Goal: Task Accomplishment & Management: Manage account settings

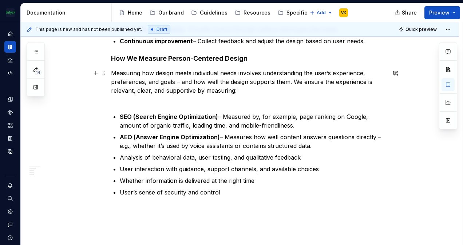
scroll to position [472, 0]
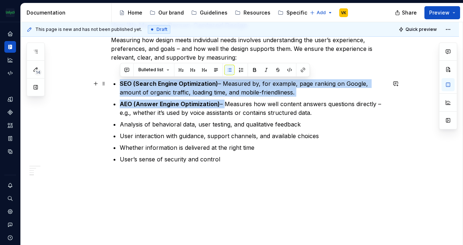
drag, startPoint x: 221, startPoint y: 103, endPoint x: 157, endPoint y: 80, distance: 68.2
click at [256, 73] on button "button" at bounding box center [254, 70] width 10 height 10
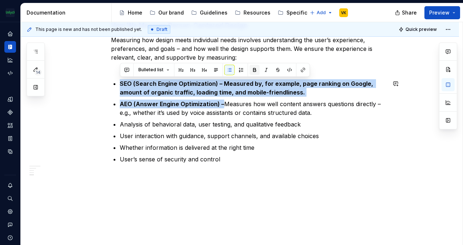
click at [256, 73] on button "button" at bounding box center [254, 70] width 10 height 10
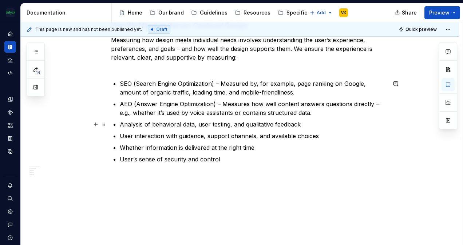
click at [252, 122] on p "Analysis of behavioral data, user testing, and qualitative feedback" at bounding box center [253, 124] width 266 height 9
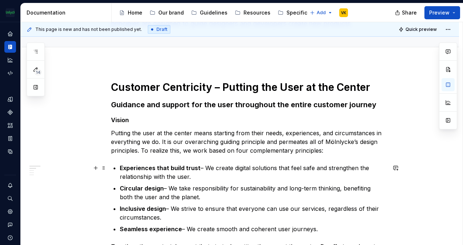
scroll to position [0, 0]
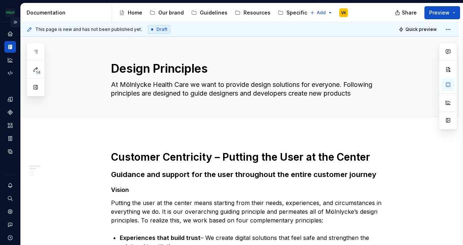
click at [12, 21] on button "Expand sidebar" at bounding box center [15, 22] width 10 height 10
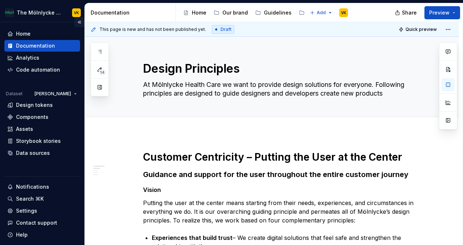
click at [75, 24] on button "Collapse sidebar" at bounding box center [79, 22] width 10 height 10
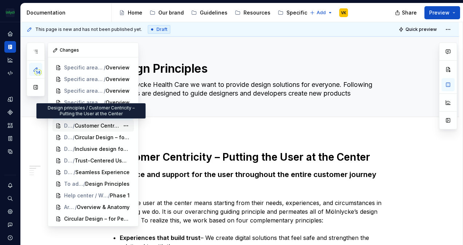
click at [91, 127] on span "Customer Centricity – Putting the User at the Center" at bounding box center [97, 125] width 45 height 7
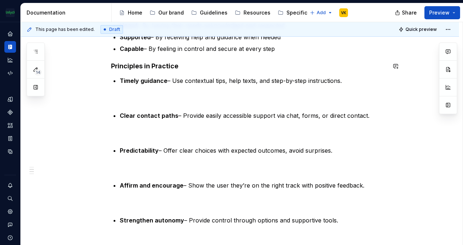
scroll to position [364, 0]
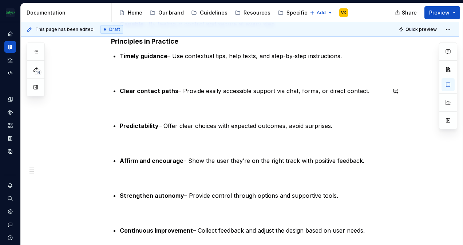
click at [148, 86] on div "Vision Putting the user at the center means starting from their needs, experien…" at bounding box center [248, 114] width 275 height 642
click at [141, 76] on p at bounding box center [248, 73] width 275 height 9
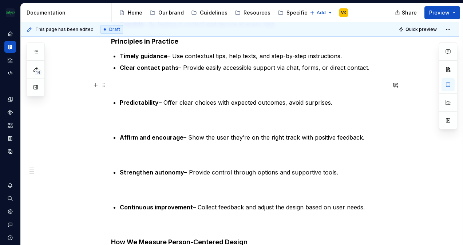
click at [129, 87] on p at bounding box center [248, 85] width 275 height 9
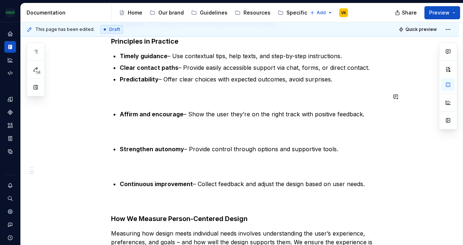
click at [127, 100] on p at bounding box center [248, 96] width 275 height 9
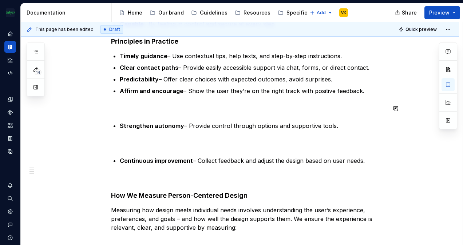
click at [128, 115] on div "Vision Putting the user at the center means starting from their needs, experien…" at bounding box center [248, 79] width 275 height 573
click at [132, 107] on p at bounding box center [248, 108] width 275 height 9
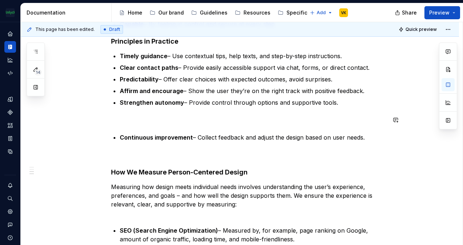
click at [125, 122] on p at bounding box center [248, 120] width 275 height 9
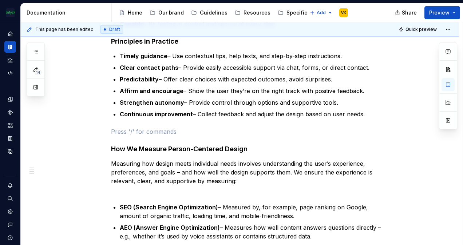
click at [127, 124] on div "Vision Putting the user at the center means starting from their needs, experien…" at bounding box center [248, 56] width 275 height 526
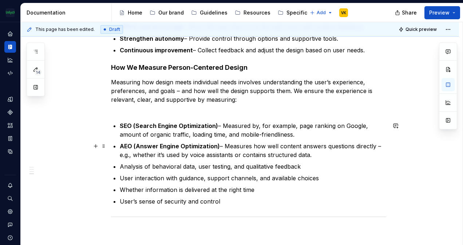
scroll to position [429, 0]
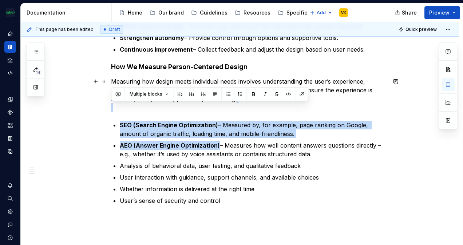
drag, startPoint x: 215, startPoint y: 147, endPoint x: 99, endPoint y: 111, distance: 121.7
click at [99, 111] on div "Vision Putting the user at the center means starting from their needs, experien…" at bounding box center [240, 14] width 438 height 608
click at [252, 91] on button "button" at bounding box center [253, 94] width 10 height 10
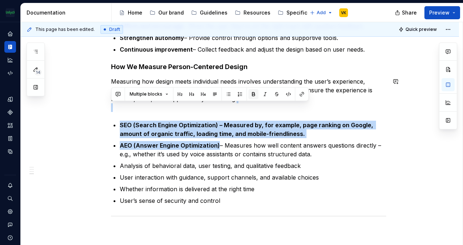
click at [252, 91] on button "button" at bounding box center [253, 94] width 10 height 10
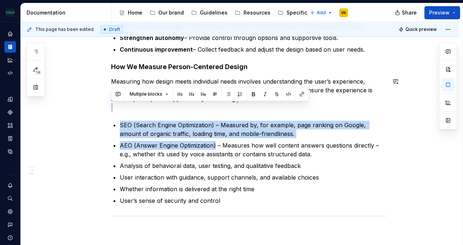
click at [235, 138] on p "SEO (Search Engine Optimization) – Measured by, for example, page ranking on Go…" at bounding box center [253, 129] width 266 height 17
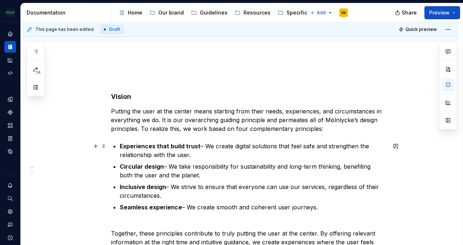
scroll to position [65, 0]
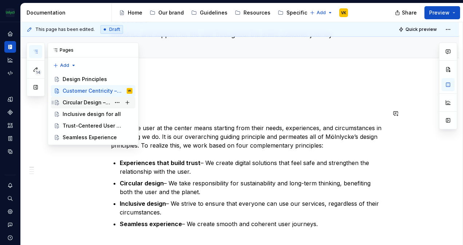
click at [82, 101] on div "Circular Design – for People, Planet & Future" at bounding box center [87, 102] width 48 height 7
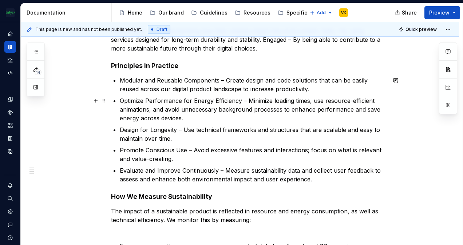
scroll to position [182, 0]
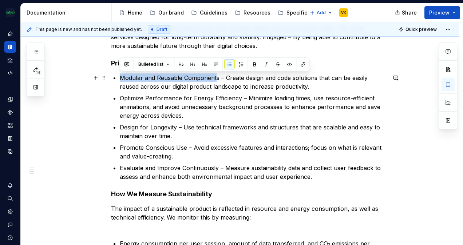
drag, startPoint x: 215, startPoint y: 78, endPoint x: 119, endPoint y: 76, distance: 96.5
click at [119, 76] on div "Vision Our vision is to develop designs that are sustainable – for both people …" at bounding box center [248, 174] width 275 height 428
click at [256, 64] on button "button" at bounding box center [254, 64] width 10 height 10
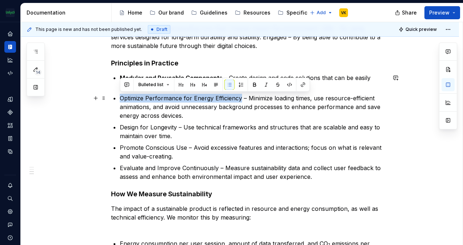
drag, startPoint x: 240, startPoint y: 98, endPoint x: 120, endPoint y: 95, distance: 119.5
click at [120, 95] on p "Optimize Performance for Energy Efficiency – Minimize loading times, use resour…" at bounding box center [253, 107] width 266 height 26
click at [252, 81] on button "button" at bounding box center [254, 85] width 10 height 10
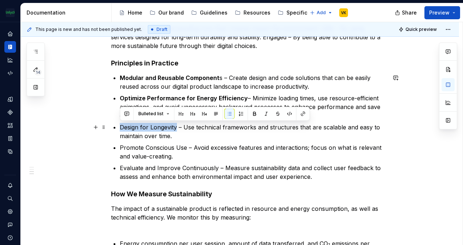
drag, startPoint x: 177, startPoint y: 128, endPoint x: 119, endPoint y: 124, distance: 58.4
click at [113, 126] on div "Vision Our vision is to develop designs that are sustainable – for both people …" at bounding box center [248, 174] width 275 height 428
click at [256, 113] on button "button" at bounding box center [254, 114] width 10 height 10
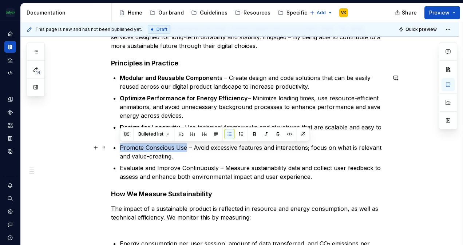
drag, startPoint x: 186, startPoint y: 146, endPoint x: 115, endPoint y: 150, distance: 71.1
click at [120, 150] on li "Promote Conscious Use – Avoid excessive features and interactions; focus on wha…" at bounding box center [253, 151] width 266 height 17
click at [250, 132] on button "button" at bounding box center [254, 134] width 10 height 10
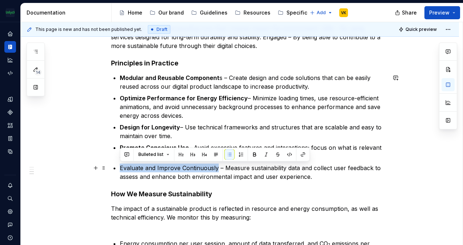
drag, startPoint x: 216, startPoint y: 168, endPoint x: 119, endPoint y: 170, distance: 96.8
click at [118, 170] on div "Vision Our vision is to develop designs that are sustainable – for both people …" at bounding box center [248, 174] width 275 height 428
click at [253, 151] on button "button" at bounding box center [254, 155] width 10 height 10
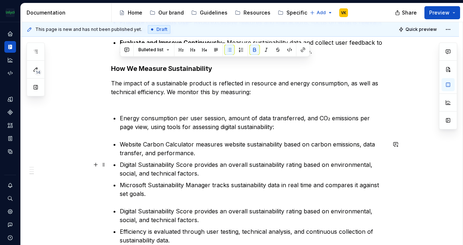
scroll to position [291, 0]
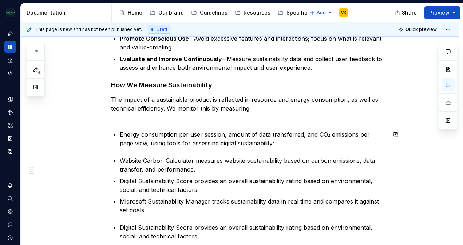
click at [157, 149] on div "Vision Our vision is to develop designs that are sustainable – for both people …" at bounding box center [248, 65] width 275 height 428
click at [127, 151] on div "Vision Our vision is to develop designs that are sustainable – for both people …" at bounding box center [248, 65] width 275 height 428
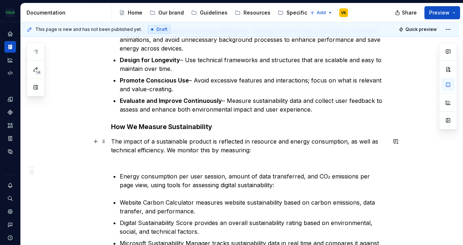
scroll to position [218, 0]
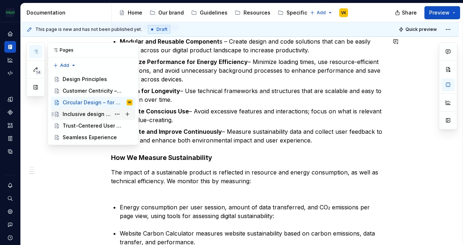
click at [80, 111] on div "Inclusive design for all" at bounding box center [87, 114] width 48 height 7
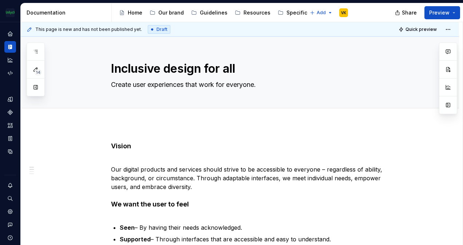
scroll to position [36, 0]
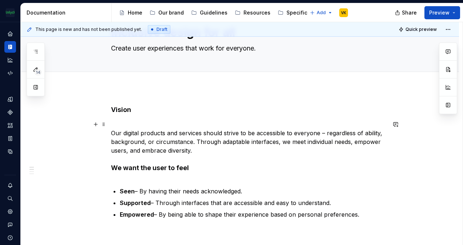
click at [125, 120] on p "Our digital products and services should strive to be accessible to everyone – …" at bounding box center [248, 137] width 275 height 35
click at [104, 123] on span at bounding box center [104, 124] width 6 height 10
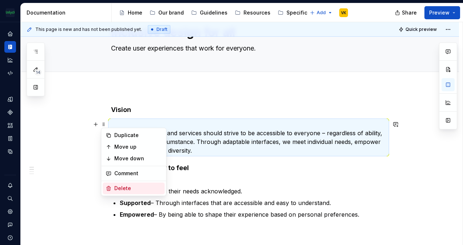
click at [132, 186] on div "Delete" at bounding box center [137, 188] width 47 height 7
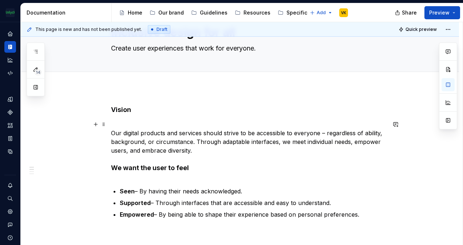
click at [114, 122] on p "Our digital products and services should strive to be accessible to everyone – …" at bounding box center [248, 137] width 275 height 35
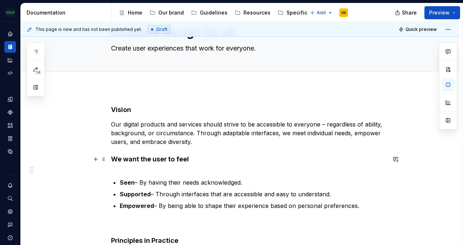
click at [119, 171] on h4 "We want the user to feel" at bounding box center [248, 163] width 275 height 17
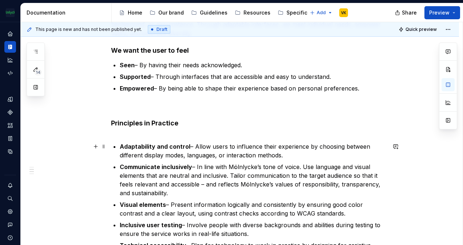
scroll to position [146, 0]
click at [127, 106] on p at bounding box center [248, 105] width 275 height 9
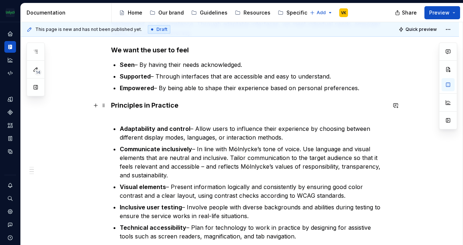
click at [127, 118] on h4 "Principles in Practice" at bounding box center [248, 109] width 275 height 17
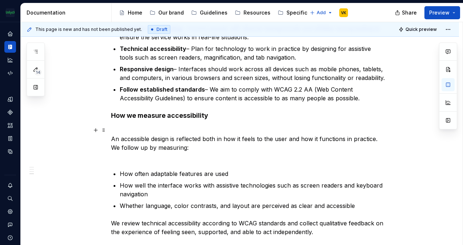
scroll to position [328, 0]
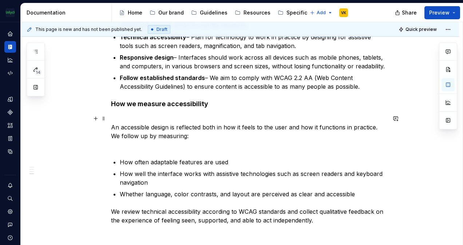
click at [127, 115] on p "An accessible design is reflected both in how it feels to the user and how it f…" at bounding box center [248, 131] width 275 height 35
click at [111, 126] on div "This page is new and has not been published yet. Draft Quick preview Inclusive …" at bounding box center [242, 134] width 442 height 224
click at [112, 127] on p "An accessible design is reflected both in how it feels to the user and how it f…" at bounding box center [248, 131] width 275 height 35
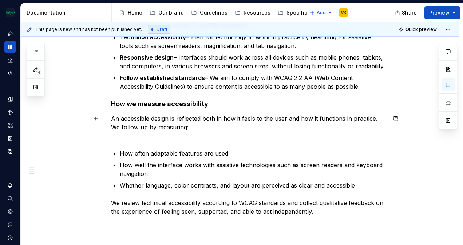
click at [128, 138] on p "An accessible design is reflected both in how it feels to the user and how it f…" at bounding box center [248, 127] width 275 height 26
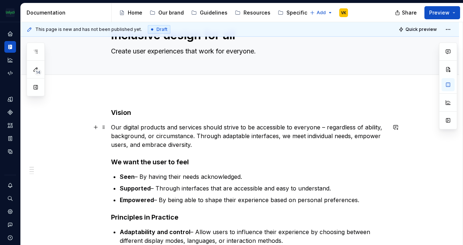
scroll to position [0, 0]
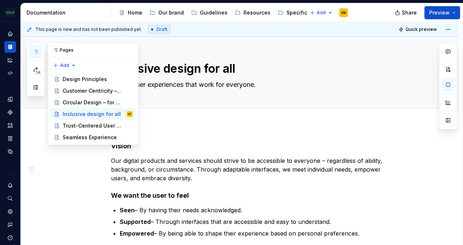
click at [32, 48] on button "button" at bounding box center [35, 51] width 13 height 13
click at [87, 127] on div "Trust-Centered User Experiences" at bounding box center [87, 125] width 48 height 7
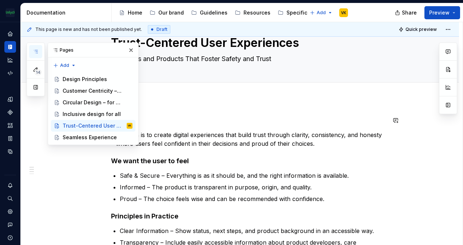
scroll to position [36, 0]
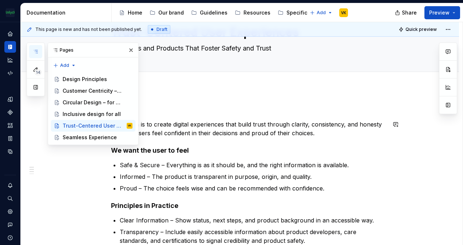
click at [255, 133] on p "Our vision is to create digital experiences that build trust through clarity, c…" at bounding box center [248, 128] width 275 height 17
click at [154, 167] on p "Safe & Secure – Everything is as it should be, and the right information is ava…" at bounding box center [253, 165] width 266 height 9
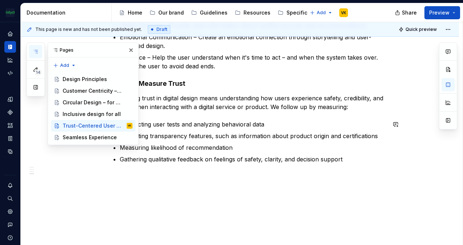
scroll to position [154, 0]
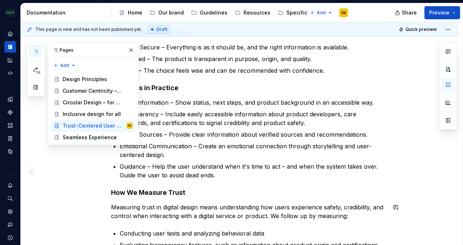
click at [127, 224] on div "Vision Our vision is to create digital experiences that build trust through cla…" at bounding box center [248, 130] width 275 height 285
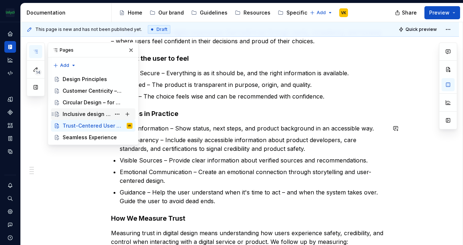
scroll to position [118, 0]
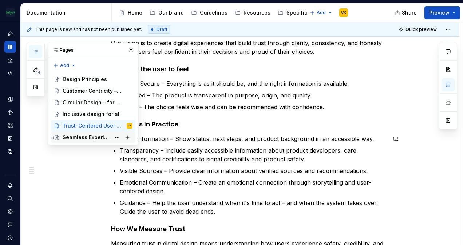
click at [102, 137] on div "Seamless Experience" at bounding box center [87, 137] width 48 height 7
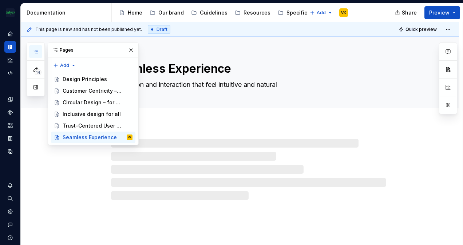
click at [201, 114] on div "Add tab" at bounding box center [248, 116] width 275 height 10
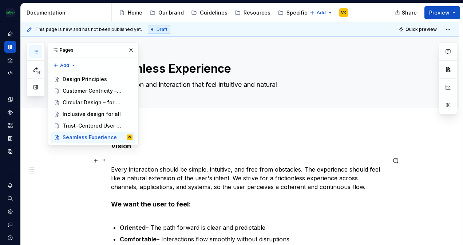
drag, startPoint x: 119, startPoint y: 159, endPoint x: 118, endPoint y: 164, distance: 5.2
click at [118, 159] on p "Every interaction should be simple, intuitive, and free from obstacles. The exp…" at bounding box center [248, 174] width 275 height 35
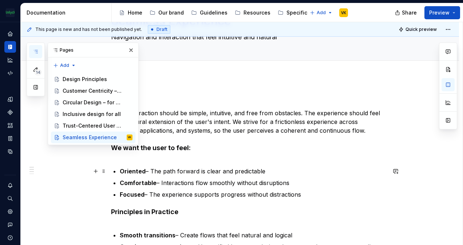
scroll to position [36, 0]
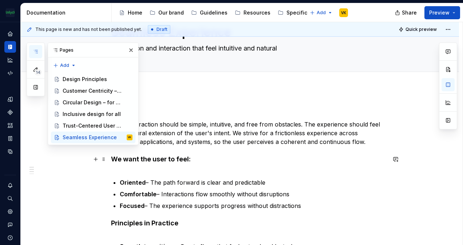
click at [128, 171] on h4 "We want the user to feel:" at bounding box center [248, 163] width 275 height 17
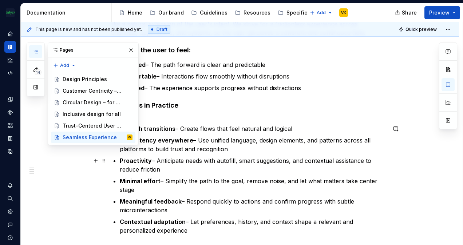
scroll to position [73, 0]
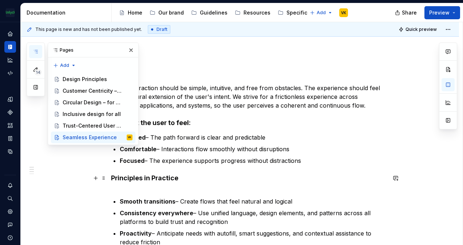
click at [128, 188] on h4 "Principles in Practice" at bounding box center [248, 182] width 275 height 17
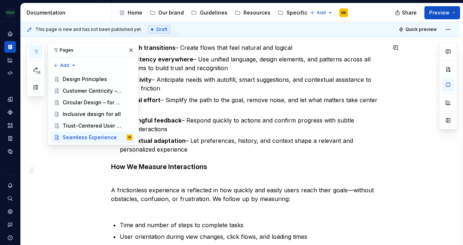
scroll to position [218, 0]
click at [123, 181] on p "A frictionless experience is reflected in how quickly and easily users reach th…" at bounding box center [248, 194] width 275 height 35
click at [112, 189] on p "A frictionless experience is reflected in how quickly and easily users reach th…" at bounding box center [248, 194] width 275 height 35
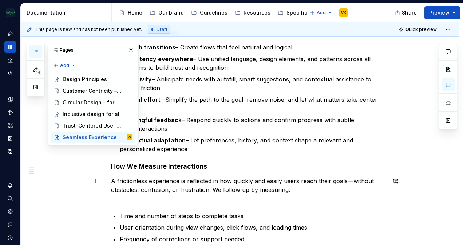
click at [127, 201] on p "A frictionless experience is reflected in how quickly and easily users reach th…" at bounding box center [248, 190] width 275 height 26
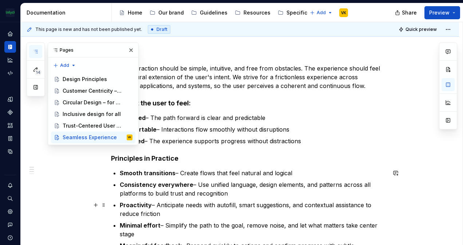
scroll to position [67, 0]
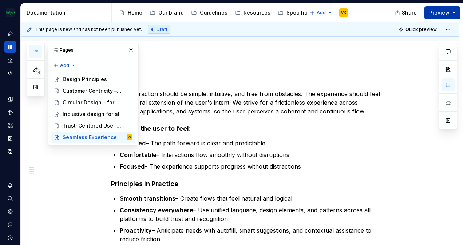
click at [454, 9] on button "Preview" at bounding box center [442, 12] width 36 height 13
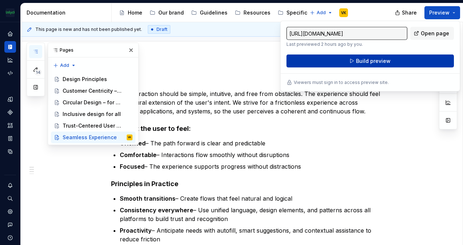
drag, startPoint x: 454, startPoint y: 9, endPoint x: 376, endPoint y: 63, distance: 94.3
click at [376, 63] on span "Build preview" at bounding box center [373, 61] width 35 height 7
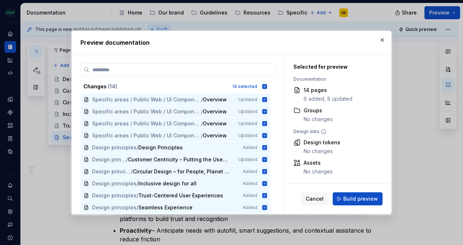
click at [363, 197] on span "Build preview" at bounding box center [360, 198] width 35 height 7
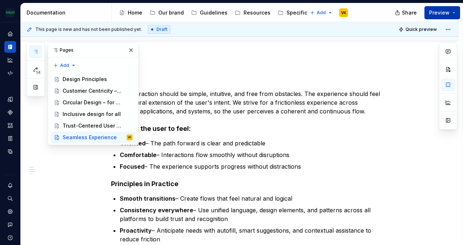
click at [454, 12] on button "Preview" at bounding box center [442, 12] width 36 height 13
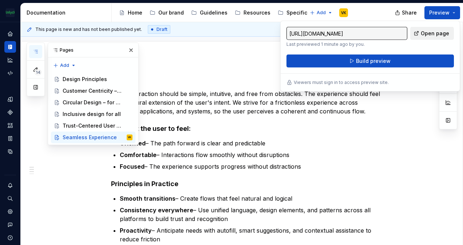
click at [421, 34] on link "Open page" at bounding box center [432, 33] width 44 height 13
click at [91, 90] on div "Customer Centricity – Putting the User at the Center" at bounding box center [87, 90] width 48 height 7
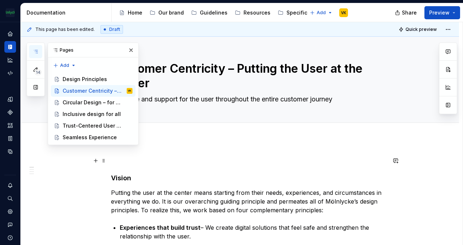
click at [178, 164] on p at bounding box center [248, 161] width 275 height 9
click at [103, 162] on span at bounding box center [104, 161] width 6 height 10
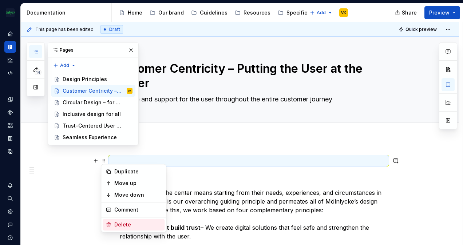
click at [119, 226] on div "Delete" at bounding box center [137, 224] width 47 height 7
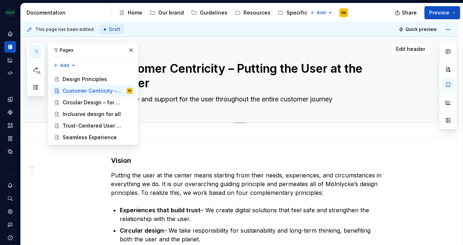
click at [258, 102] on textarea "Guidance and support for the user throughout the entire customer journey" at bounding box center [247, 100] width 275 height 12
click at [231, 113] on div "Customer Centricity – Putting the User at the Center  Guidance and support for …" at bounding box center [248, 80] width 275 height 86
click at [131, 47] on button "button" at bounding box center [131, 50] width 10 height 10
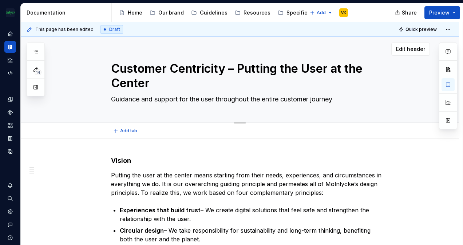
click at [144, 44] on div "Edit header" at bounding box center [225, 49] width 409 height 13
click at [454, 8] on button "Preview" at bounding box center [442, 12] width 36 height 13
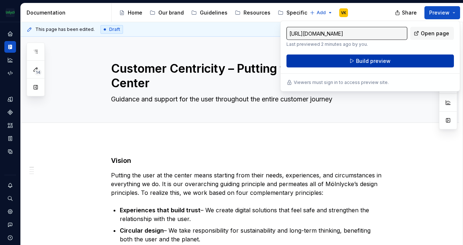
drag, startPoint x: 454, startPoint y: 8, endPoint x: 392, endPoint y: 62, distance: 81.8
click at [392, 62] on button "Build preview" at bounding box center [369, 61] width 167 height 13
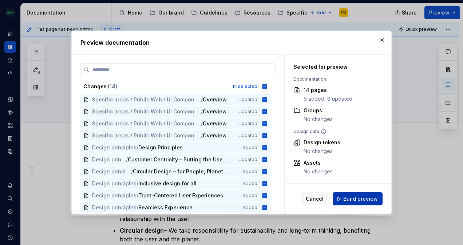
click at [364, 201] on span "Build preview" at bounding box center [360, 198] width 35 height 7
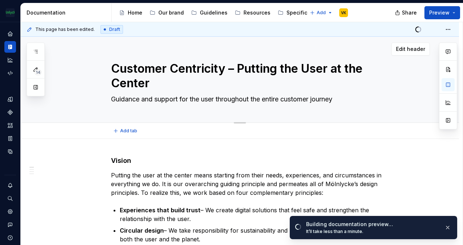
click at [254, 67] on textarea "Customer Centricity – Putting the User at the Center" at bounding box center [247, 76] width 275 height 32
click at [254, 66] on textarea "Customer Centricity – Putting the User at the Center" at bounding box center [247, 76] width 275 height 32
click at [264, 64] on textarea "Customer Centricity – Putting the User at the Center" at bounding box center [247, 76] width 275 height 32
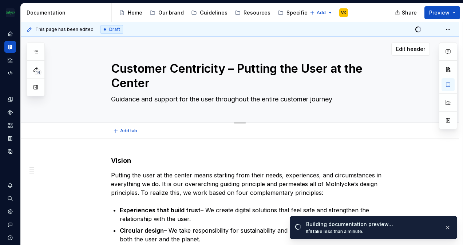
click at [264, 64] on textarea "Customer Centricity – Putting the User at the Center" at bounding box center [247, 76] width 275 height 32
click at [273, 70] on textarea "Customer Centricity – Putting the User at the Center" at bounding box center [247, 76] width 275 height 32
drag, startPoint x: 275, startPoint y: 67, endPoint x: 243, endPoint y: 72, distance: 32.5
click at [243, 72] on textarea "Customer Centricity – Putting the User at the Center" at bounding box center [247, 76] width 275 height 32
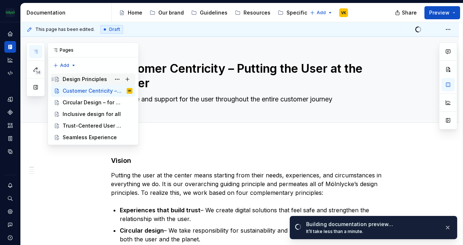
click at [73, 79] on div "Design Principles" at bounding box center [85, 79] width 44 height 7
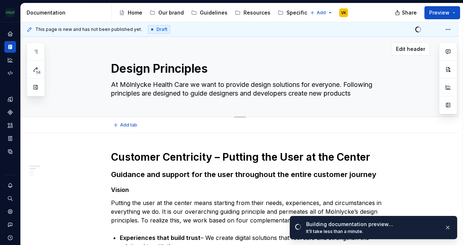
click at [233, 105] on div "Design Principles At Mölnlycke Health Care we want to provide design solutions …" at bounding box center [248, 77] width 275 height 80
click at [403, 54] on button "Edit header" at bounding box center [410, 49] width 39 height 13
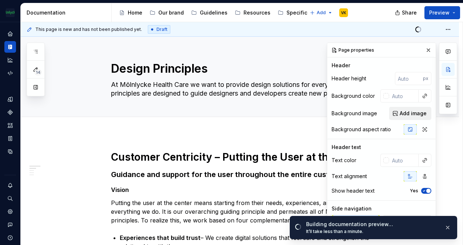
click at [406, 112] on span "Add image" at bounding box center [413, 113] width 27 height 7
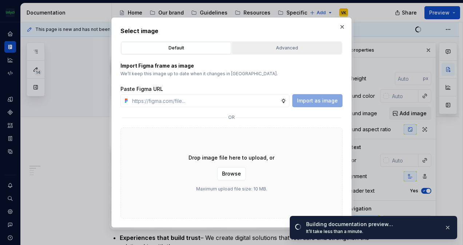
click at [287, 46] on div "Advanced" at bounding box center [286, 47] width 105 height 7
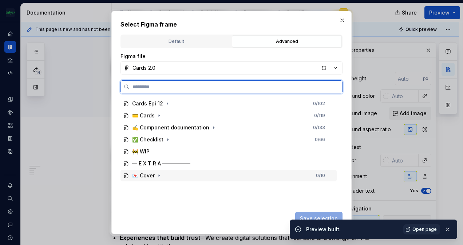
click at [248, 175] on div "💌 Cover 0 / 10" at bounding box center [228, 176] width 216 height 12
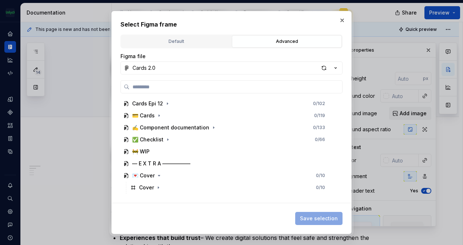
click at [173, 35] on div "Default Advanced" at bounding box center [231, 42] width 222 height 14
click at [183, 36] on button "Default" at bounding box center [176, 41] width 110 height 12
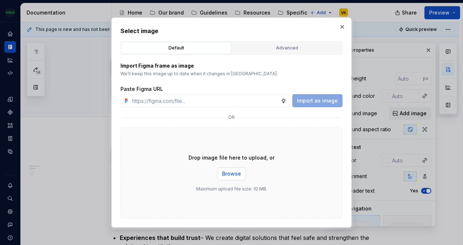
click at [234, 177] on span "Browse" at bounding box center [231, 173] width 19 height 7
click at [344, 27] on button "button" at bounding box center [342, 27] width 10 height 10
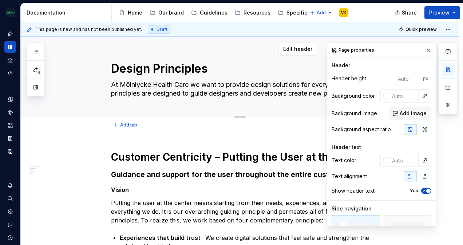
click at [254, 62] on textarea "Design Principles" at bounding box center [247, 68] width 275 height 17
click at [295, 43] on button "Edit header" at bounding box center [297, 49] width 39 height 13
click at [415, 159] on input "text" at bounding box center [403, 160] width 29 height 13
click at [420, 159] on button "button" at bounding box center [425, 160] width 10 height 10
click at [367, 162] on div "Comments Open comments No comments yet Select ‘Comment’ from the block context …" at bounding box center [392, 135] width 130 height 184
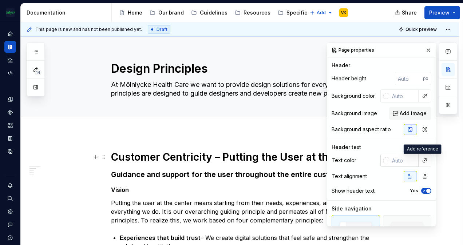
click at [390, 157] on input "text" at bounding box center [403, 160] width 29 height 13
click at [383, 162] on div at bounding box center [386, 161] width 6 height 6
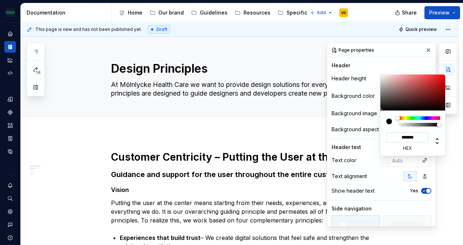
type textarea "*"
click at [388, 119] on div at bounding box center [389, 122] width 6 height 6
click at [437, 143] on icon at bounding box center [437, 141] width 3 height 6
type input "*"
type input "#000000"
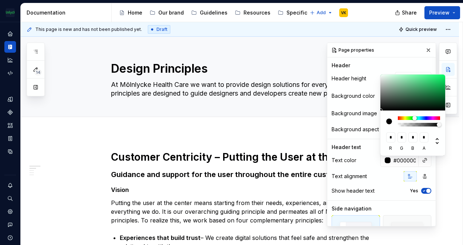
click at [415, 116] on div at bounding box center [419, 118] width 42 height 4
type textarea "*"
type input "#46805D"
type input "**"
type input "***"
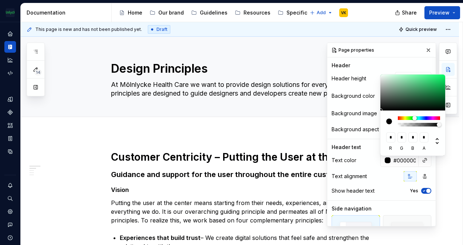
type input "**"
click at [410, 92] on div at bounding box center [413, 93] width 66 height 36
type textarea "*"
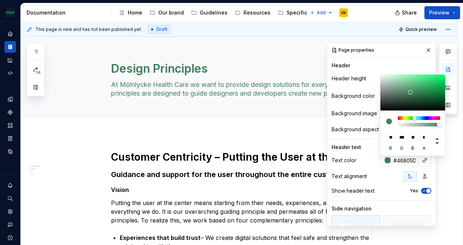
type input "#20663C"
type input "**"
type input "***"
type input "**"
click at [426, 96] on div at bounding box center [413, 93] width 66 height 36
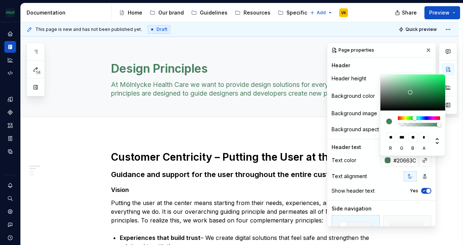
type input "#1F643A"
type input "**"
type input "***"
type input "**"
type textarea "*"
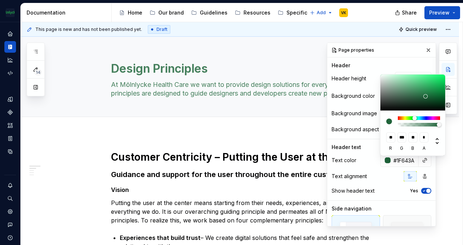
type input "#1E3828"
type input "**"
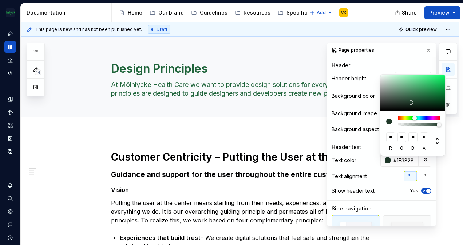
click at [411, 103] on div at bounding box center [413, 93] width 66 height 36
type textarea "*"
type input "#1A281F"
type input "**"
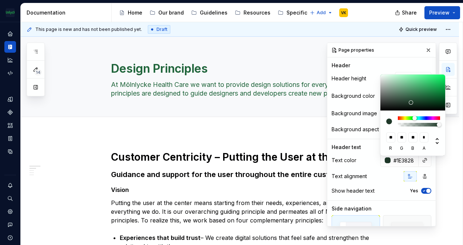
type input "**"
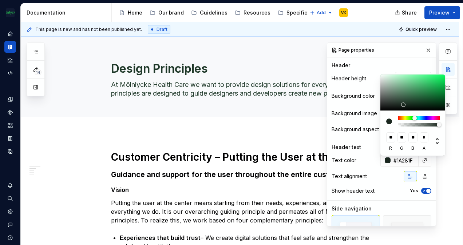
click at [404, 105] on div at bounding box center [413, 93] width 66 height 36
type input "#18261D"
type input "**"
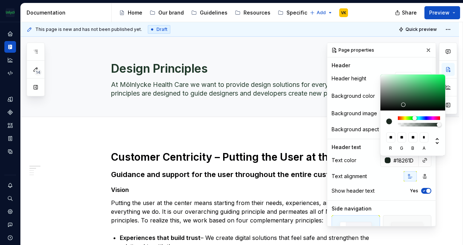
click at [401, 106] on div at bounding box center [413, 93] width 66 height 36
type input "#141E18"
type input "**"
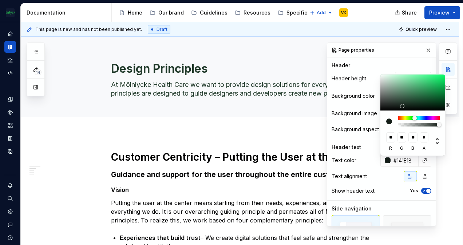
type textarea "*"
type input "#151E18"
type input "**"
type textarea "*"
type input "#233328"
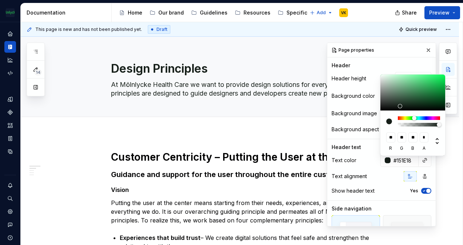
type input "**"
click at [401, 103] on div at bounding box center [413, 93] width 66 height 36
type textarea "*"
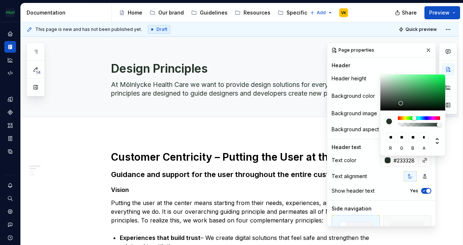
type input "#324A39"
type input "**"
type input "#2CBE56"
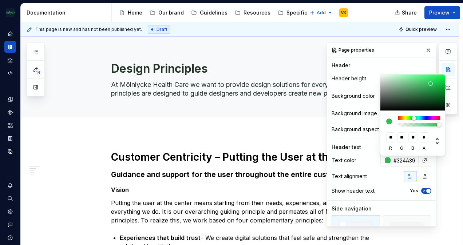
type input "**"
type input "***"
type input "**"
type textarea "*"
type input "#1DB94A"
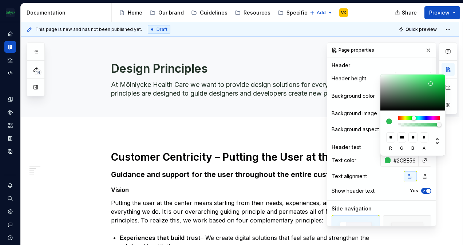
type input "**"
type input "***"
type input "**"
type input "#027B25"
type input "*"
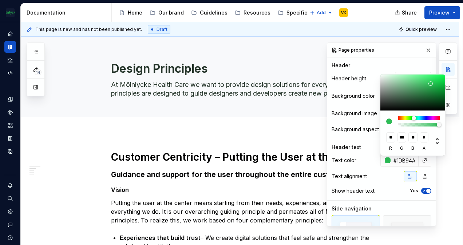
type input "***"
type input "**"
type input "#00611C"
type input "*"
type input "**"
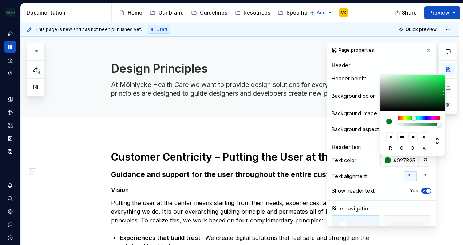
type input "**"
type input "#003D12"
type input "**"
type input "#012D0E"
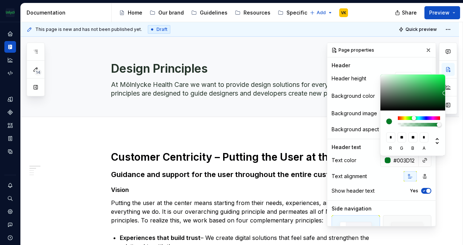
type input "*"
type input "**"
type input "#011E0A"
type input "**"
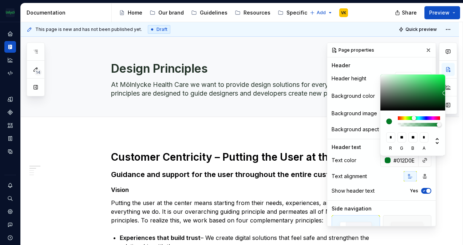
type input "**"
type input "#000000"
type input "*"
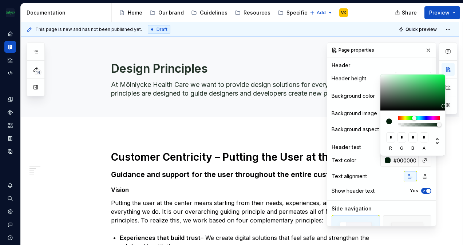
drag, startPoint x: 400, startPoint y: 103, endPoint x: 400, endPoint y: 122, distance: 19.3
click at [400, 122] on div "* r * g * b * a" at bounding box center [413, 115] width 66 height 81
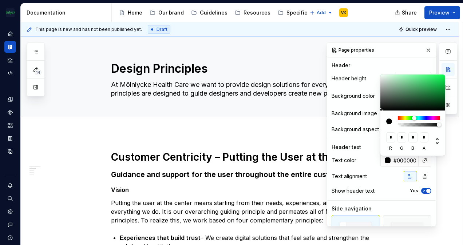
drag, startPoint x: 387, startPoint y: 120, endPoint x: 384, endPoint y: 113, distance: 7.6
click at [387, 120] on div at bounding box center [389, 122] width 6 height 6
click at [412, 58] on div "Comments Open comments No comments yet Select ‘Comment’ from the block context …" at bounding box center [392, 135] width 130 height 184
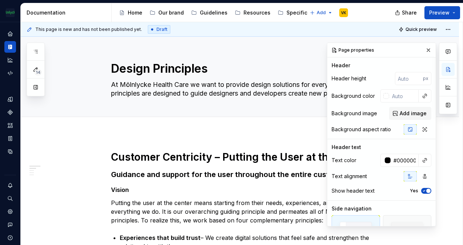
click at [411, 62] on div "Comments Open comments No comments yet Select ‘Comment’ from the block context …" at bounding box center [392, 135] width 130 height 184
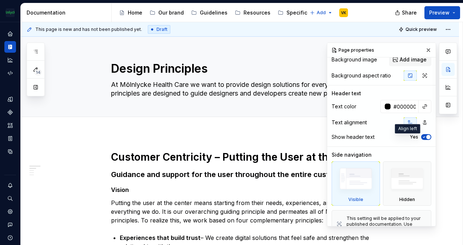
scroll to position [68, 0]
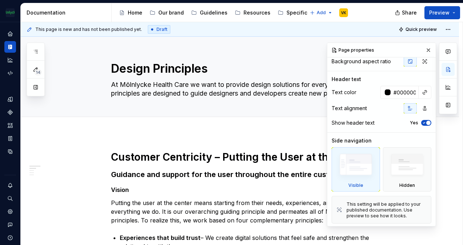
click at [422, 123] on icon "button" at bounding box center [424, 123] width 6 height 4
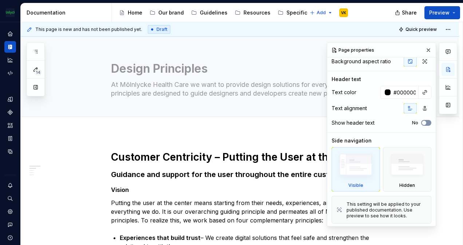
click at [425, 122] on button "No" at bounding box center [426, 123] width 10 height 6
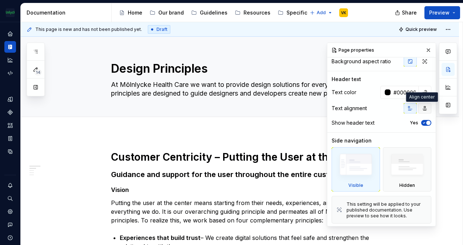
click at [422, 110] on icon "button" at bounding box center [425, 109] width 6 height 6
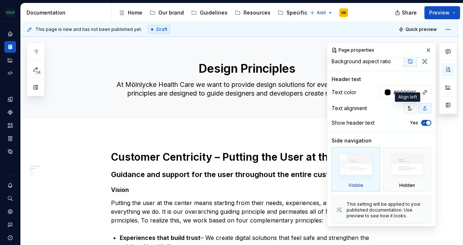
click at [408, 110] on icon "button" at bounding box center [410, 109] width 6 height 6
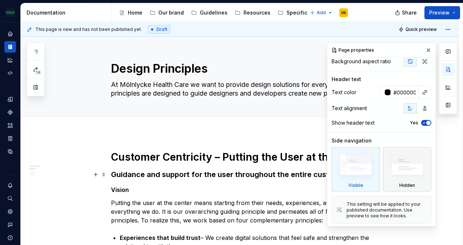
click at [399, 169] on img at bounding box center [407, 167] width 42 height 32
click at [365, 173] on img at bounding box center [356, 167] width 42 height 32
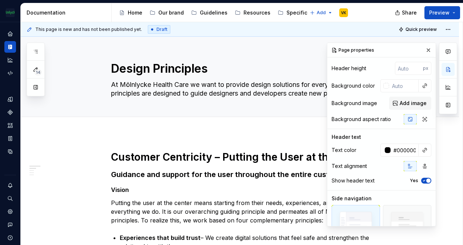
scroll to position [0, 0]
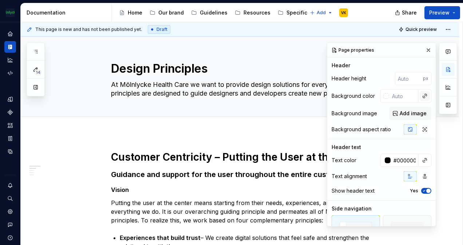
click at [420, 99] on button "button" at bounding box center [425, 96] width 10 height 10
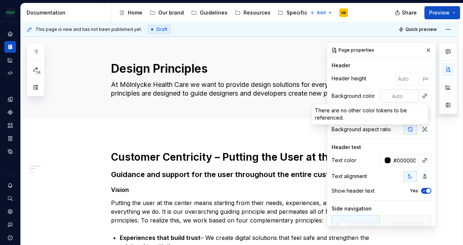
click at [403, 95] on div "Comments Open comments No comments yet Select ‘Comment’ from the block context …" at bounding box center [392, 135] width 130 height 184
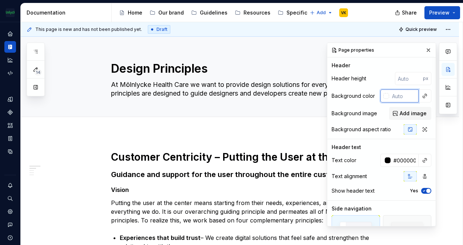
click at [389, 100] on input "text" at bounding box center [403, 96] width 29 height 13
click at [384, 96] on div at bounding box center [386, 96] width 6 height 6
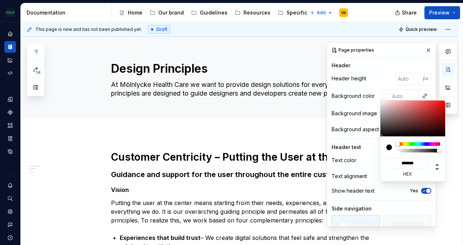
type textarea "*"
type input "#833232"
type input "*******"
type input "#6A2727"
type input "*******"
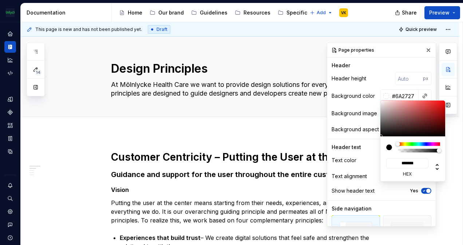
type input "#672525"
type input "*******"
click at [422, 122] on div at bounding box center [413, 118] width 66 height 36
type textarea "*"
type input "#481616"
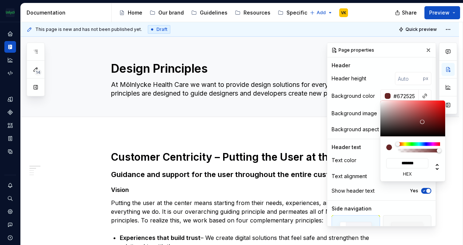
type input "*******"
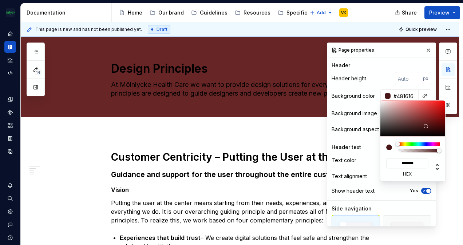
type input "#461414"
type input "*******"
click at [427, 127] on div at bounding box center [413, 118] width 66 height 36
type input "#401313"
type input "*******"
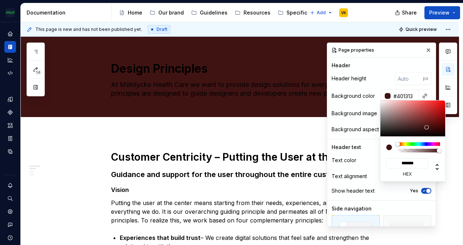
type textarea "*"
type input "#5F2121"
type input "*******"
type textarea "*"
type input "#6C3030"
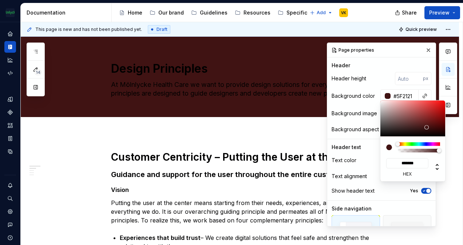
type input "*******"
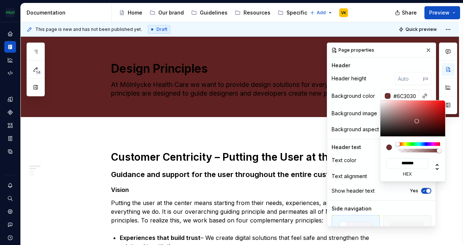
type input "#794949"
type input "*******"
type input "#A28787"
type input "*******"
type input "#C6B8B8"
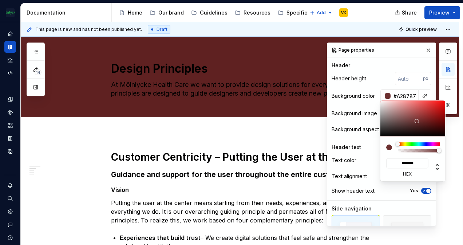
type input "*******"
type input "#D6CFCF"
type input "*******"
type input "#DBD7D7"
type input "*******"
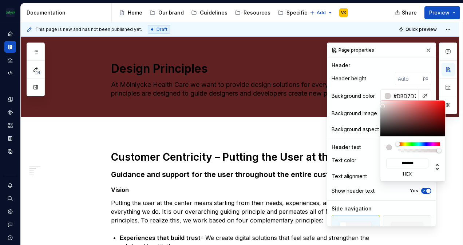
type input "#E0DEDE"
type input "*******"
type input "#DDDBDB"
type input "*******"
type input "#DBD7D7"
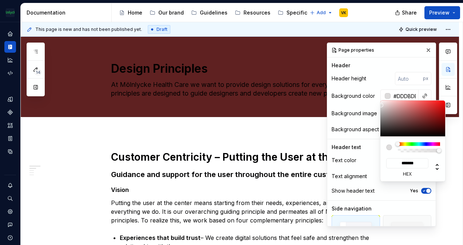
type input "*******"
type input "#D1CDCD"
type input "*******"
type input "#B2A9A9"
type input "*******"
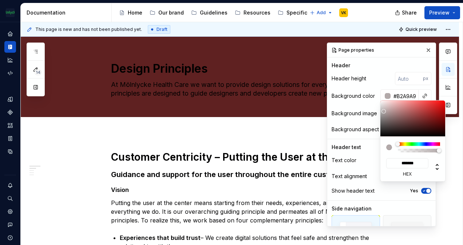
type textarea "*"
type input "#958F8F"
type input "*******"
type input "#8E8989"
type input "*******"
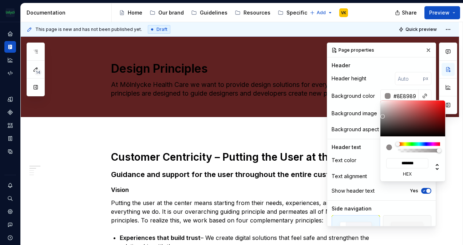
type input "#837F7F"
type input "*******"
type input "#797474"
type input "*******"
drag, startPoint x: 423, startPoint y: 123, endPoint x: 386, endPoint y: 122, distance: 37.2
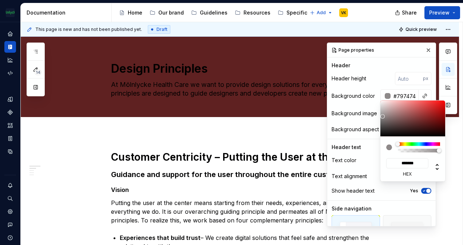
click at [385, 121] on div at bounding box center [413, 118] width 66 height 36
type input "#6F6767"
type input "*******"
type input "#6F6666"
type input "*******"
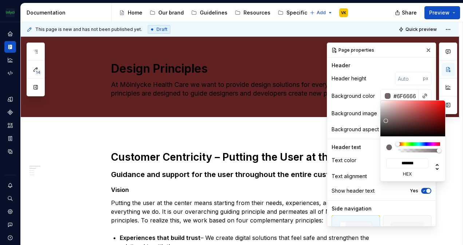
type textarea "*"
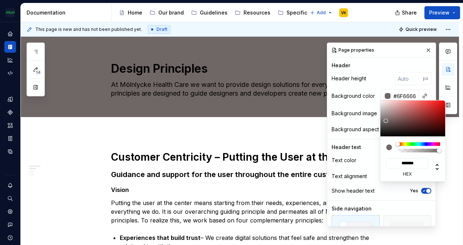
type input "#696F66"
type input "*******"
type input "#686F66"
type input "*******"
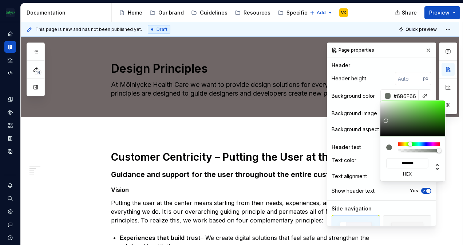
click at [411, 143] on div at bounding box center [419, 144] width 42 height 4
type textarea "*"
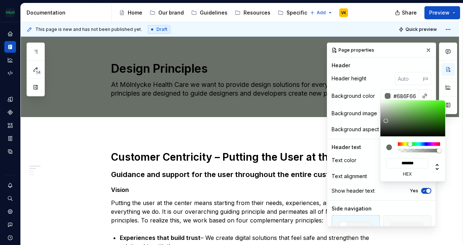
type input "#666F68"
type input "*******"
click at [414, 145] on div at bounding box center [412, 144] width 4 height 4
type textarea "*"
type input "#2B833E"
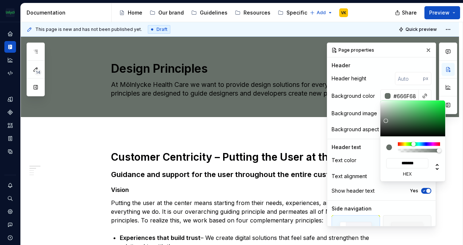
type input "*******"
click at [424, 118] on div at bounding box center [413, 118] width 66 height 36
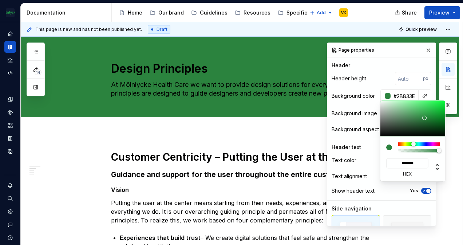
type textarea "*"
type input "#F5FFF7"
type input "*******"
click at [383, 101] on div at bounding box center [413, 118] width 66 height 36
type textarea "*"
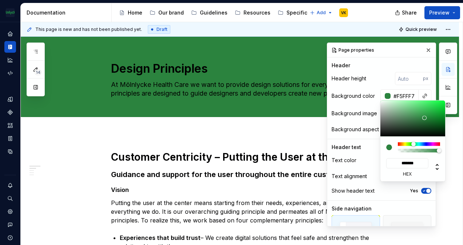
type input "#F2FCF4"
type input "*******"
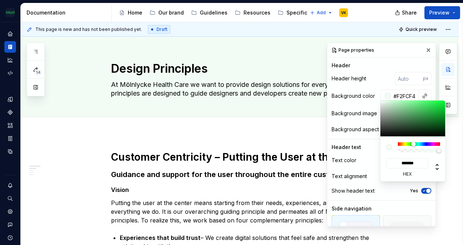
type textarea "*"
type input "#EAF7ED"
type input "*******"
type input "#E8F5EB"
type input "*******"
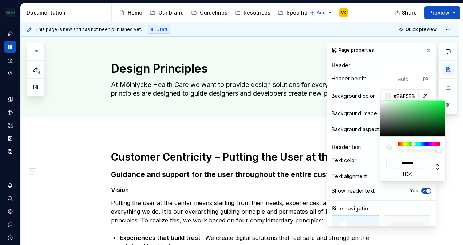
type input "#E8F0EA"
type input "*******"
type input "#EDEDED"
type input "*******"
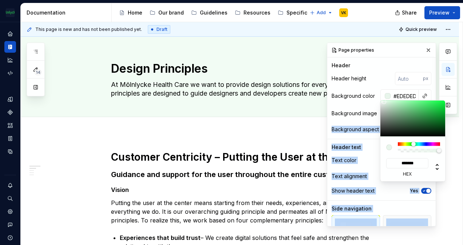
type input "#E5E5E5"
type input "*******"
type input "#DDDDDD"
type input "*******"
type input "#DBDBDB"
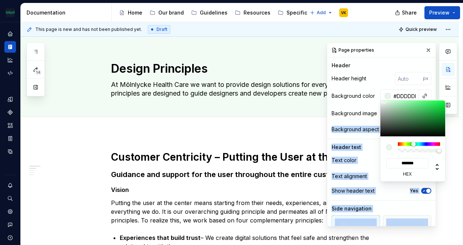
type input "*******"
type input "#D8D8D8"
type input "*******"
type input "#D3D3D3"
type input "*******"
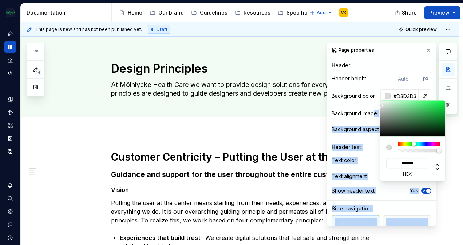
type input "#C9C9C9"
type input "*******"
type input "#C4C4C4"
type input "*******"
type input "#C1C1C1"
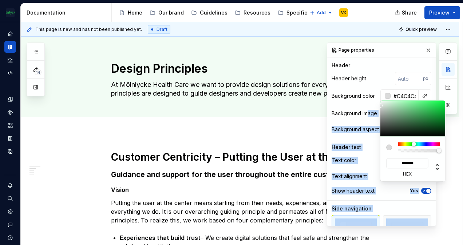
type input "*******"
drag, startPoint x: 384, startPoint y: 102, endPoint x: 378, endPoint y: 106, distance: 7.5
click at [367, 109] on body "The Mölnlycke Experience VK Dataset Eriks brand Documentation Accessibility gui…" at bounding box center [231, 122] width 463 height 245
type input "#C4C4C4"
type input "*******"
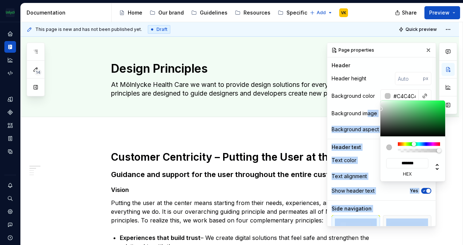
type textarea "*"
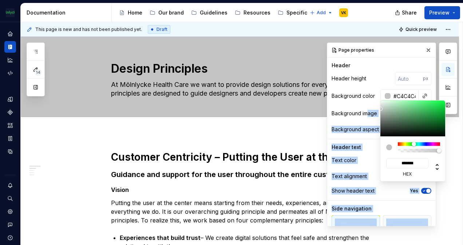
type input "#CACBCA"
type input "*******"
type input "#CDCECD"
type input "*******"
type input "#CDD1CD"
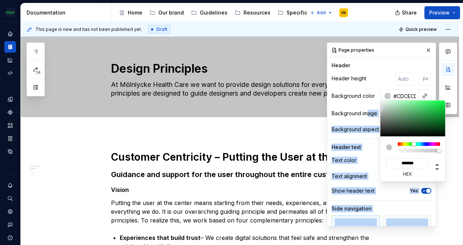
type input "*******"
type textarea "*"
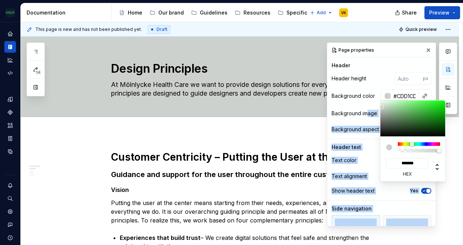
type input "#F2FFF2"
type input "*******"
type input "#B1CBB1"
type input "*******"
type textarea "*"
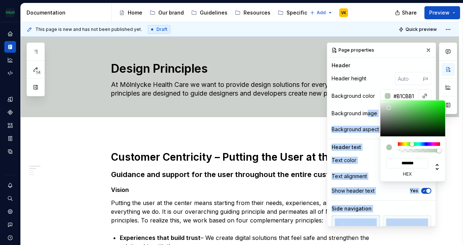
type input "#B3CEB3"
type input "*******"
click at [389, 107] on div at bounding box center [389, 108] width 4 height 4
type textarea "*"
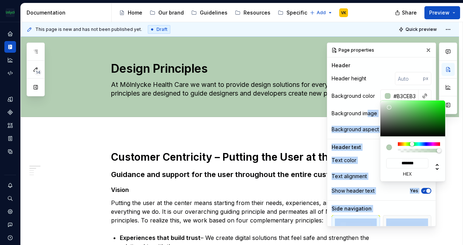
type input "#BED3BE"
type input "*******"
click at [387, 107] on div at bounding box center [389, 107] width 4 height 4
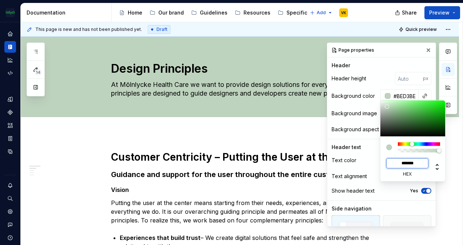
click at [414, 161] on input "*******" at bounding box center [407, 163] width 42 height 10
click at [413, 161] on input "*******" at bounding box center [407, 163] width 42 height 10
type textarea "*"
type input "*"
type textarea "*"
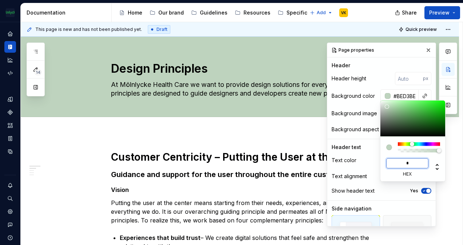
type input "*"
type input "#BFD6BF"
type input "*******"
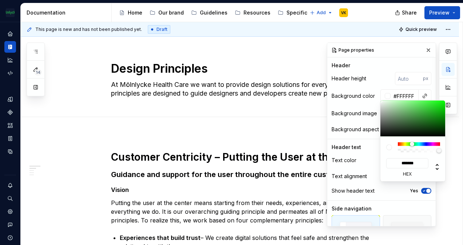
drag, startPoint x: 387, startPoint y: 106, endPoint x: 379, endPoint y: 99, distance: 11.4
click at [379, 99] on body "The Mölnlycke Experience VK Dataset Eriks brand Documentation Accessibility gui…" at bounding box center [231, 122] width 463 height 245
click at [402, 59] on div "Comments Open comments No comments yet Select ‘Comment’ from the block context …" at bounding box center [392, 135] width 130 height 184
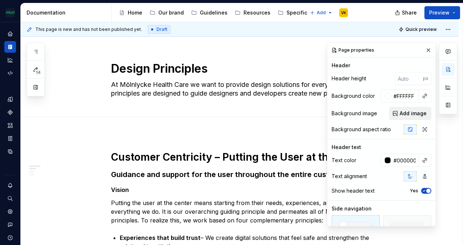
click at [402, 112] on span "Add image" at bounding box center [413, 113] width 27 height 7
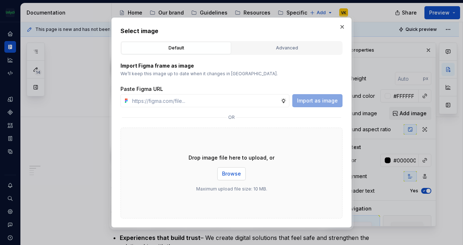
click at [229, 172] on span "Browse" at bounding box center [231, 173] width 19 height 7
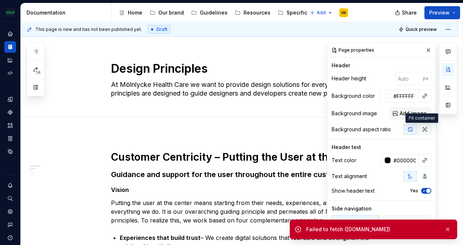
click at [422, 126] on button "button" at bounding box center [424, 129] width 13 height 10
click at [404, 131] on button "button" at bounding box center [410, 129] width 13 height 10
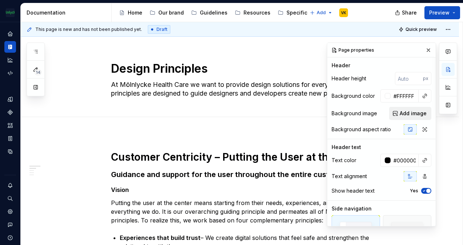
click at [411, 111] on span "Add image" at bounding box center [413, 113] width 27 height 7
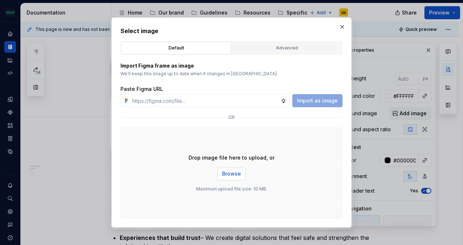
click at [239, 174] on span "Browse" at bounding box center [231, 173] width 19 height 7
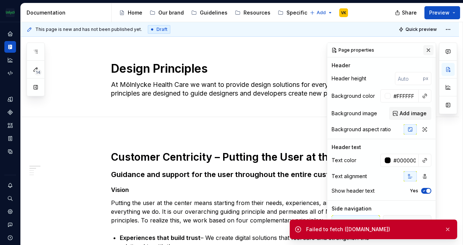
click at [425, 51] on button "button" at bounding box center [428, 50] width 10 height 10
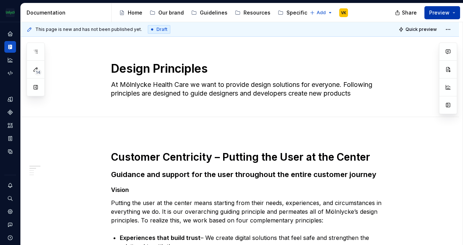
click at [454, 14] on button "Preview" at bounding box center [442, 12] width 36 height 13
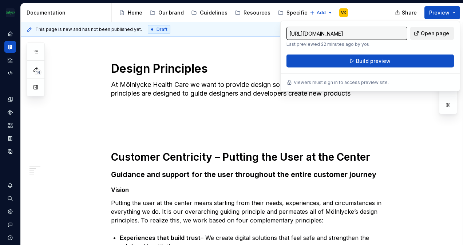
click at [423, 34] on span "Open page" at bounding box center [435, 33] width 28 height 7
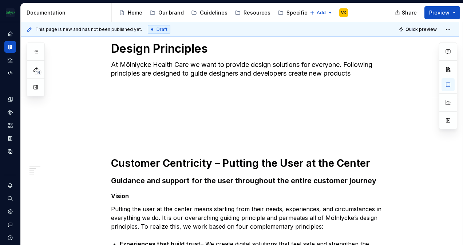
scroll to position [36, 0]
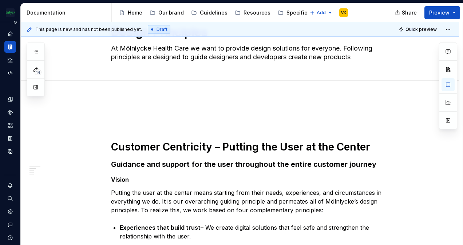
click at [13, 45] on icon "Documentation" at bounding box center [10, 47] width 7 height 7
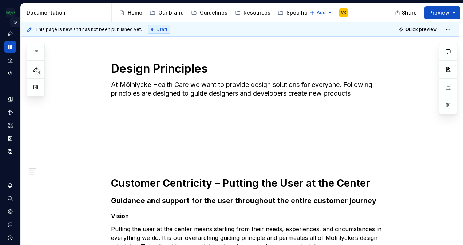
click at [13, 22] on button "Expand sidebar" at bounding box center [15, 22] width 10 height 10
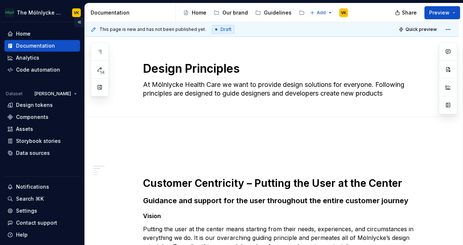
click at [74, 20] on button "Collapse sidebar" at bounding box center [79, 22] width 10 height 10
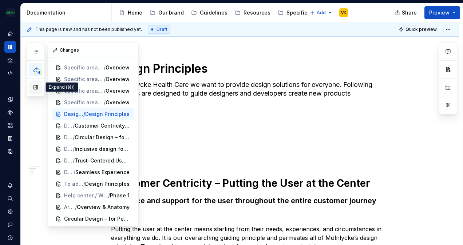
click at [32, 91] on button "button" at bounding box center [35, 87] width 13 height 13
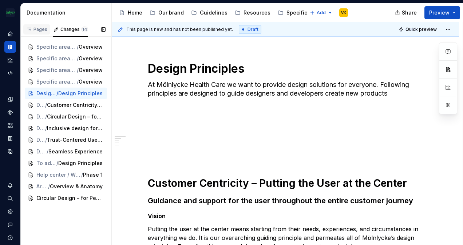
click at [40, 32] on div "Pages" at bounding box center [36, 30] width 21 height 6
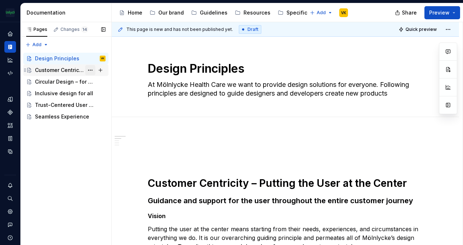
click at [87, 68] on button "Page tree" at bounding box center [90, 70] width 10 height 10
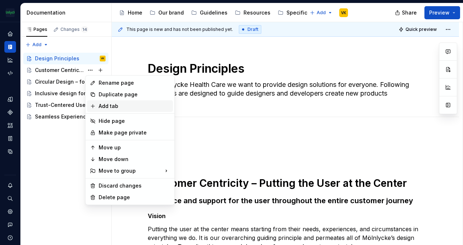
click at [133, 108] on div "Add tab" at bounding box center [134, 106] width 71 height 7
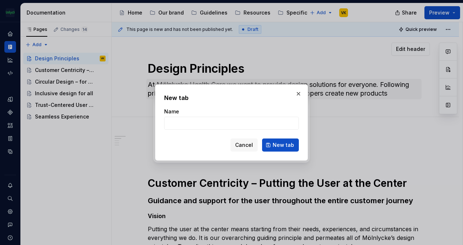
click at [299, 92] on button "button" at bounding box center [298, 94] width 10 height 10
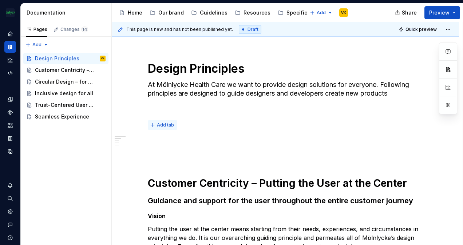
click at [160, 124] on span "Add tab" at bounding box center [165, 125] width 17 height 6
drag, startPoint x: 68, startPoint y: 70, endPoint x: 73, endPoint y: 75, distance: 6.2
click at [73, 72] on div "Customer Centricity – Putting the User at the Center" at bounding box center [59, 70] width 49 height 7
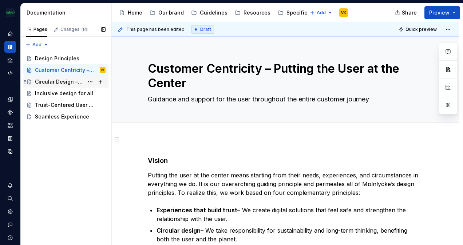
click at [58, 79] on div "Circular Design – for People, Planet & Future" at bounding box center [59, 81] width 49 height 7
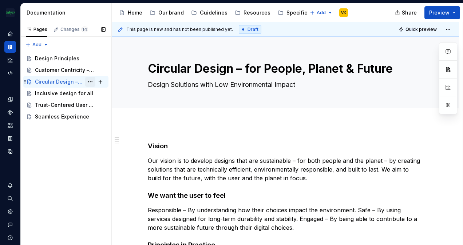
click at [90, 81] on button "Page tree" at bounding box center [90, 82] width 10 height 10
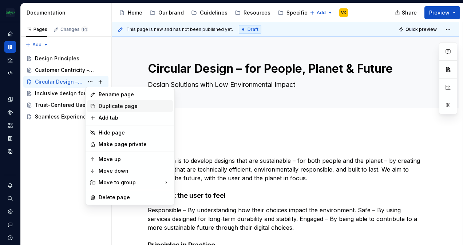
click at [116, 108] on div "Duplicate page" at bounding box center [134, 106] width 71 height 7
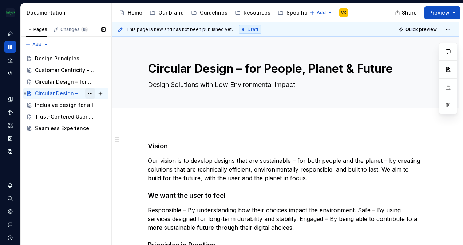
click at [90, 92] on button "Page tree" at bounding box center [90, 93] width 10 height 10
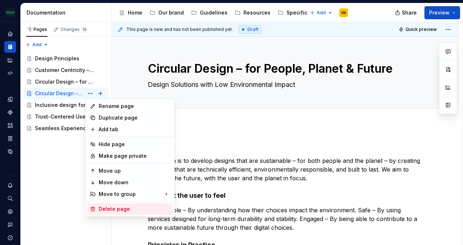
click at [112, 207] on div "Delete page" at bounding box center [134, 209] width 71 height 7
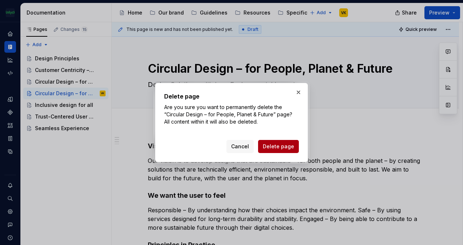
click at [277, 142] on button "Delete page" at bounding box center [278, 146] width 41 height 13
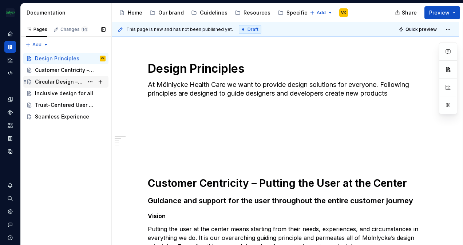
click at [67, 78] on div "Circular Design – for People, Planet & Future" at bounding box center [59, 81] width 49 height 7
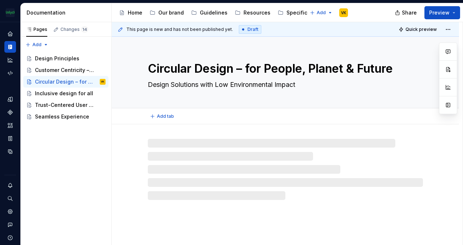
click at [172, 65] on textarea "Circular Design – for People, Planet & Future" at bounding box center [283, 68] width 275 height 17
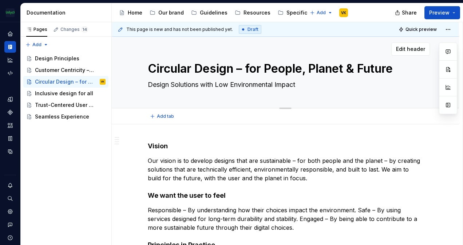
click at [172, 65] on textarea "Circular Design – for People, Planet & Future" at bounding box center [283, 68] width 275 height 17
click at [47, 57] on div "Design Principles" at bounding box center [57, 58] width 44 height 7
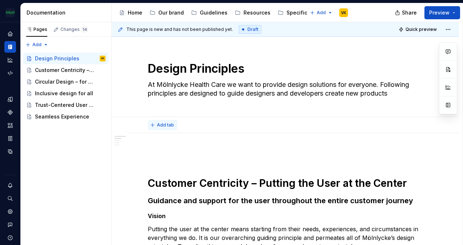
click at [166, 124] on span "Add tab" at bounding box center [165, 125] width 17 height 6
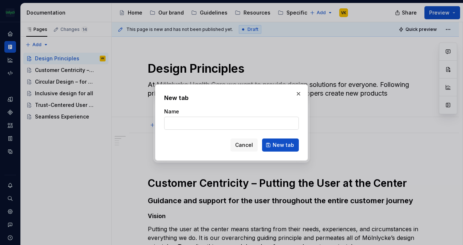
click at [201, 125] on input "Name" at bounding box center [231, 123] width 135 height 13
click at [278, 145] on span "New tab" at bounding box center [283, 145] width 21 height 7
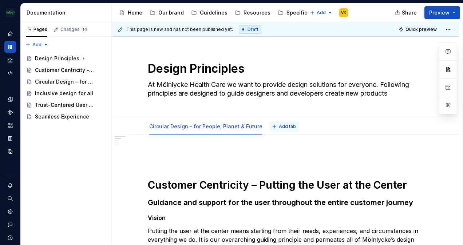
click at [283, 129] on span "Add tab" at bounding box center [287, 127] width 17 height 6
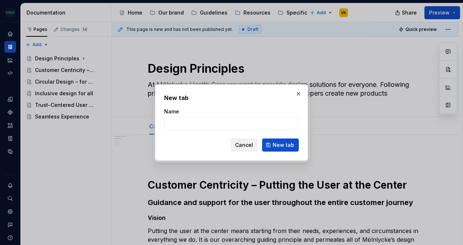
click at [244, 144] on span "Cancel" at bounding box center [244, 145] width 18 height 7
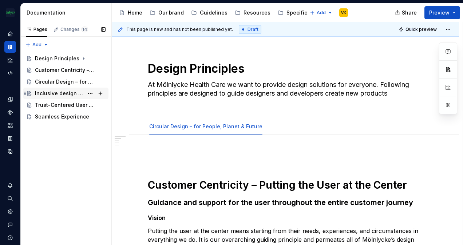
click at [66, 92] on div "Inclusive design for all" at bounding box center [59, 93] width 49 height 7
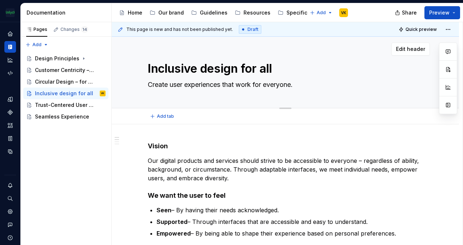
click at [188, 67] on textarea "Inclusive design for all" at bounding box center [283, 68] width 275 height 17
click at [64, 55] on div "Design Principles" at bounding box center [55, 58] width 41 height 7
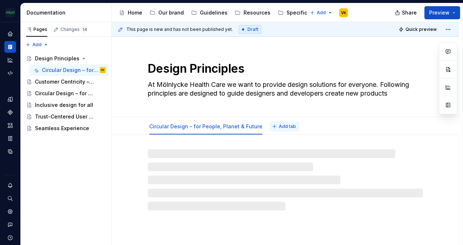
click at [279, 126] on span "Add tab" at bounding box center [287, 127] width 17 height 6
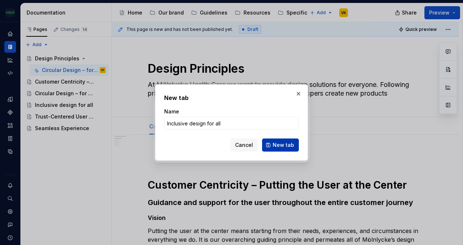
click at [272, 144] on button "New tab" at bounding box center [280, 145] width 37 height 13
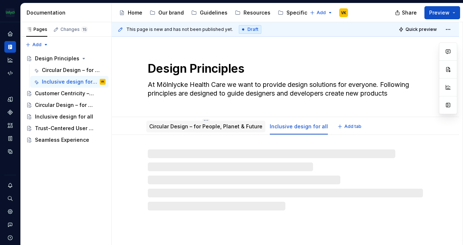
click at [224, 125] on link "Circular Design – for People, Planet & Future" at bounding box center [205, 126] width 113 height 6
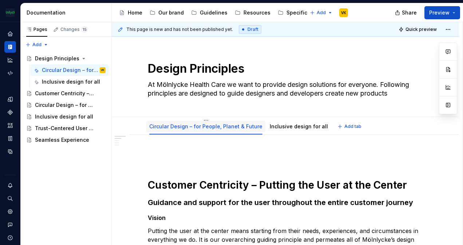
click at [192, 126] on link "Circular Design – for People, Planet & Future" at bounding box center [205, 126] width 113 height 6
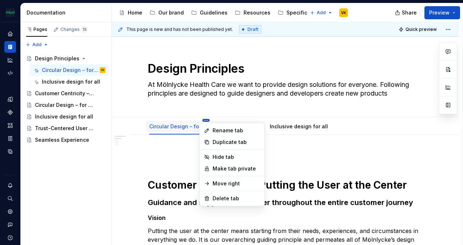
click at [202, 119] on html "The Mölnlycke Experience VK Dataset Eriks brand Documentation Accessibility gui…" at bounding box center [231, 122] width 463 height 245
click at [226, 128] on div "Rename tab" at bounding box center [236, 130] width 47 height 7
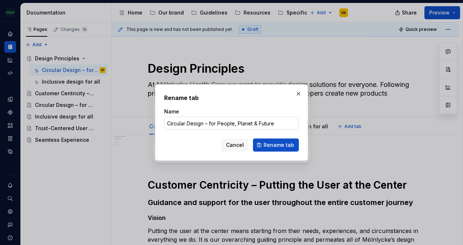
click at [272, 123] on input "Circular Design – for People, Planet & Future" at bounding box center [231, 123] width 135 height 13
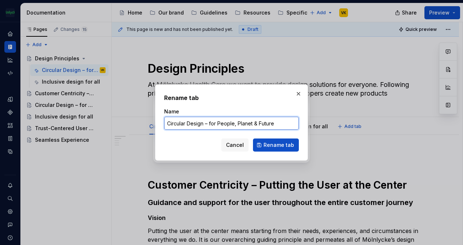
drag, startPoint x: 279, startPoint y: 121, endPoint x: 205, endPoint y: 122, distance: 74.6
click at [205, 122] on input "Circular Design – for People, Planet & Future" at bounding box center [231, 123] width 135 height 13
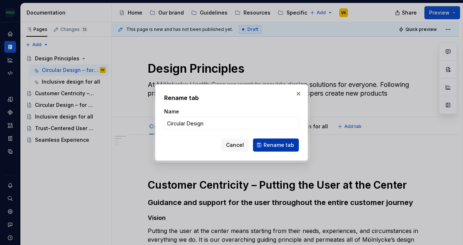
click at [283, 148] on span "Rename tab" at bounding box center [279, 145] width 31 height 7
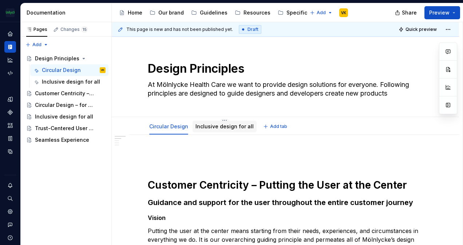
click at [222, 130] on div "Inclusive design for all" at bounding box center [224, 126] width 58 height 9
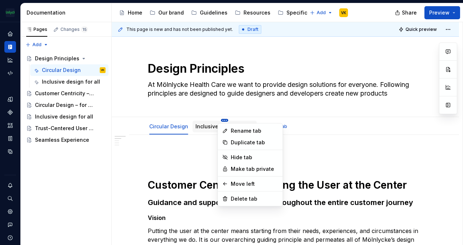
click at [223, 119] on html "The Mölnlycke Experience VK Dataset Eriks brand Documentation Accessibility gui…" at bounding box center [231, 122] width 463 height 245
click at [237, 130] on div "Rename tab" at bounding box center [254, 130] width 47 height 7
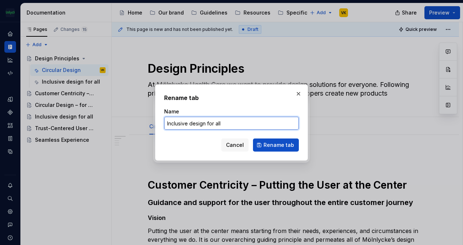
drag, startPoint x: 230, startPoint y: 124, endPoint x: 206, endPoint y: 127, distance: 24.9
click at [206, 127] on input "Inclusive design for all" at bounding box center [231, 123] width 135 height 13
click button "Rename tab" at bounding box center [276, 145] width 46 height 13
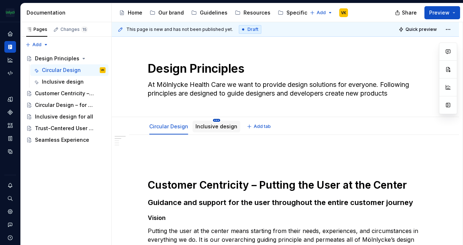
click at [214, 121] on html "The Mölnlycke Experience VK Dataset Eriks brand Documentation Accessibility gui…" at bounding box center [231, 122] width 463 height 245
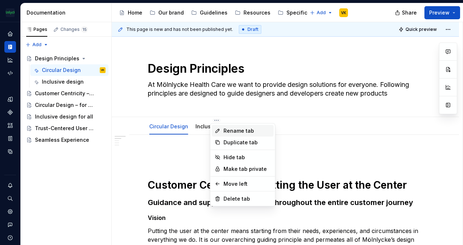
click at [245, 129] on div "Rename tab" at bounding box center [247, 130] width 47 height 7
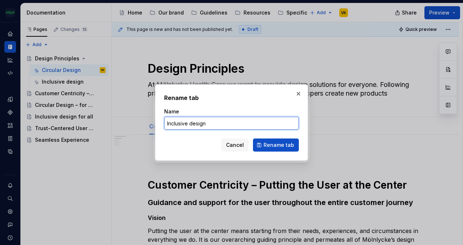
click at [194, 124] on input "Inclusive design" at bounding box center [231, 123] width 135 height 13
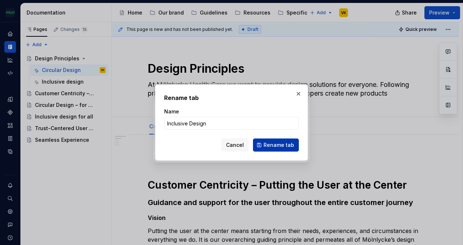
click at [290, 145] on span "Rename tab" at bounding box center [279, 145] width 31 height 7
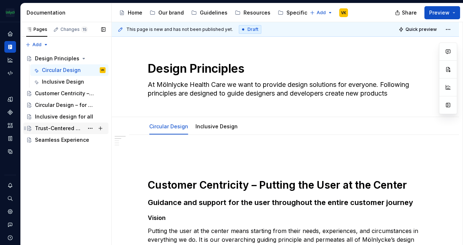
click at [59, 126] on div "Trust-Centered User Experiences" at bounding box center [59, 128] width 49 height 7
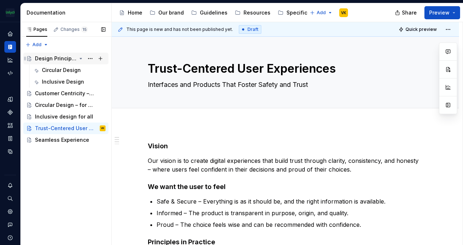
click at [55, 59] on div "Design Principles" at bounding box center [55, 58] width 41 height 7
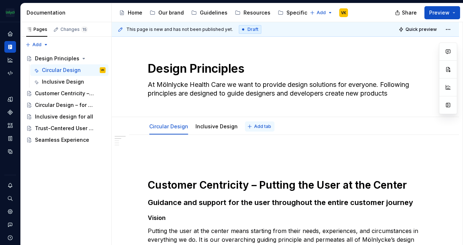
click at [256, 122] on button "Add tab" at bounding box center [259, 127] width 29 height 10
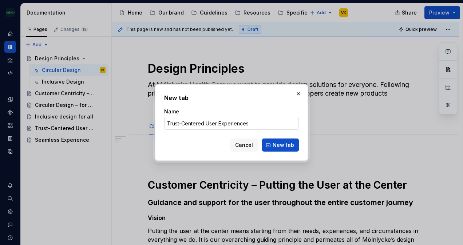
drag, startPoint x: 260, startPoint y: 124, endPoint x: 205, endPoint y: 121, distance: 54.7
click at [205, 121] on input "Trust-Centered User Experiences" at bounding box center [231, 123] width 135 height 13
click at [281, 144] on span "New tab" at bounding box center [283, 145] width 21 height 7
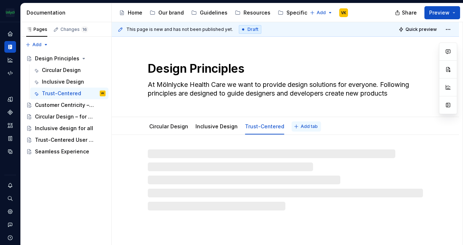
click at [301, 128] on span "Add tab" at bounding box center [309, 127] width 17 height 6
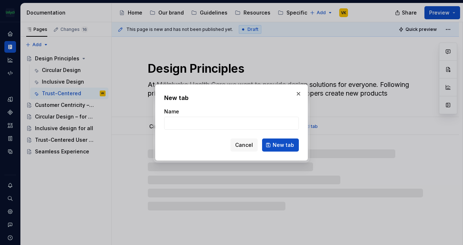
click at [262, 146] on div "Cancel New tab" at bounding box center [231, 145] width 135 height 13
click at [257, 145] on button "Cancel" at bounding box center [243, 145] width 27 height 13
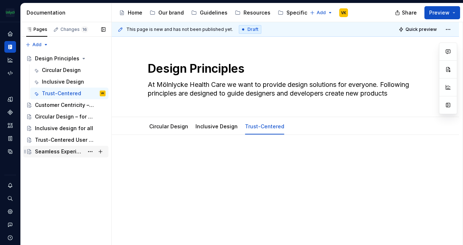
click at [73, 149] on div "Seamless Experience" at bounding box center [59, 151] width 49 height 7
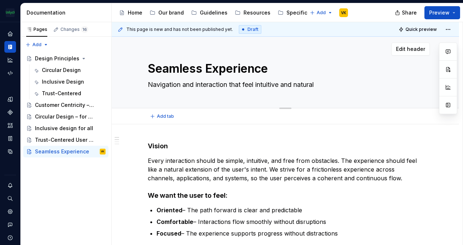
click at [186, 63] on textarea "Seamless Experience" at bounding box center [283, 68] width 275 height 17
click at [58, 61] on div "Design Principles" at bounding box center [55, 58] width 41 height 7
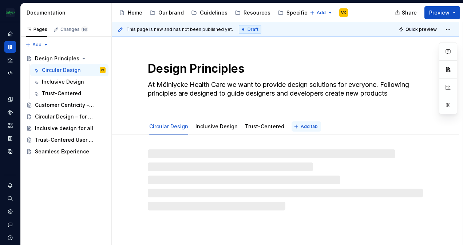
click at [301, 125] on span "Add tab" at bounding box center [309, 127] width 17 height 6
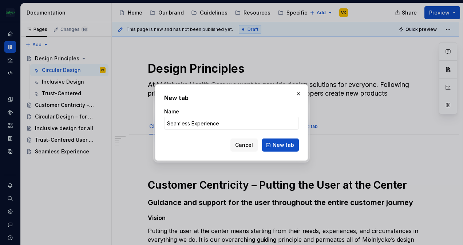
click at [281, 147] on span "New tab" at bounding box center [283, 145] width 21 height 7
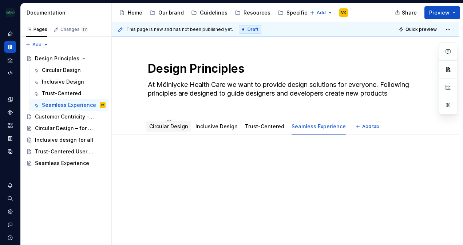
click at [166, 125] on link "Circular Design" at bounding box center [168, 126] width 39 height 6
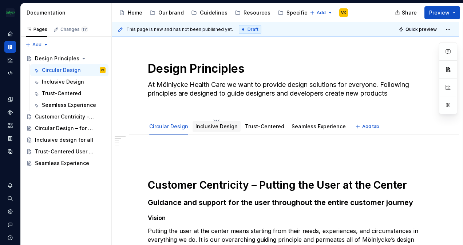
click at [199, 120] on div "Inclusive Design" at bounding box center [217, 126] width 48 height 13
click at [208, 129] on link "Inclusive Design" at bounding box center [216, 126] width 42 height 6
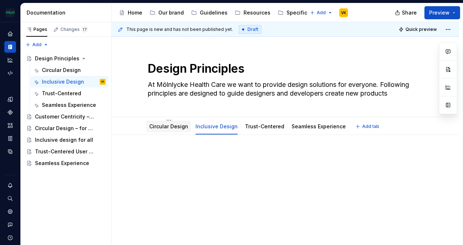
click at [169, 128] on link "Circular Design" at bounding box center [168, 126] width 39 height 6
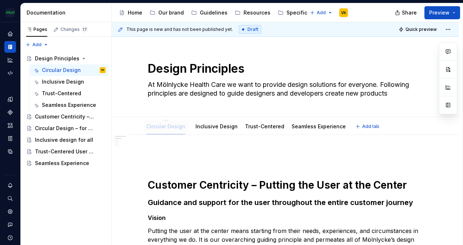
drag, startPoint x: 169, startPoint y: 127, endPoint x: 159, endPoint y: 130, distance: 9.5
click at [363, 127] on span "Add tab" at bounding box center [370, 127] width 17 height 6
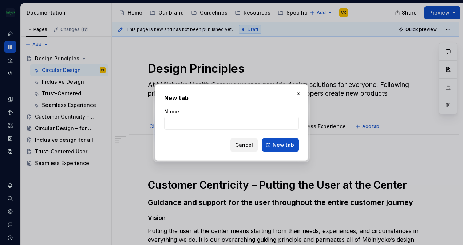
click at [249, 142] on span "Cancel" at bounding box center [244, 145] width 18 height 7
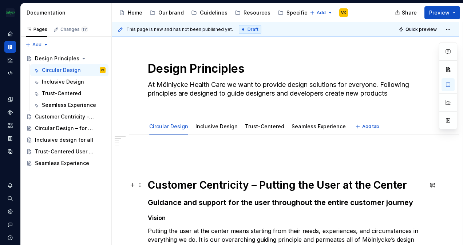
click at [166, 186] on strong "Customer Centricity – Putting the User at the Center" at bounding box center [277, 185] width 259 height 12
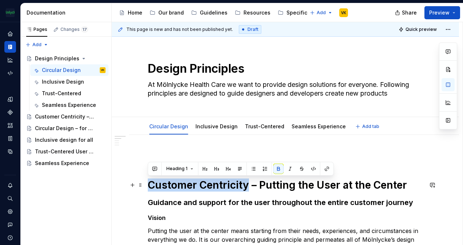
drag, startPoint x: 246, startPoint y: 183, endPoint x: 148, endPoint y: 181, distance: 98.7
click at [148, 181] on strong "Customer Centricity – Putting the User at the Center" at bounding box center [277, 185] width 259 height 12
copy strong "Customer Centricity"
click at [364, 124] on span "Add tab" at bounding box center [370, 127] width 17 height 6
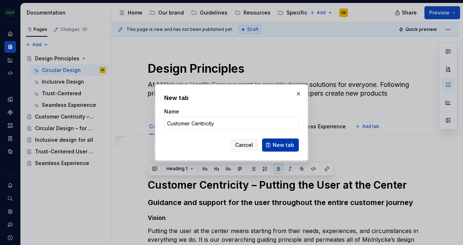
click at [283, 142] on span "New tab" at bounding box center [283, 145] width 21 height 7
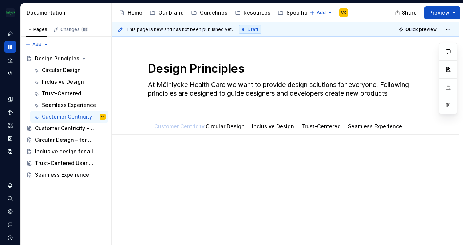
click at [167, 135] on div "Design Principles At Mölnlycke Health Care we want to provide design solutions …" at bounding box center [285, 150] width 347 height 226
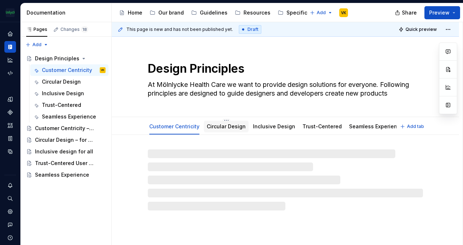
click at [224, 122] on div "Circular Design" at bounding box center [226, 126] width 39 height 9
click at [230, 123] on div "Circular Design" at bounding box center [226, 126] width 39 height 7
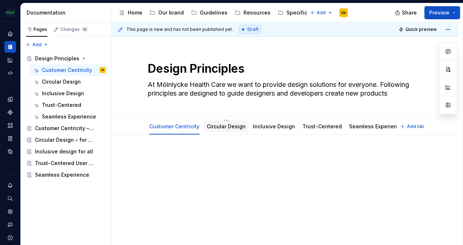
click at [233, 124] on link "Circular Design" at bounding box center [226, 126] width 39 height 6
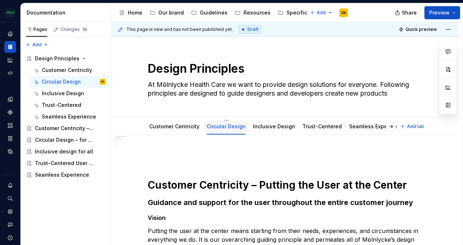
click at [215, 124] on link "Circular Design" at bounding box center [226, 126] width 39 height 6
click at [214, 124] on link "Circular Design" at bounding box center [226, 126] width 39 height 6
click at [226, 119] on html "The Mölnlycke Experience VK Dataset Eriks brand Documentation Accessibility gui…" at bounding box center [231, 122] width 463 height 245
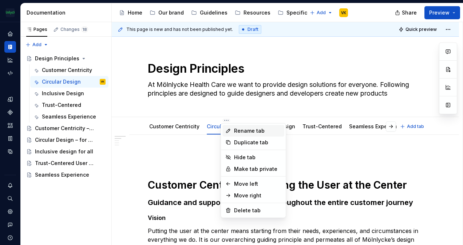
click at [230, 131] on icon at bounding box center [228, 131] width 6 height 6
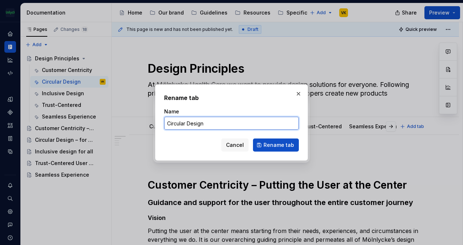
drag, startPoint x: 219, startPoint y: 124, endPoint x: 161, endPoint y: 126, distance: 58.7
click at [161, 126] on div "Rename tab Name Circular Design Cancel Rename tab" at bounding box center [231, 122] width 153 height 76
paste input "ustomer Centricity"
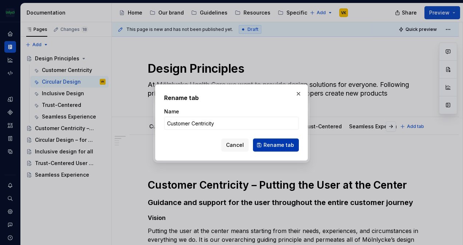
click at [278, 143] on span "Rename tab" at bounding box center [279, 145] width 31 height 7
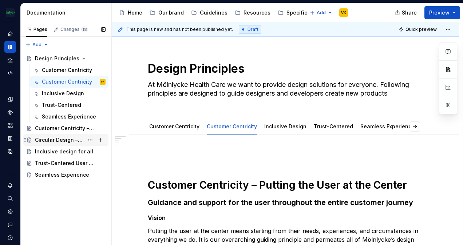
click at [64, 139] on div "Circular Design – for People, Planet & Future" at bounding box center [59, 140] width 49 height 7
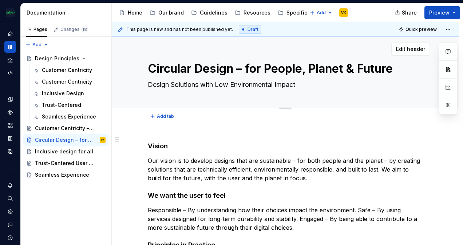
click at [227, 71] on textarea "Circular Design – for People, Planet & Future" at bounding box center [283, 68] width 275 height 17
click at [236, 69] on textarea "Circular Design – for People, Planet & Future" at bounding box center [283, 68] width 275 height 17
drag, startPoint x: 234, startPoint y: 67, endPoint x: 146, endPoint y: 63, distance: 88.6
click at [146, 63] on div "Circular Design – for People, Planet & Future Design Solutions with Low Environ…" at bounding box center [285, 72] width 289 height 71
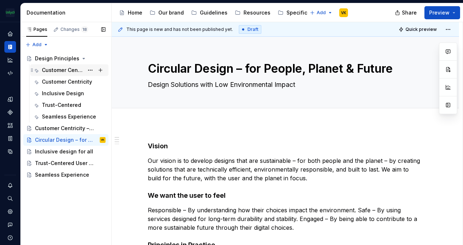
click at [60, 67] on div "Customer Centricity" at bounding box center [63, 70] width 42 height 7
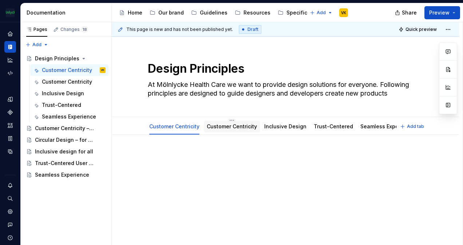
click at [240, 128] on link "Customer Centricity" at bounding box center [232, 126] width 50 height 6
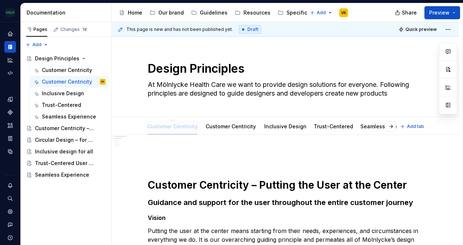
drag, startPoint x: 242, startPoint y: 124, endPoint x: 167, endPoint y: 130, distance: 74.9
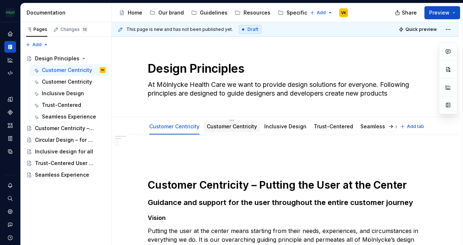
click at [224, 126] on link "Customer Centricity" at bounding box center [232, 126] width 50 height 6
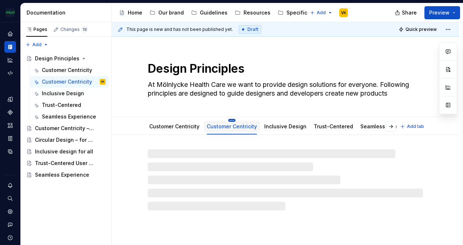
click at [230, 120] on html "The Mölnlycke Experience VK Dataset Eriks brand Documentation Accessibility gui…" at bounding box center [231, 122] width 463 height 245
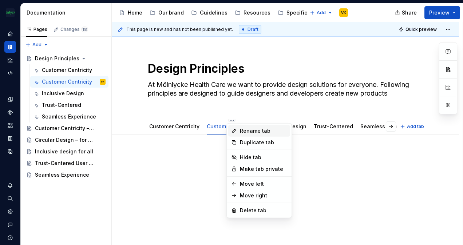
click at [242, 129] on div "Rename tab" at bounding box center [263, 130] width 47 height 7
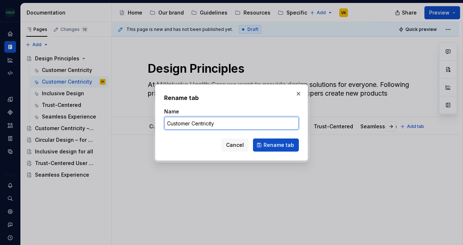
drag, startPoint x: 227, startPoint y: 122, endPoint x: 125, endPoint y: 126, distance: 102.3
click at [122, 127] on div "Rename tab Name Customer Centricity Cancel Rename tab" at bounding box center [231, 122] width 463 height 245
paste input "ircular Design"
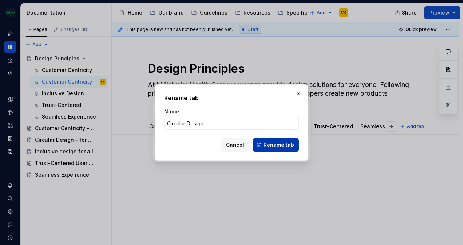
click at [269, 143] on span "Rename tab" at bounding box center [279, 145] width 31 height 7
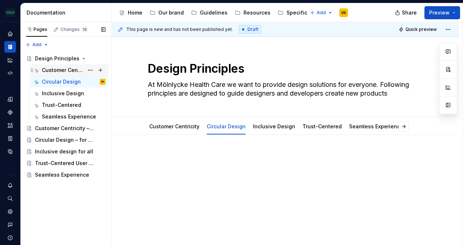
click at [79, 71] on div "Customer Centricity" at bounding box center [63, 70] width 42 height 7
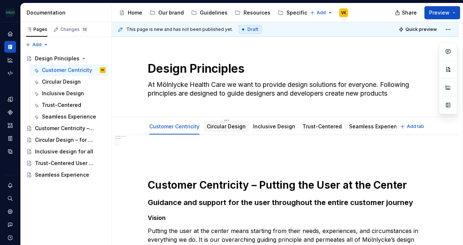
click at [242, 130] on div "Circular Design" at bounding box center [226, 126] width 39 height 9
click at [224, 127] on link "Circular Design" at bounding box center [226, 126] width 39 height 6
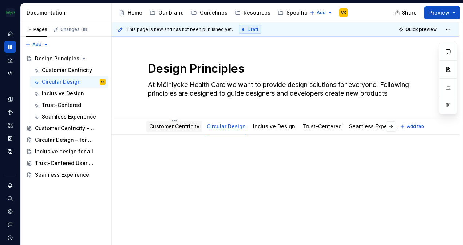
click at [187, 128] on link "Customer Centricity" at bounding box center [174, 126] width 50 height 6
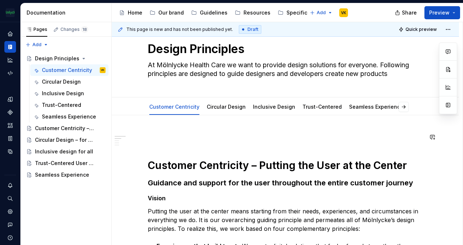
scroll to position [36, 0]
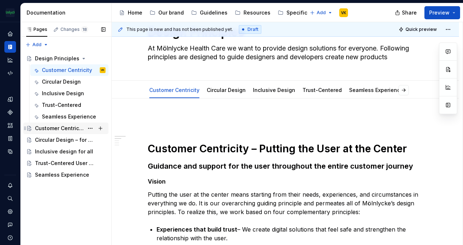
click at [67, 129] on div "Customer Centricity – Putting the User at the Center" at bounding box center [59, 128] width 49 height 7
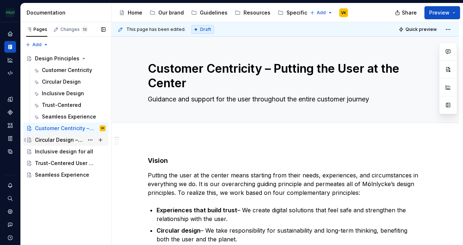
click at [66, 139] on div "Circular Design – for People, Planet & Future" at bounding box center [59, 140] width 49 height 7
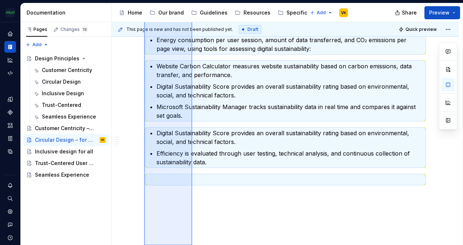
scroll to position [406, 0]
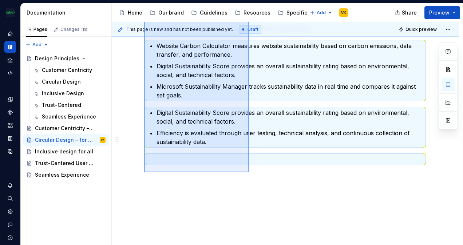
drag, startPoint x: 144, startPoint y: 109, endPoint x: 250, endPoint y: 172, distance: 123.4
click at [250, 173] on div "This page is new and has not been published yet. Draft Quick preview Circular D…" at bounding box center [287, 134] width 351 height 224
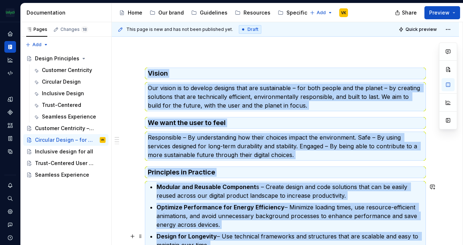
scroll to position [0, 0]
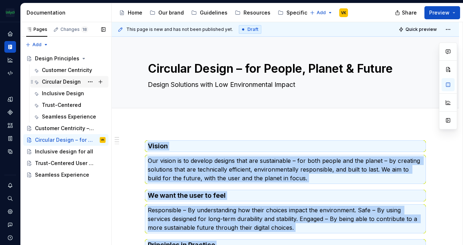
click at [56, 78] on div "Circular Design" at bounding box center [61, 81] width 39 height 7
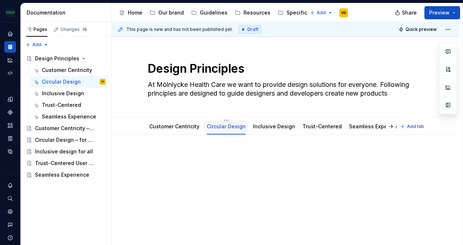
click at [215, 126] on link "Circular Design" at bounding box center [226, 126] width 39 height 6
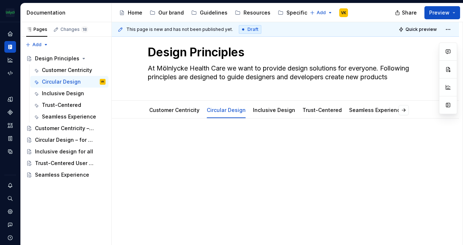
click at [186, 143] on p at bounding box center [285, 140] width 275 height 9
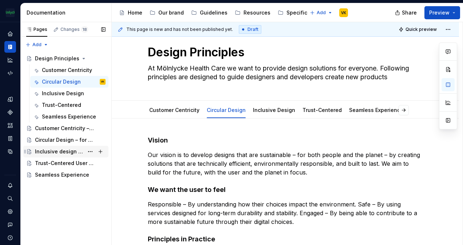
click at [69, 151] on div "Inclusive design for all" at bounding box center [59, 151] width 49 height 7
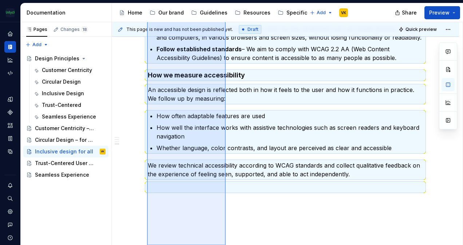
scroll to position [384, 0]
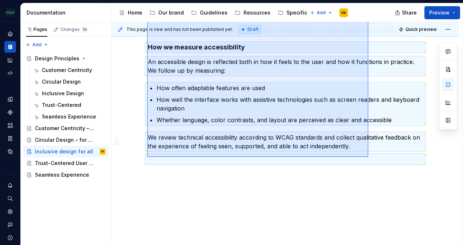
drag, startPoint x: 147, startPoint y: 144, endPoint x: 371, endPoint y: 158, distance: 224.3
click at [370, 158] on div "This page is new and has not been published yet. Draft Quick preview Inclusive …" at bounding box center [287, 134] width 351 height 224
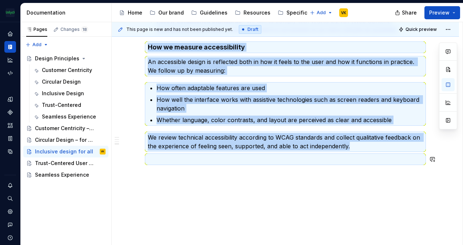
copy div "Loremi Dol sitamet consecte adi elitsedd eiusmo tempor in ut laboreetdo ma aliq…"
click at [62, 92] on div "Inclusive Design" at bounding box center [63, 93] width 42 height 7
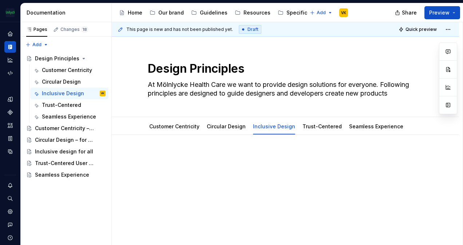
click at [246, 165] on div at bounding box center [285, 167] width 275 height 28
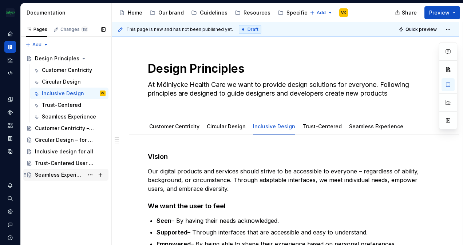
click at [58, 174] on div "Seamless Experience" at bounding box center [59, 174] width 49 height 7
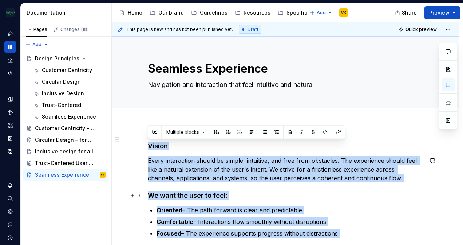
scroll to position [322, 0]
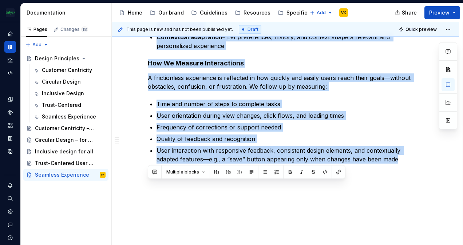
drag, startPoint x: 148, startPoint y: 143, endPoint x: 447, endPoint y: 169, distance: 300.3
click at [447, 169] on div "Vision Every interaction should be simple, intuitive, and free from obstacles. …" at bounding box center [285, 24] width 347 height 443
click at [379, 191] on div "Vision Every interaction should be simple, intuitive, and free from obstacles. …" at bounding box center [285, 24] width 347 height 443
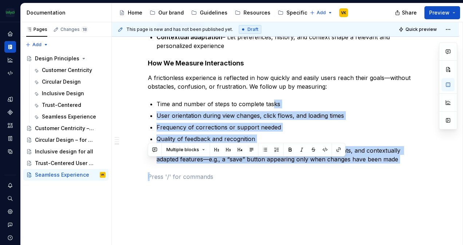
scroll to position [0, 0]
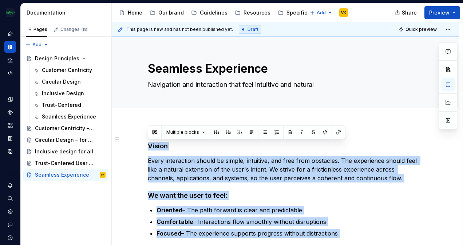
drag, startPoint x: 410, startPoint y: 164, endPoint x: 146, endPoint y: -12, distance: 317.3
click at [146, 0] on html "The Mölnlycke Experience VK Dataset Eriks brand Documentation Accessibility gui…" at bounding box center [231, 122] width 463 height 245
copy div "Loremi Dolor sitametcons adipis el seddoe, temporinc, utl etdo magn aliquaeni. …"
click at [65, 116] on div "Seamless Experience" at bounding box center [63, 116] width 42 height 7
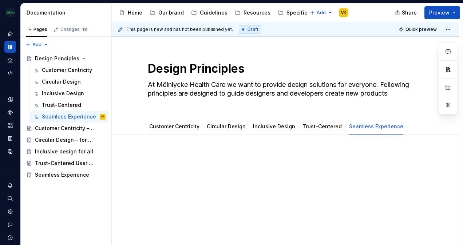
click at [165, 156] on p at bounding box center [285, 157] width 275 height 9
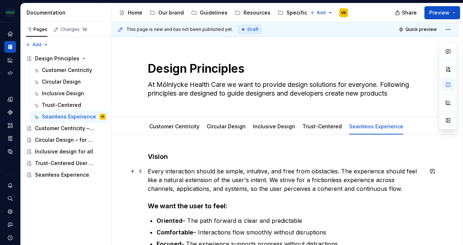
click at [164, 170] on p "Every interaction should be simple, intuitive, and free from obstacles. The exp…" at bounding box center [285, 180] width 275 height 26
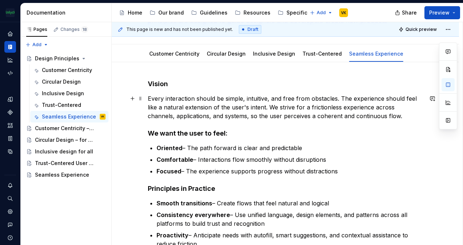
click at [166, 171] on strong "Focused" at bounding box center [169, 171] width 25 height 7
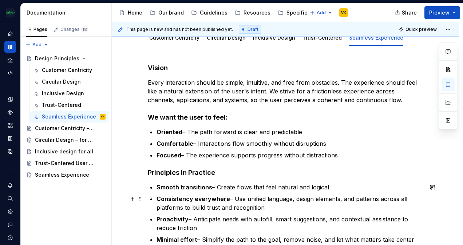
scroll to position [73, 0]
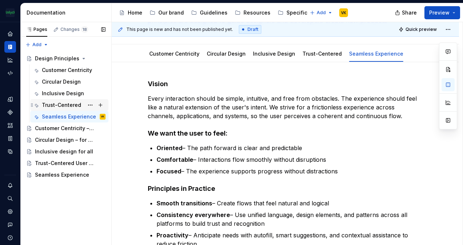
click at [56, 106] on div "Trust-Centered" at bounding box center [61, 105] width 39 height 7
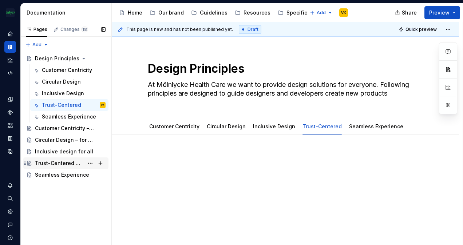
click at [63, 166] on div "Trust-Centered User Experiences" at bounding box center [59, 163] width 49 height 7
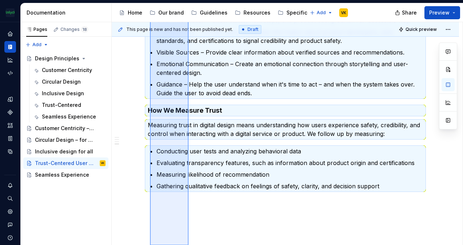
scroll to position [264, 0]
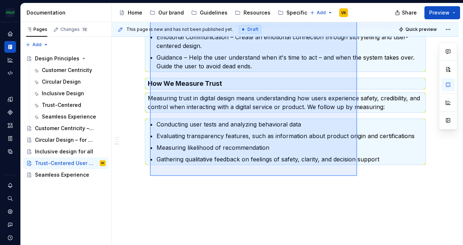
drag, startPoint x: 150, startPoint y: 131, endPoint x: 359, endPoint y: 176, distance: 213.5
click at [359, 176] on div "This page is new and has not been published yet. Draft Quick preview Trust-Cent…" at bounding box center [287, 134] width 351 height 224
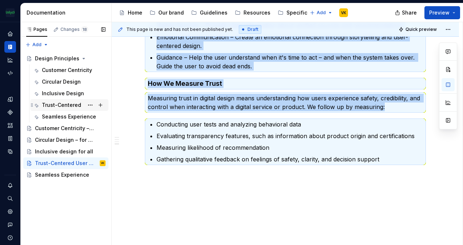
click at [73, 104] on div "Trust-Centered" at bounding box center [61, 105] width 39 height 7
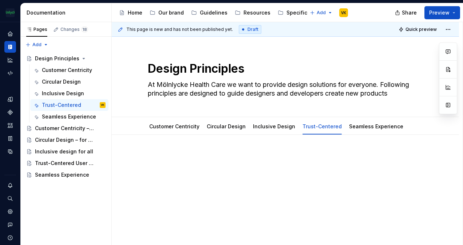
click at [157, 157] on p at bounding box center [285, 157] width 275 height 9
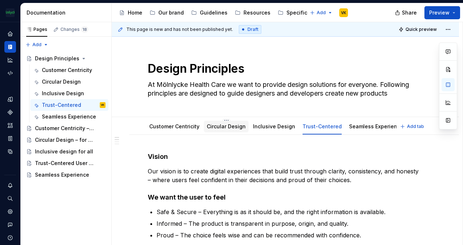
click at [221, 127] on link "Circular Design" at bounding box center [226, 126] width 39 height 6
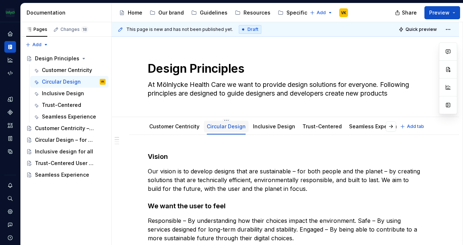
click at [220, 126] on link "Circular Design" at bounding box center [226, 126] width 39 height 6
click at [224, 119] on html "The Mölnlycke Experience VK Dataset Eriks brand Documentation Accessibility gui…" at bounding box center [231, 122] width 463 height 245
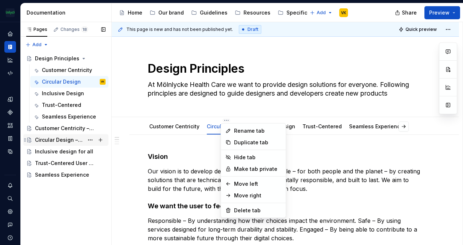
click at [63, 140] on div "Pages Changes 18 Add Accessibility guide for tree Page tree. Navigate the tree …" at bounding box center [65, 134] width 91 height 224
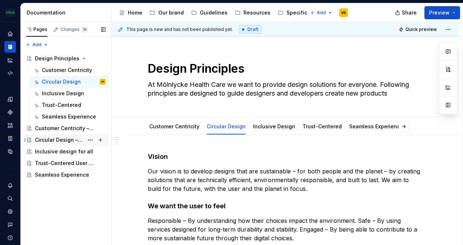
click at [64, 140] on div "Circular Design – for People, Planet & Future" at bounding box center [59, 140] width 49 height 7
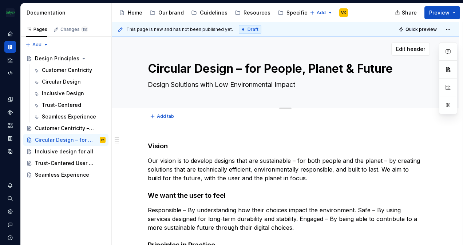
click at [304, 87] on textarea "Design Solutions with Low Environmental Impact" at bounding box center [283, 85] width 275 height 12
click at [387, 95] on div "Circular Design – for People, Planet & Future Design Solutions with Low Environ…" at bounding box center [285, 72] width 275 height 71
click at [290, 68] on textarea "Circular Design – for People, Planet & Future" at bounding box center [283, 68] width 275 height 17
click at [71, 79] on div "Circular Design" at bounding box center [61, 81] width 39 height 7
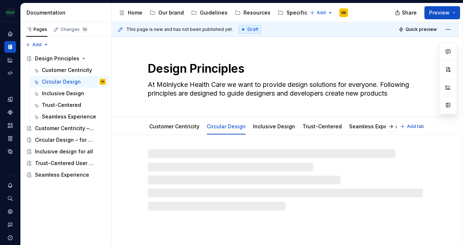
click at [170, 67] on textarea "Design Principles" at bounding box center [283, 68] width 275 height 17
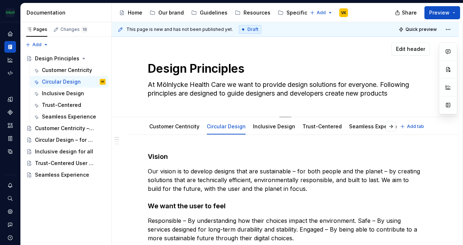
click at [180, 68] on textarea "Design Principles" at bounding box center [283, 68] width 275 height 17
click at [188, 68] on textarea "Design Principles" at bounding box center [283, 68] width 275 height 17
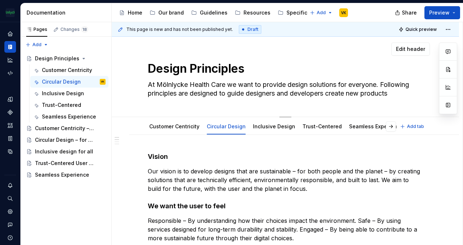
paste textarea "Circular Design – for People, Planet & Future"
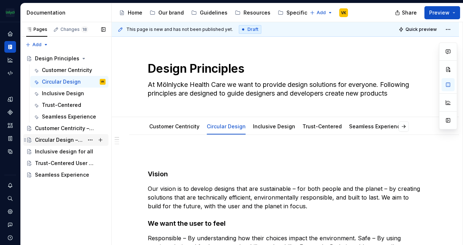
click at [58, 138] on div "Circular Design – for People, Planet & Future" at bounding box center [59, 140] width 49 height 7
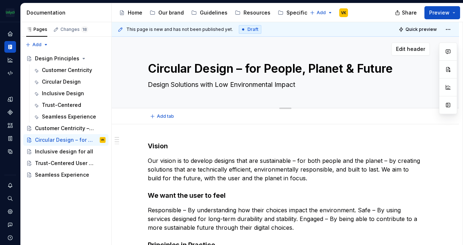
click at [151, 70] on textarea "Circular Design – for People, Planet & Future" at bounding box center [283, 68] width 275 height 17
click at [66, 81] on div "Circular Design" at bounding box center [61, 81] width 39 height 7
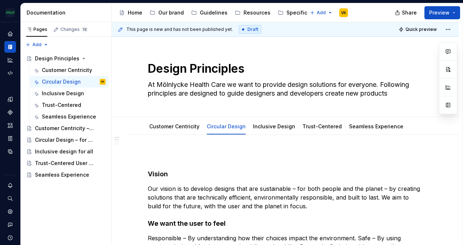
click at [167, 153] on p at bounding box center [285, 157] width 275 height 9
click at [142, 157] on span at bounding box center [141, 157] width 6 height 10
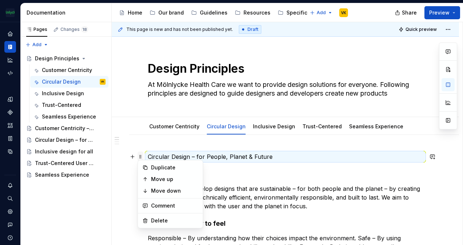
click at [140, 158] on span at bounding box center [141, 157] width 6 height 10
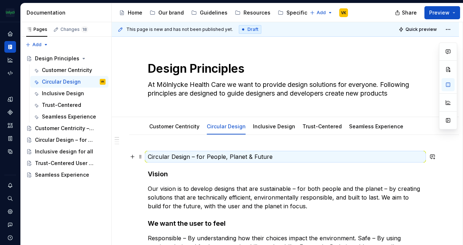
click at [154, 158] on p "Circular Design – for People, Planet & Future" at bounding box center [285, 157] width 275 height 9
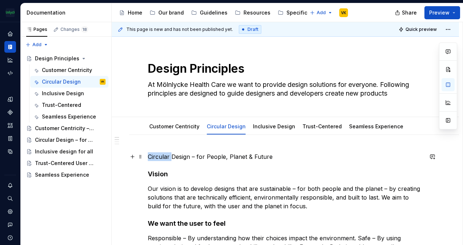
click at [154, 158] on p "Circular Design – for People, Planet & Future" at bounding box center [285, 157] width 275 height 9
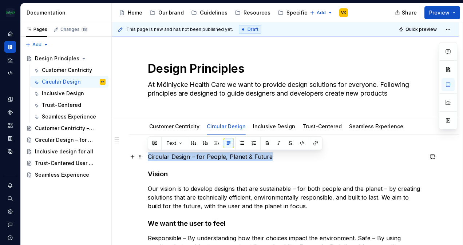
click at [154, 158] on p "Circular Design – for People, Planet & Future" at bounding box center [285, 157] width 275 height 9
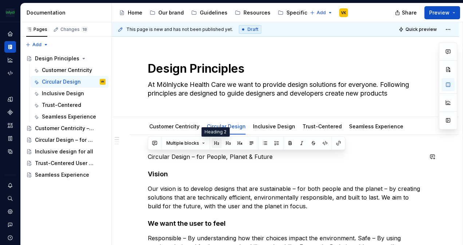
click at [210, 144] on div "Multiple blocks" at bounding box center [247, 143] width 194 height 10
click at [211, 142] on button "button" at bounding box center [216, 143] width 10 height 10
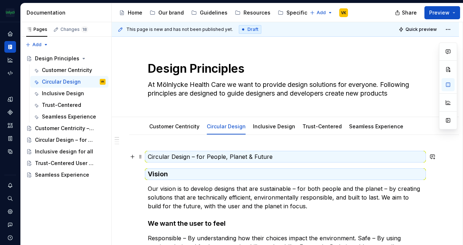
click at [196, 154] on p "Circular Design – for People, Planet & Future" at bounding box center [285, 157] width 275 height 9
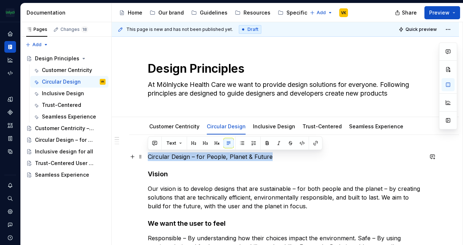
click at [196, 154] on p "Circular Design – for People, Planet & Future" at bounding box center [285, 157] width 275 height 9
click at [193, 142] on button "button" at bounding box center [194, 143] width 10 height 10
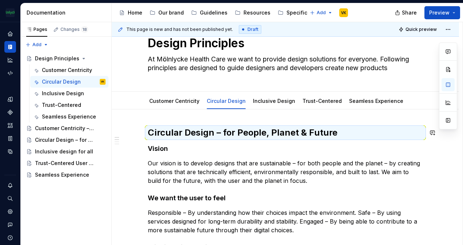
scroll to position [36, 0]
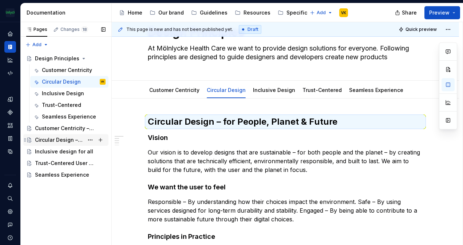
click at [66, 141] on div "Circular Design – for People, Planet & Future" at bounding box center [59, 140] width 49 height 7
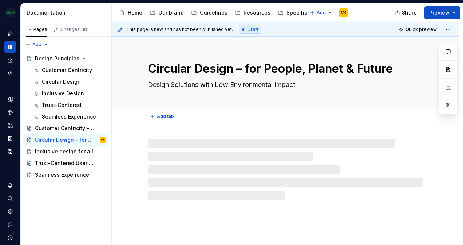
click at [260, 81] on textarea "Design Solutions with Low Environmental Impact" at bounding box center [283, 85] width 275 height 12
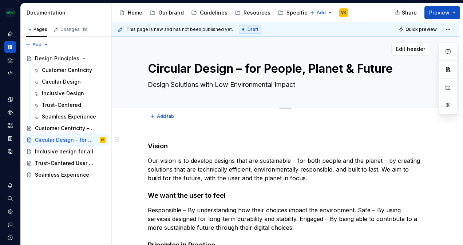
click at [260, 81] on textarea "Design Solutions with Low Environmental Impact" at bounding box center [283, 85] width 275 height 12
click at [56, 83] on div "Circular Design" at bounding box center [61, 81] width 39 height 7
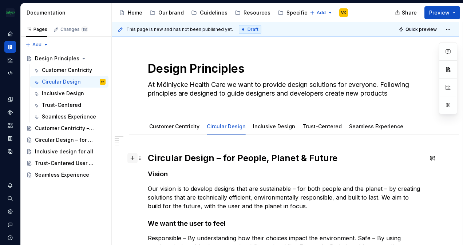
click at [132, 157] on button "button" at bounding box center [132, 158] width 10 height 10
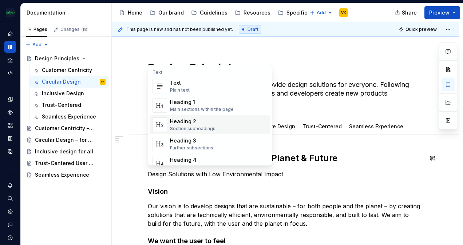
click at [199, 122] on div "Heading 2" at bounding box center [193, 121] width 46 height 7
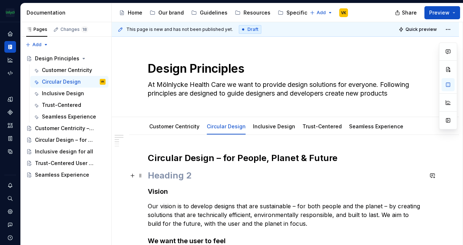
click at [169, 175] on h2 at bounding box center [285, 176] width 275 height 12
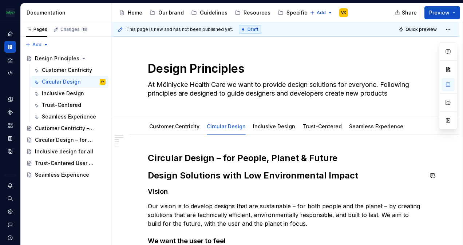
click at [169, 176] on h2 "Design Solutions with Low Environmental Impact" at bounding box center [285, 176] width 275 height 12
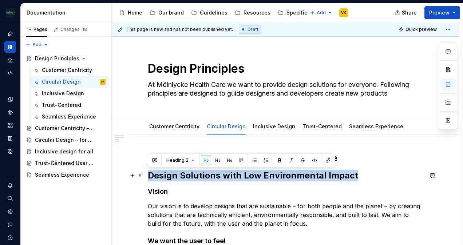
click at [169, 176] on h2 "Design Solutions with Low Environmental Impact" at bounding box center [285, 176] width 275 height 12
click at [184, 164] on button "Heading 2" at bounding box center [180, 160] width 35 height 10
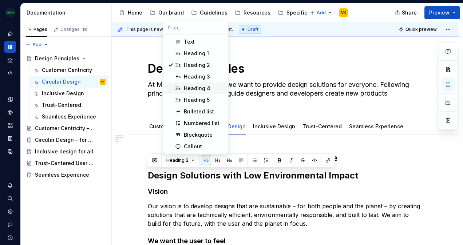
click at [203, 86] on div "Heading 4" at bounding box center [197, 88] width 27 height 7
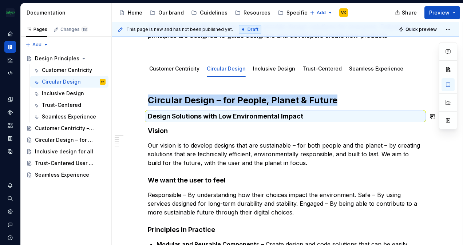
scroll to position [73, 0]
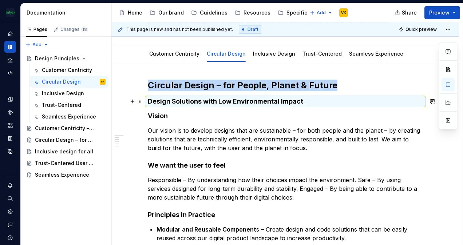
click at [184, 100] on h4 "Design Solutions with Low Environmental Impact" at bounding box center [285, 101] width 275 height 9
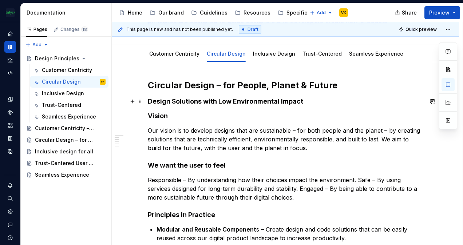
click at [184, 100] on h4 "Design Solutions with Low Environmental Impact" at bounding box center [285, 101] width 275 height 9
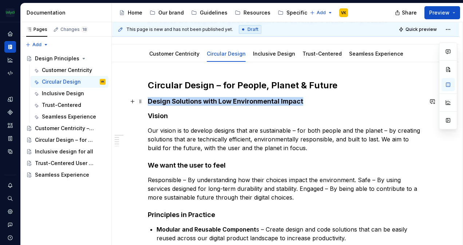
click at [184, 100] on h4 "Design Solutions with Low Environmental Impact" at bounding box center [285, 101] width 275 height 9
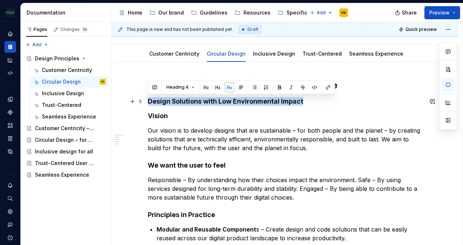
click at [184, 100] on h4 "Design Solutions with Low Environmental Impact" at bounding box center [285, 101] width 275 height 9
click at [277, 88] on button "button" at bounding box center [279, 87] width 10 height 10
click at [276, 88] on button "button" at bounding box center [279, 87] width 10 height 10
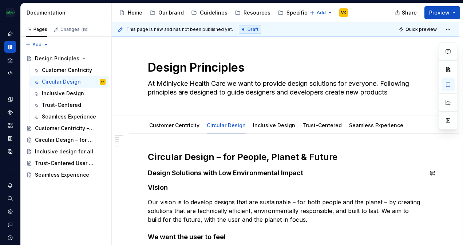
scroll to position [0, 0]
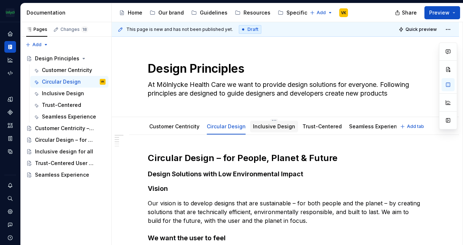
click at [268, 124] on link "Inclusive Design" at bounding box center [274, 126] width 42 height 6
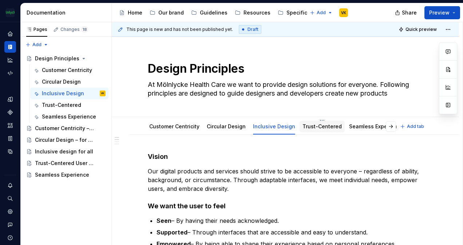
click at [327, 126] on link "Trust-Centered" at bounding box center [321, 126] width 39 height 6
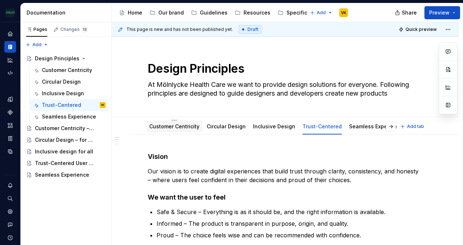
click at [182, 128] on link "Customer Centricity" at bounding box center [174, 126] width 50 height 6
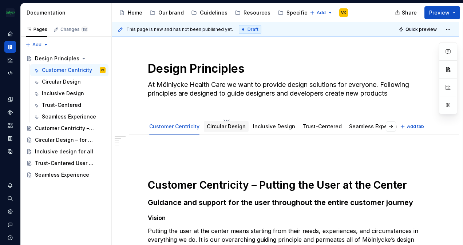
click at [221, 123] on link "Circular Design" at bounding box center [226, 126] width 39 height 6
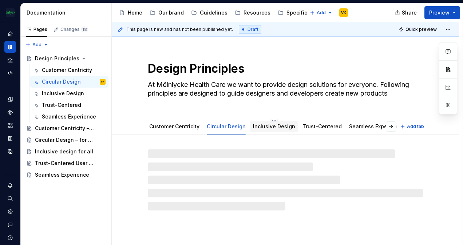
click at [277, 124] on link "Inclusive Design" at bounding box center [274, 126] width 42 height 6
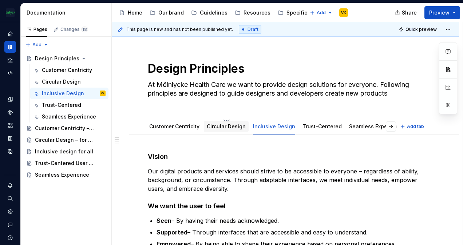
click at [224, 127] on link "Circular Design" at bounding box center [226, 126] width 39 height 6
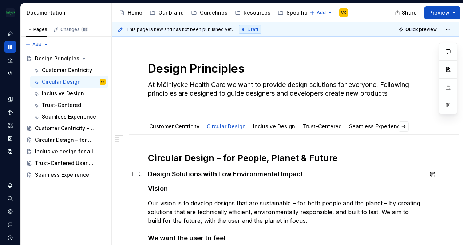
click at [314, 174] on h4 "Design Solutions with Low Environmental Impact" at bounding box center [285, 174] width 275 height 9
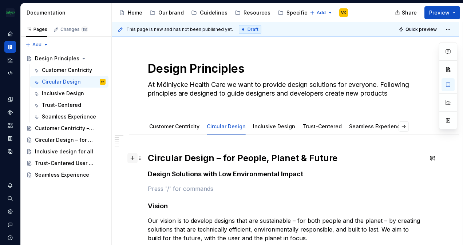
click at [134, 159] on button "button" at bounding box center [132, 158] width 10 height 10
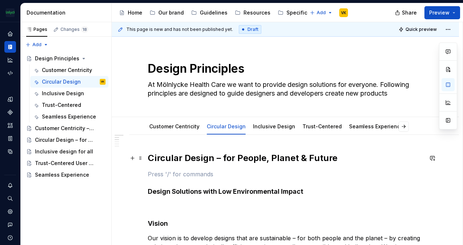
click at [296, 162] on h2 "Circular Design – for People, Planet & Future" at bounding box center [285, 159] width 275 height 12
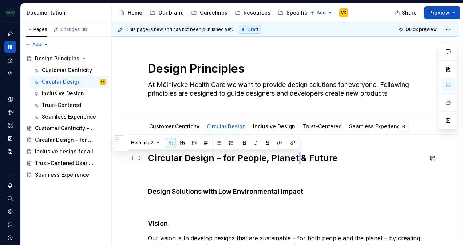
click at [296, 162] on h2 "Circular Design – for People, Planet & Future" at bounding box center [285, 159] width 275 height 12
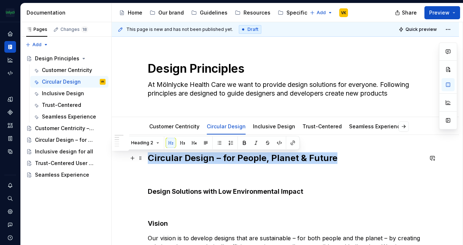
click at [296, 162] on h2 "Circular Design – for People, Planet & Future" at bounding box center [285, 159] width 275 height 12
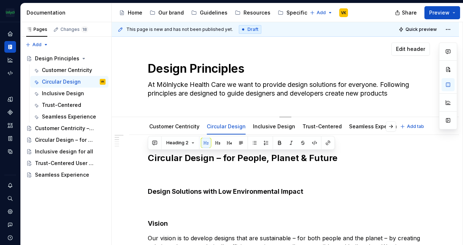
click at [236, 72] on textarea "Design Principles" at bounding box center [283, 68] width 275 height 17
click at [235, 72] on textarea "Design Principles" at bounding box center [283, 68] width 275 height 17
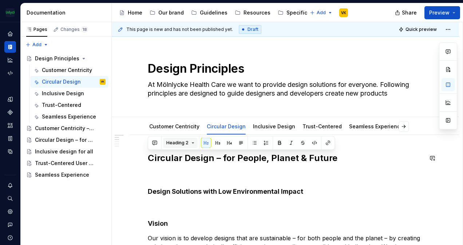
click at [185, 141] on span "Heading 2" at bounding box center [177, 143] width 22 height 6
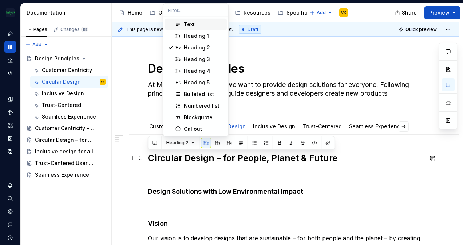
click at [194, 163] on h2 "Circular Design – for People, Planet & Future" at bounding box center [285, 159] width 275 height 12
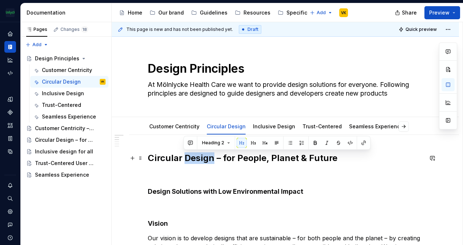
click at [194, 162] on h2 "Circular Design – for People, Planet & Future" at bounding box center [285, 159] width 275 height 12
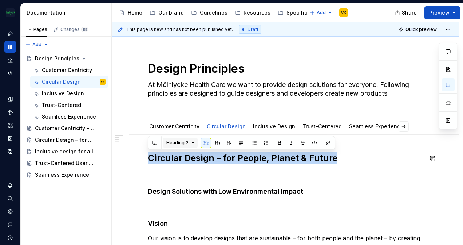
click at [191, 142] on button "Heading 2" at bounding box center [180, 143] width 35 height 10
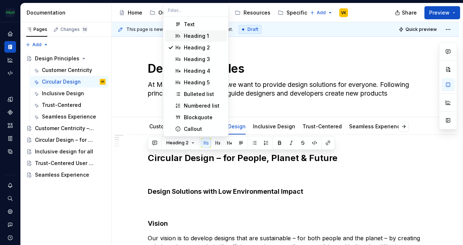
click at [209, 36] on div "Heading 1" at bounding box center [204, 35] width 40 height 7
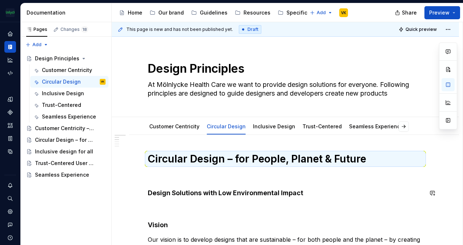
click at [186, 178] on p at bounding box center [285, 175] width 275 height 9
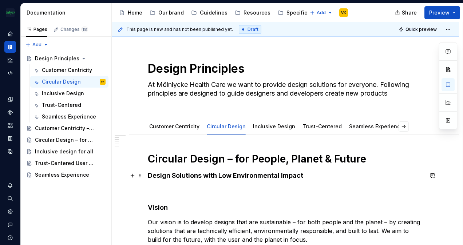
click at [196, 174] on h4 "Design Solutions with Low Environmental Impact" at bounding box center [285, 175] width 275 height 9
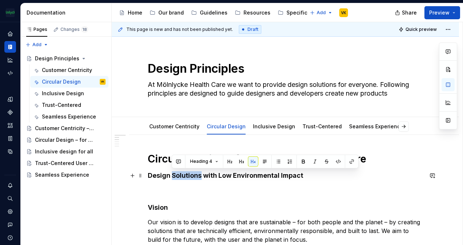
click at [196, 173] on h4 "Design Solutions with Low Environmental Impact" at bounding box center [285, 175] width 275 height 9
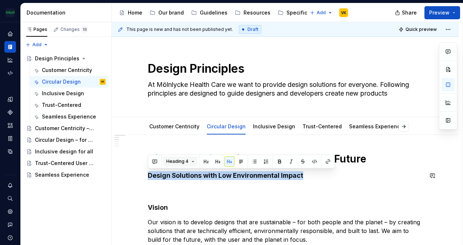
click at [190, 163] on button "Heading 4" at bounding box center [180, 162] width 35 height 10
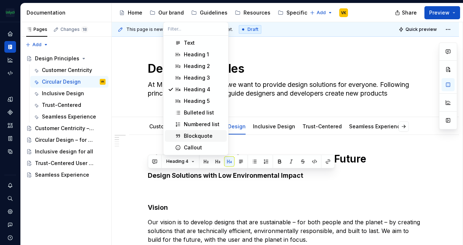
click at [207, 135] on div "Blockquote" at bounding box center [198, 135] width 29 height 7
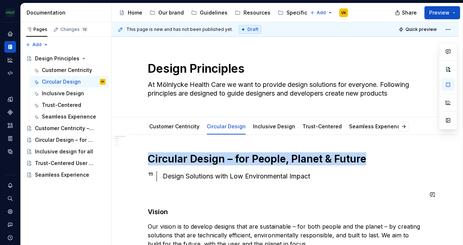
scroll to position [36, 0]
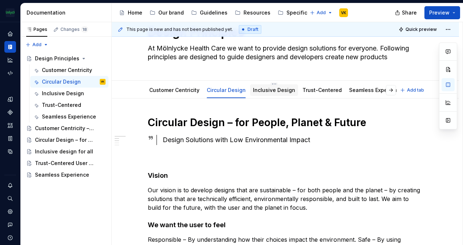
click at [252, 94] on div "Inclusive Design" at bounding box center [274, 90] width 48 height 12
click at [189, 86] on div "Customer Centricity" at bounding box center [174, 90] width 50 height 9
click at [191, 90] on link "Customer Centricity" at bounding box center [174, 90] width 50 height 6
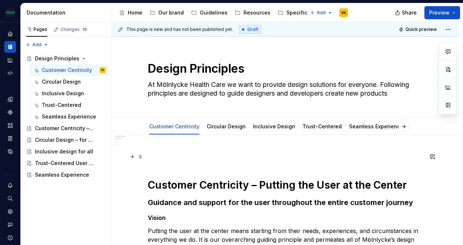
click at [185, 158] on p at bounding box center [285, 157] width 275 height 9
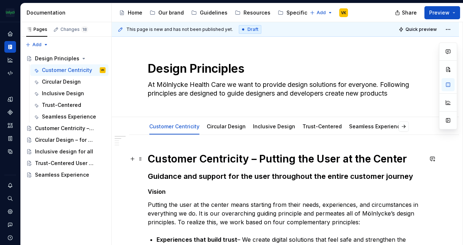
click at [170, 161] on strong "Customer Centricity – Putting the User at the Center" at bounding box center [277, 159] width 259 height 12
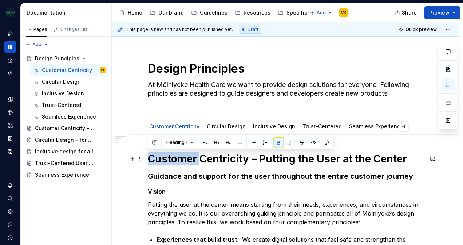
click at [170, 161] on strong "Customer Centricity – Putting the User at the Center" at bounding box center [277, 159] width 259 height 12
click at [181, 178] on h3 "Guidance and support for the user throughout the entire customer journey" at bounding box center [285, 176] width 275 height 10
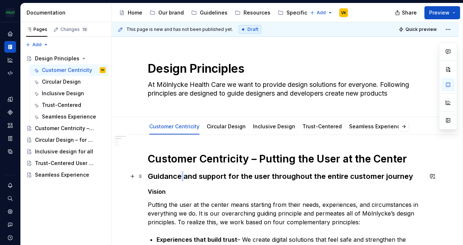
click at [181, 178] on h3 "Guidance and support for the user throughout the entire customer journey" at bounding box center [285, 176] width 275 height 10
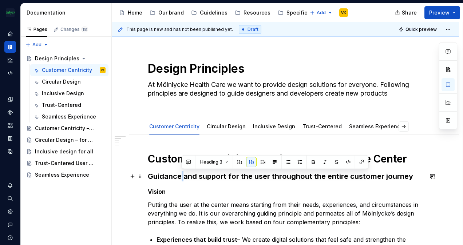
click at [181, 179] on h3 "Guidance and support for the user throughout the entire customer journey" at bounding box center [285, 176] width 275 height 10
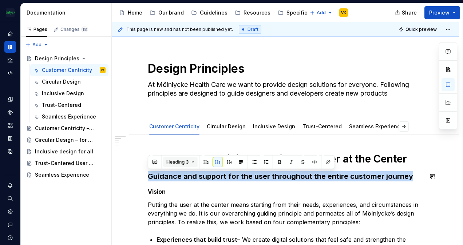
click at [186, 157] on button "Heading 3" at bounding box center [180, 162] width 35 height 10
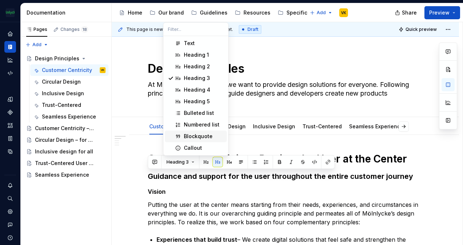
click at [196, 135] on div "Blockquote" at bounding box center [198, 136] width 29 height 7
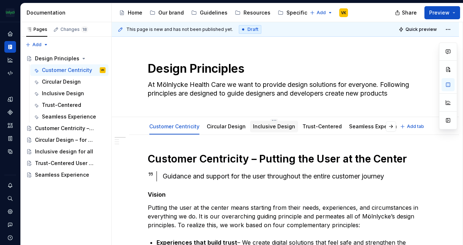
click at [254, 123] on div "Inclusive Design" at bounding box center [274, 126] width 42 height 7
click at [272, 123] on div "Inclusive Design" at bounding box center [274, 126] width 42 height 7
click at [280, 131] on div "Inclusive Design" at bounding box center [274, 127] width 48 height 12
click at [210, 125] on link "Circular Design" at bounding box center [226, 126] width 39 height 6
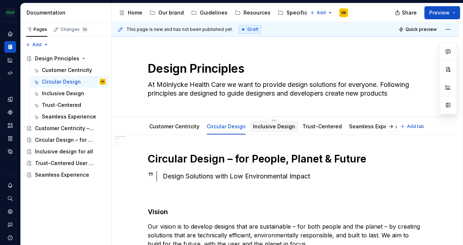
click at [264, 125] on link "Inclusive Design" at bounding box center [274, 126] width 42 height 6
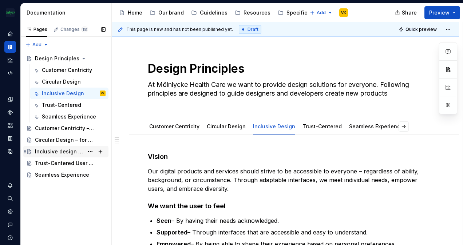
click at [52, 152] on div "Inclusive design for all" at bounding box center [59, 151] width 49 height 7
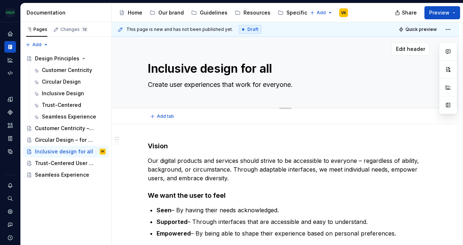
click at [179, 74] on textarea "Inclusive design for all" at bounding box center [283, 68] width 275 height 17
click at [51, 96] on div "Inclusive Design" at bounding box center [63, 93] width 42 height 7
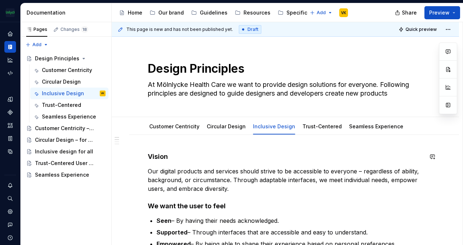
drag, startPoint x: 148, startPoint y: 142, endPoint x: 150, endPoint y: 147, distance: 5.1
click at [150, 145] on div "This page is new and has not been published yet. Draft Quick preview Design Pri…" at bounding box center [287, 134] width 351 height 224
click at [142, 155] on span at bounding box center [141, 157] width 6 height 10
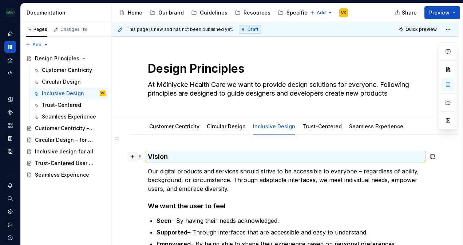
click at [131, 157] on button "button" at bounding box center [132, 157] width 10 height 10
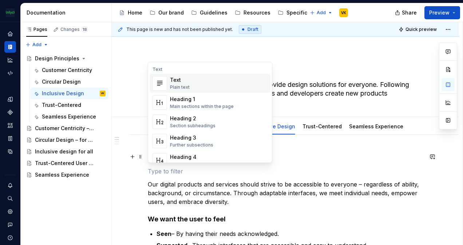
click at [179, 175] on p at bounding box center [285, 171] width 275 height 9
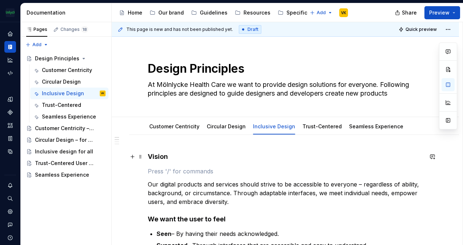
click at [169, 154] on h4 "Vision" at bounding box center [285, 157] width 275 height 9
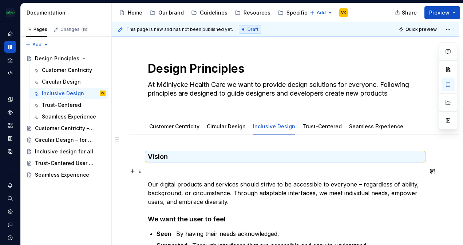
click at [149, 172] on p at bounding box center [285, 171] width 275 height 9
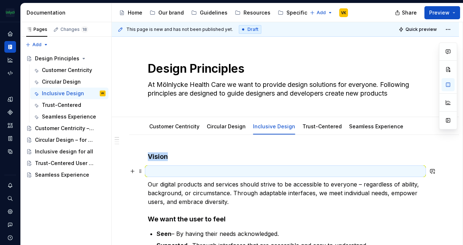
click at [152, 174] on p at bounding box center [285, 171] width 275 height 9
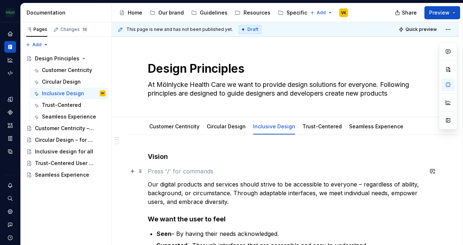
click at [154, 170] on p at bounding box center [285, 171] width 275 height 9
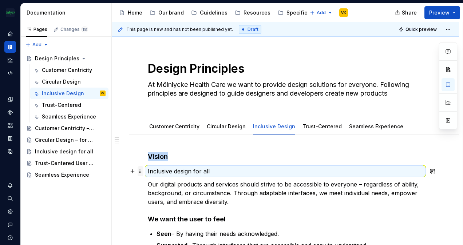
click at [141, 170] on span at bounding box center [141, 171] width 6 height 10
click at [144, 72] on div "Design Principles At Mölnlycke Health Care we want to provide design solutions …" at bounding box center [285, 77] width 289 height 80
click at [90, 59] on button "Page tree" at bounding box center [90, 59] width 10 height 10
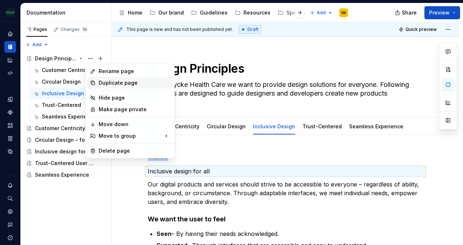
click at [104, 83] on div "Duplicate page" at bounding box center [134, 82] width 71 height 7
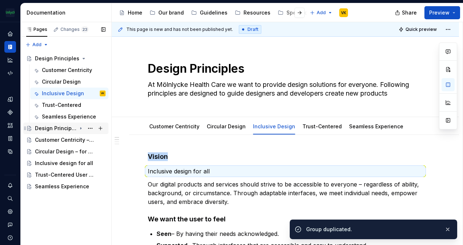
click at [66, 128] on div "Design Principles" at bounding box center [55, 128] width 41 height 7
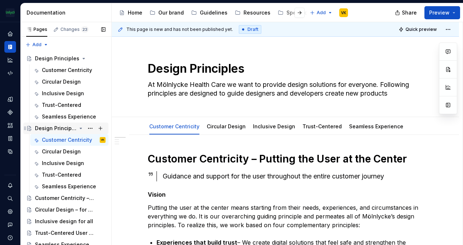
click at [62, 128] on div "Design Principles" at bounding box center [55, 128] width 41 height 7
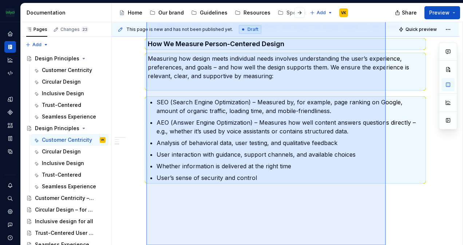
scroll to position [476, 0]
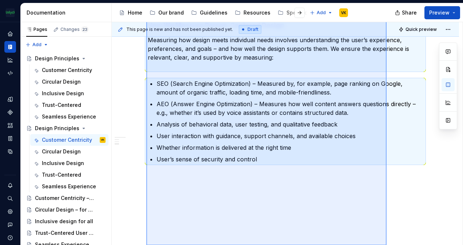
drag, startPoint x: 146, startPoint y: 154, endPoint x: 396, endPoint y: 195, distance: 253.2
click at [396, 195] on div "This page is new and has not been published yet. Draft Quick preview Design Pri…" at bounding box center [287, 134] width 351 height 224
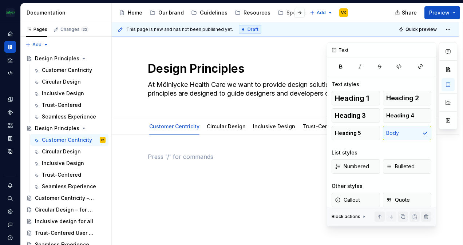
scroll to position [0, 0]
click at [450, 99] on button "button" at bounding box center [448, 102] width 13 height 13
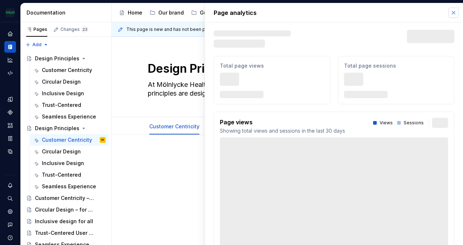
click at [448, 11] on button "button" at bounding box center [453, 13] width 10 height 10
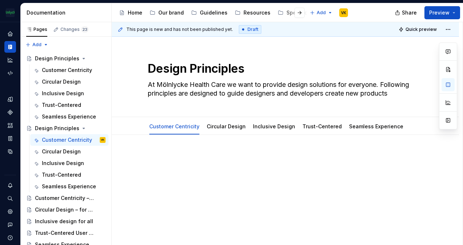
click at [355, 150] on div "This page is new and has not been published yet. Draft Quick preview Design Pri…" at bounding box center [287, 134] width 351 height 224
click at [67, 71] on div "Customer Centricity" at bounding box center [63, 70] width 42 height 7
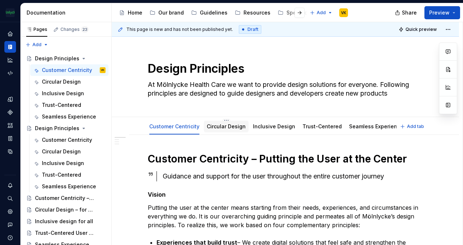
click at [224, 125] on link "Circular Design" at bounding box center [226, 126] width 39 height 6
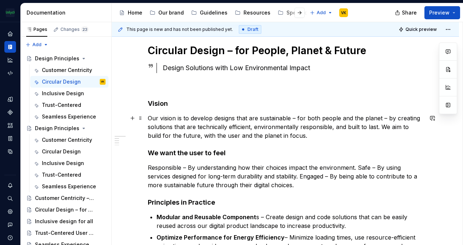
scroll to position [109, 0]
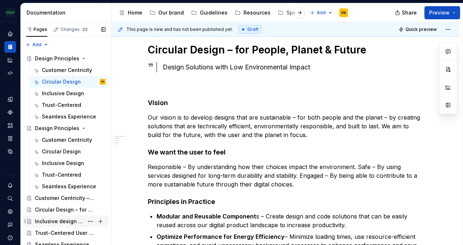
click at [62, 222] on div "Inclusive design for all" at bounding box center [59, 221] width 49 height 7
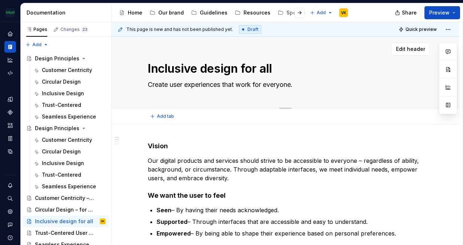
click at [197, 70] on textarea "Inclusive design for all" at bounding box center [283, 68] width 275 height 17
click at [68, 94] on div "Inclusive Design" at bounding box center [63, 93] width 42 height 7
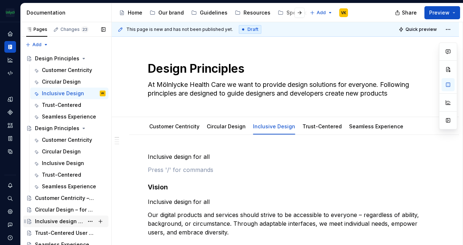
click at [66, 219] on div "Inclusive design for all" at bounding box center [59, 221] width 49 height 7
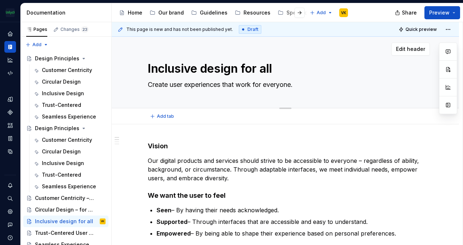
click at [209, 84] on textarea "Create user experiences that work for everyone." at bounding box center [283, 85] width 275 height 12
click at [67, 97] on div "Inclusive Design" at bounding box center [63, 93] width 42 height 7
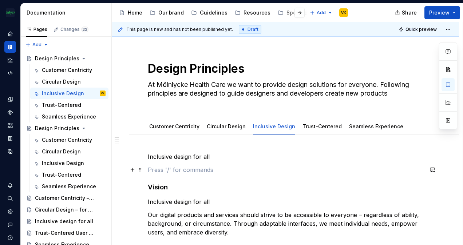
click at [170, 166] on p at bounding box center [285, 170] width 275 height 9
click at [197, 154] on p "Inclusive design for all" at bounding box center [285, 157] width 275 height 9
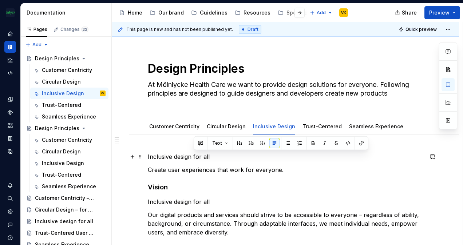
click at [197, 154] on p "Inclusive design for all" at bounding box center [285, 157] width 275 height 9
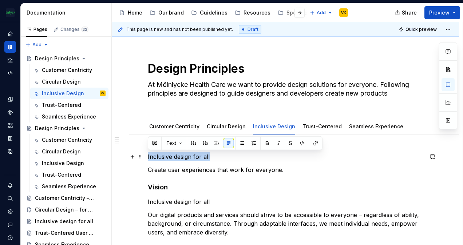
click at [197, 154] on p "Inclusive design for all" at bounding box center [285, 157] width 275 height 9
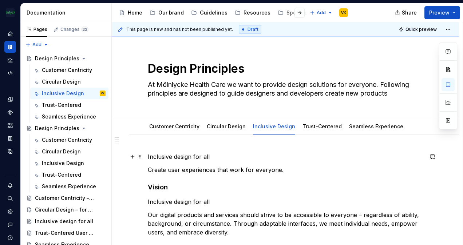
click at [202, 160] on p "Inclusive design for all" at bounding box center [285, 157] width 275 height 9
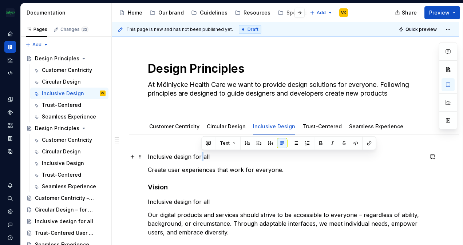
click at [202, 160] on p "Inclusive design for all" at bounding box center [285, 157] width 275 height 9
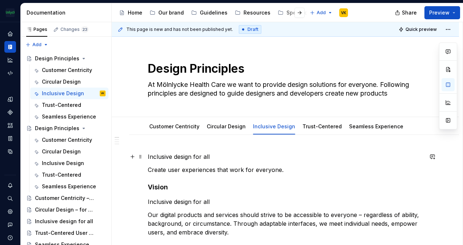
click at [202, 159] on p "Inclusive design for all" at bounding box center [285, 157] width 275 height 9
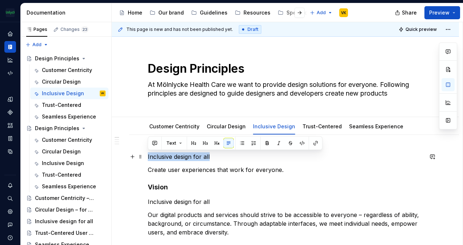
click at [202, 159] on p "Inclusive design for all" at bounding box center [285, 157] width 275 height 9
click at [175, 138] on button "Text" at bounding box center [174, 143] width 22 height 10
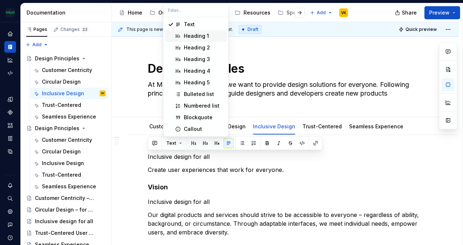
click at [205, 35] on div "Heading 1" at bounding box center [196, 35] width 25 height 7
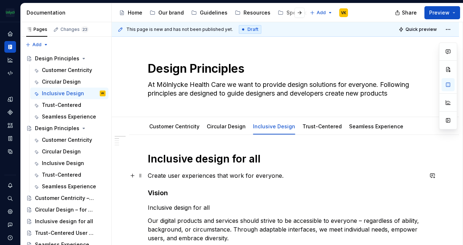
click at [196, 174] on p "Create user experiences that work for everyone." at bounding box center [285, 175] width 275 height 9
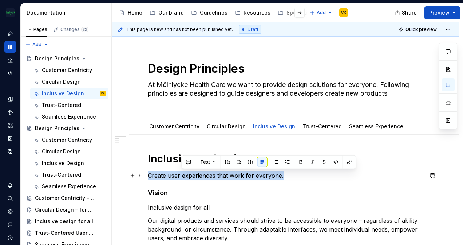
click at [196, 174] on p "Create user experiences that work for everyone." at bounding box center [285, 175] width 275 height 9
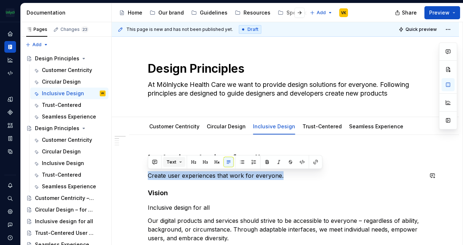
click at [176, 161] on button "Text" at bounding box center [174, 162] width 22 height 10
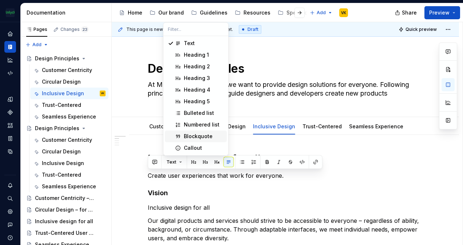
click at [199, 137] on div "Blockquote" at bounding box center [198, 136] width 29 height 7
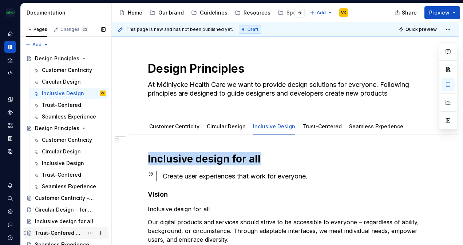
click at [62, 234] on div "Trust-Centered User Experiences" at bounding box center [59, 233] width 49 height 7
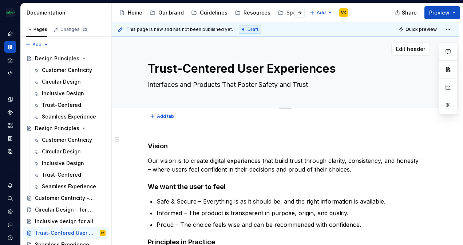
click at [231, 71] on textarea "Trust-Centered User Experiences" at bounding box center [283, 68] width 275 height 17
click at [63, 104] on div "Trust-Centered" at bounding box center [61, 105] width 39 height 7
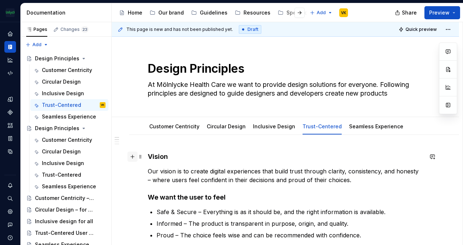
click at [131, 158] on button "button" at bounding box center [132, 157] width 10 height 10
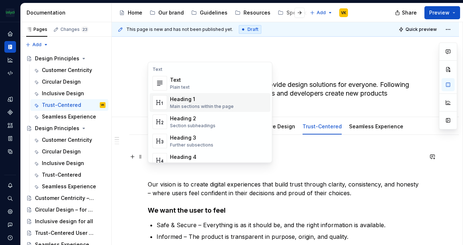
click at [190, 100] on div "Heading 1" at bounding box center [202, 99] width 64 height 7
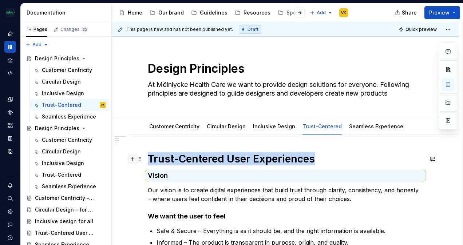
click at [133, 160] on button "button" at bounding box center [132, 159] width 10 height 10
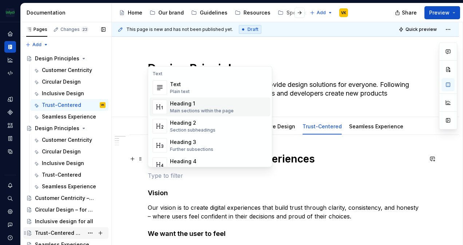
click at [57, 230] on div "Trust-Centered User Experiences" at bounding box center [59, 233] width 49 height 7
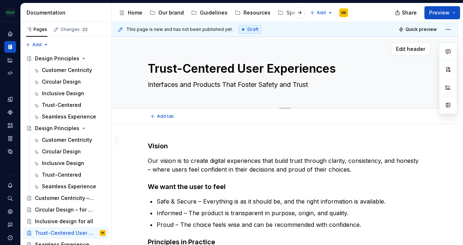
click at [190, 84] on textarea "Interfaces and Products That Foster Safety and Trust" at bounding box center [283, 85] width 275 height 12
click at [191, 83] on textarea "Interfaces and Products That Foster Safety and Trust" at bounding box center [283, 85] width 275 height 12
click at [191, 84] on textarea "Interfaces and Products That Foster Safety and Trust" at bounding box center [283, 85] width 275 height 12
click at [190, 84] on textarea "Interfaces and Products That Foster Safety and Trust" at bounding box center [283, 85] width 275 height 12
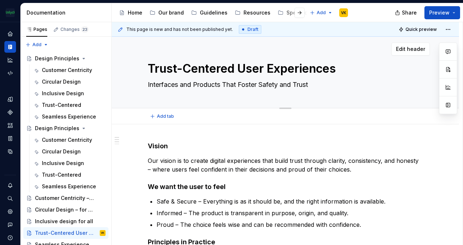
click at [190, 85] on textarea "Interfaces and Products That Foster Safety and Trust" at bounding box center [283, 85] width 275 height 12
click at [61, 107] on div "Trust-Centered" at bounding box center [61, 105] width 39 height 7
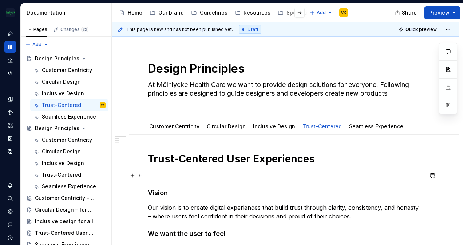
click at [173, 177] on p at bounding box center [285, 175] width 275 height 9
click at [173, 176] on p "Interfaces and Products That Foster Safety and Trust" at bounding box center [285, 175] width 275 height 9
click at [150, 175] on p "Interfaces and Products That Foster Safety and Trust" at bounding box center [285, 175] width 275 height 9
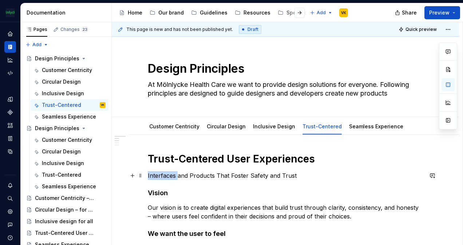
click at [150, 175] on p "Interfaces and Products That Foster Safety and Trust" at bounding box center [285, 175] width 275 height 9
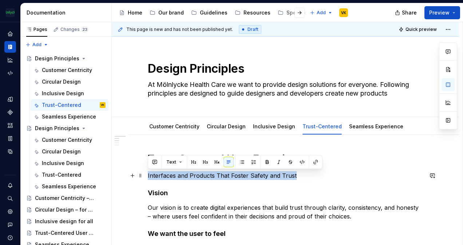
click at [150, 175] on p "Interfaces and Products That Foster Safety and Trust" at bounding box center [285, 175] width 275 height 9
click at [175, 164] on span "Text" at bounding box center [171, 162] width 10 height 6
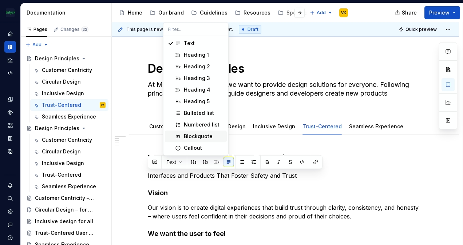
click at [205, 138] on div "Blockquote" at bounding box center [198, 136] width 29 height 7
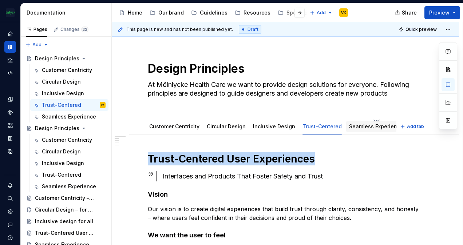
click at [350, 127] on link "Seamless Experience" at bounding box center [376, 126] width 54 height 6
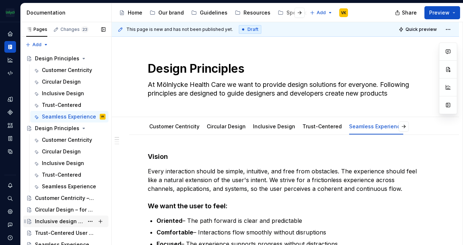
scroll to position [4, 0]
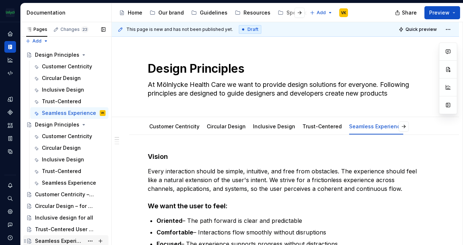
click at [68, 242] on div "Seamless Experience" at bounding box center [59, 241] width 49 height 7
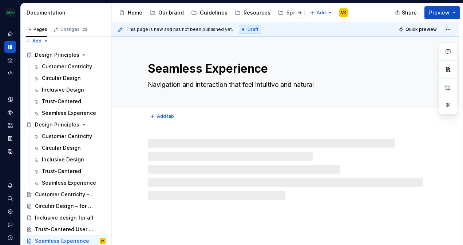
click at [249, 65] on textarea "Seamless Experience" at bounding box center [283, 68] width 275 height 17
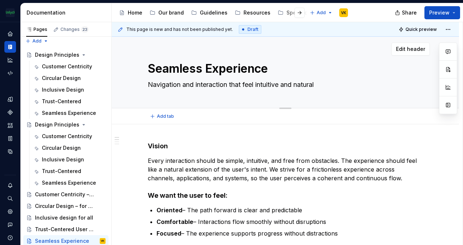
click at [249, 65] on textarea "Seamless Experience" at bounding box center [283, 68] width 275 height 17
click at [79, 113] on div "Seamless Experience" at bounding box center [63, 113] width 42 height 7
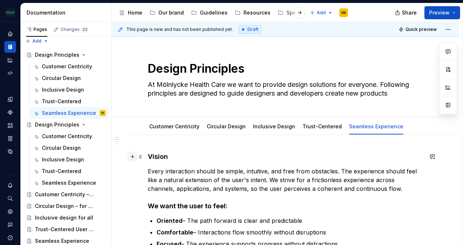
click at [130, 157] on button "button" at bounding box center [132, 157] width 10 height 10
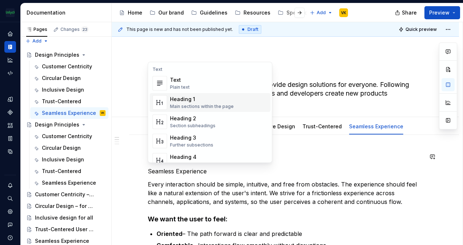
click at [193, 101] on div "Heading 1" at bounding box center [202, 99] width 64 height 7
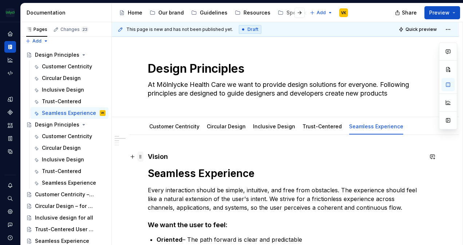
click at [141, 157] on span at bounding box center [141, 157] width 6 height 10
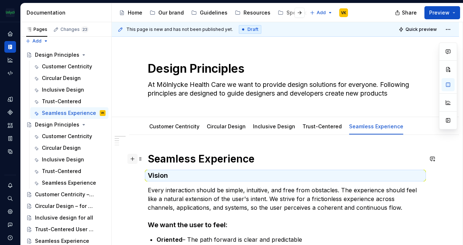
click at [136, 161] on button "button" at bounding box center [132, 159] width 10 height 10
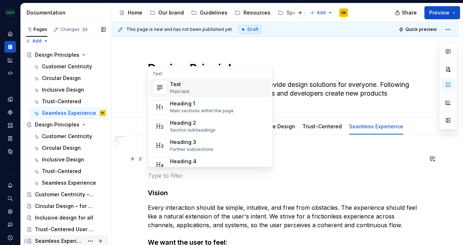
click at [62, 238] on div "Seamless Experience" at bounding box center [59, 241] width 49 height 7
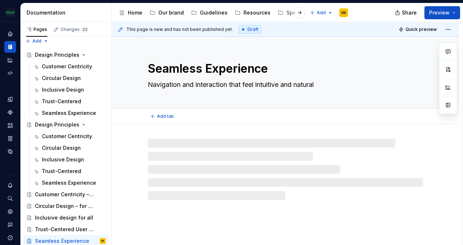
click at [186, 88] on textarea "Navigation and interaction that feel intuitive and natural" at bounding box center [283, 85] width 275 height 12
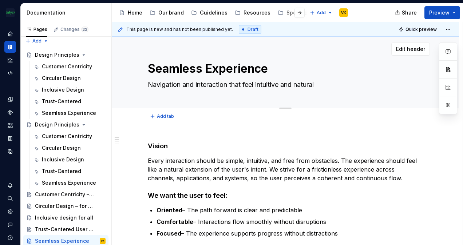
click at [186, 88] on textarea "Navigation and interaction that feel intuitive and natural" at bounding box center [283, 85] width 275 height 12
click at [64, 113] on div "Seamless Experience" at bounding box center [63, 113] width 42 height 7
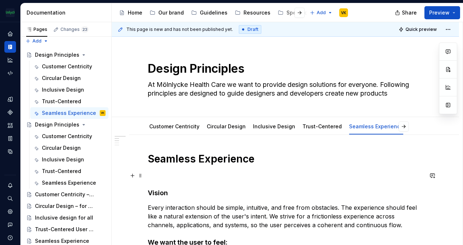
click at [170, 175] on p at bounding box center [285, 175] width 275 height 9
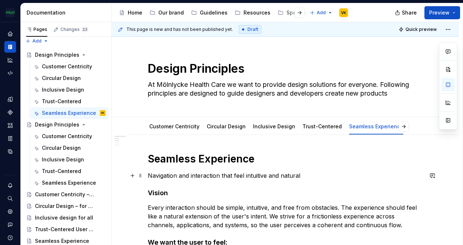
click at [148, 174] on p "Navigation and interaction that feel intuitive and natural" at bounding box center [285, 175] width 275 height 9
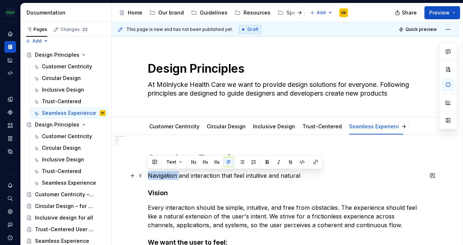
click at [149, 174] on p "Navigation and interaction that feel intuitive and natural" at bounding box center [285, 175] width 275 height 9
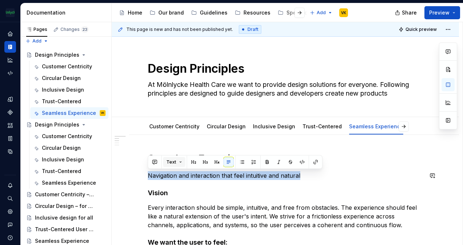
click at [166, 160] on button "Text" at bounding box center [174, 162] width 22 height 10
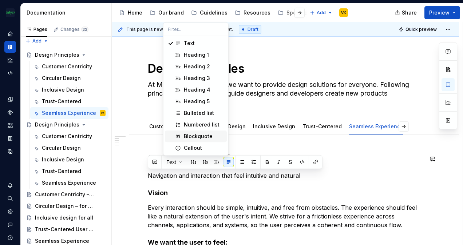
click at [184, 136] on div "Blockquote" at bounding box center [198, 136] width 29 height 7
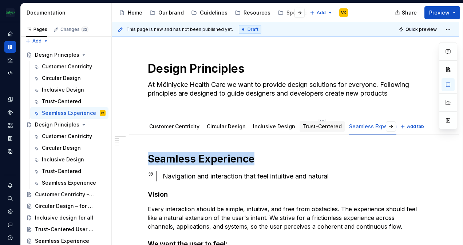
click at [323, 126] on link "Trust-Centered" at bounding box center [321, 126] width 39 height 6
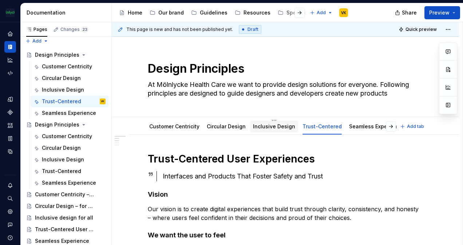
click at [274, 126] on link "Inclusive Design" at bounding box center [274, 126] width 42 height 6
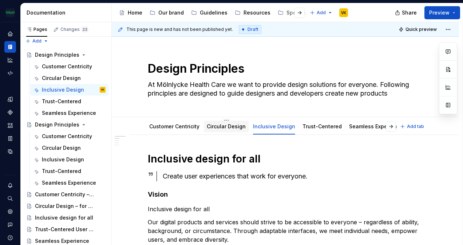
click at [230, 126] on link "Circular Design" at bounding box center [226, 126] width 39 height 6
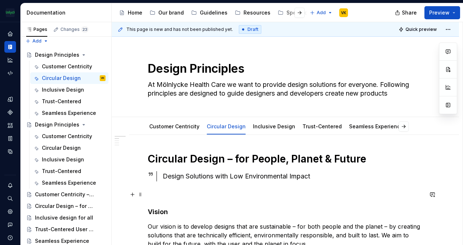
click at [166, 194] on p at bounding box center [285, 194] width 275 height 9
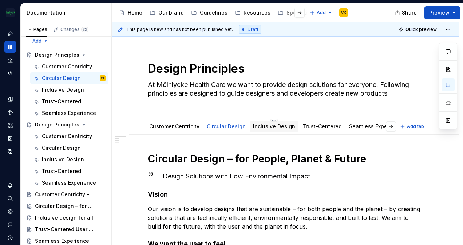
click at [274, 130] on div "Inclusive Design" at bounding box center [274, 126] width 42 height 9
click at [266, 123] on div "Inclusive Design" at bounding box center [274, 126] width 42 height 7
click at [280, 129] on link "Inclusive Design" at bounding box center [274, 126] width 42 height 6
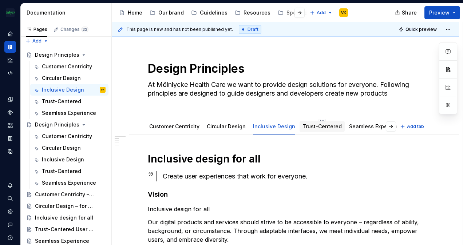
click at [308, 123] on link "Trust-Centered" at bounding box center [321, 126] width 39 height 6
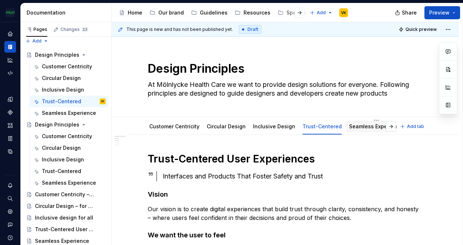
click at [361, 123] on div "Seamless Experience" at bounding box center [376, 126] width 54 height 7
click at [350, 127] on link "Seamless Experience" at bounding box center [376, 126] width 54 height 6
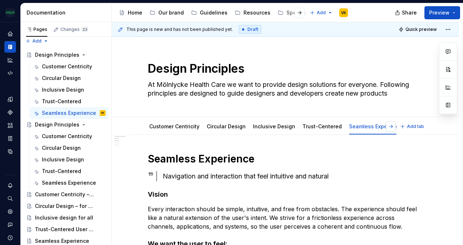
click at [391, 125] on button "button" at bounding box center [391, 127] width 10 height 10
click at [174, 127] on link "Customer Centricity" at bounding box center [174, 126] width 50 height 6
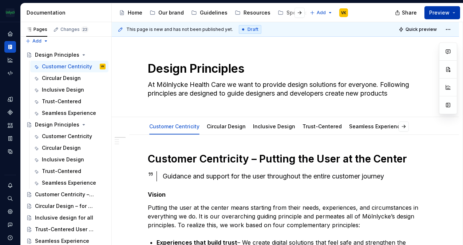
click at [452, 12] on button "Preview" at bounding box center [442, 12] width 36 height 13
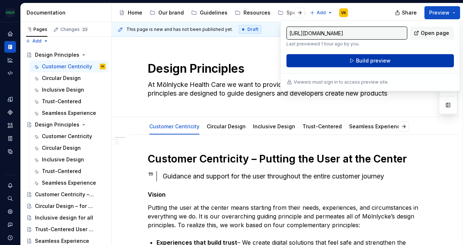
drag, startPoint x: 452, startPoint y: 12, endPoint x: 389, endPoint y: 65, distance: 82.1
click at [389, 65] on button "Build preview" at bounding box center [369, 60] width 167 height 13
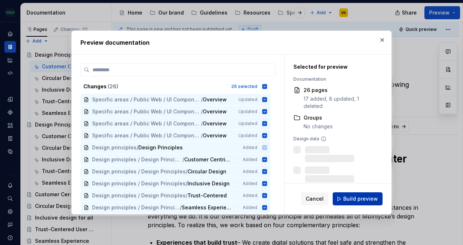
click at [358, 205] on button "Build preview" at bounding box center [358, 199] width 50 height 13
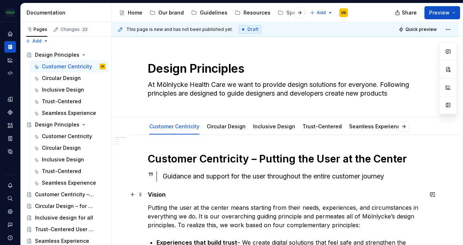
click at [230, 126] on link "Circular Design" at bounding box center [226, 126] width 39 height 6
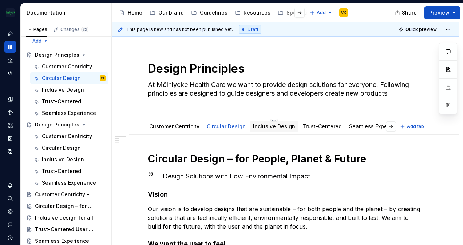
click at [266, 124] on link "Inclusive Design" at bounding box center [274, 126] width 42 height 6
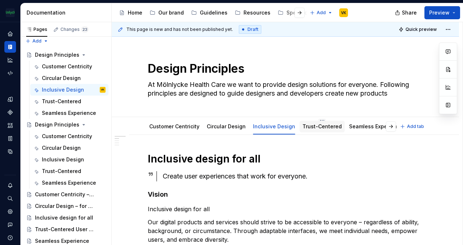
click at [314, 125] on link "Trust-Centered" at bounding box center [321, 126] width 39 height 6
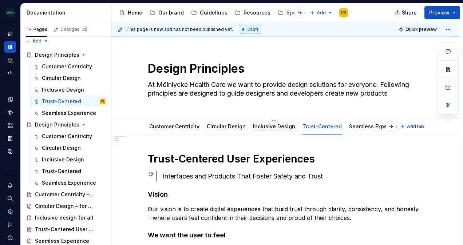
click at [271, 127] on link "Inclusive Design" at bounding box center [274, 126] width 42 height 6
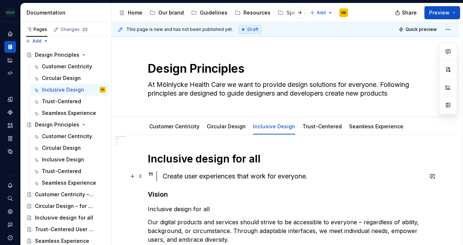
click at [314, 175] on div "Create user experiences that work for everyone." at bounding box center [293, 176] width 260 height 10
click at [358, 129] on div "Seamless Experience" at bounding box center [376, 126] width 54 height 7
click at [367, 121] on html "The Mölnlycke Experience VK Dataset Eriks brand Documentation Accessibility gui…" at bounding box center [231, 122] width 463 height 245
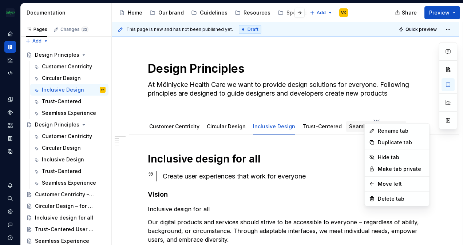
click at [354, 128] on html "The Mölnlycke Experience VK Dataset Eriks brand Documentation Accessibility gui…" at bounding box center [231, 122] width 463 height 245
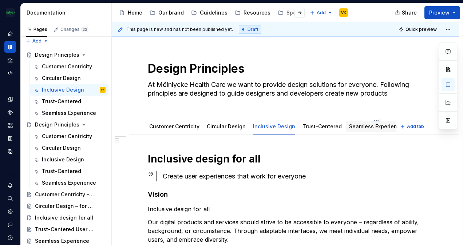
click at [349, 127] on link "Seamless Experience" at bounding box center [376, 126] width 54 height 6
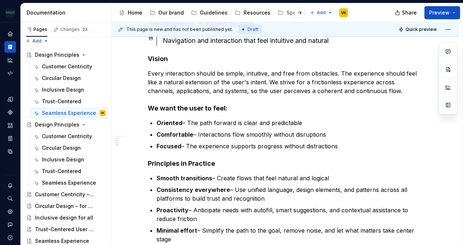
scroll to position [133, 0]
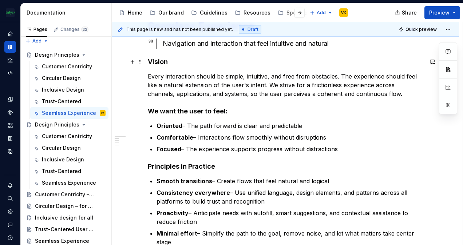
click at [162, 62] on h4 "Vision" at bounding box center [285, 62] width 275 height 9
click at [198, 72] on p "Every interaction should be simple, intuitive, and free from obstacles. The exp…" at bounding box center [285, 85] width 275 height 26
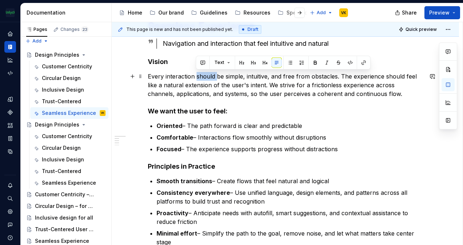
click at [198, 72] on p "Every interaction should be simple, intuitive, and free from obstacles. The exp…" at bounding box center [285, 85] width 275 height 26
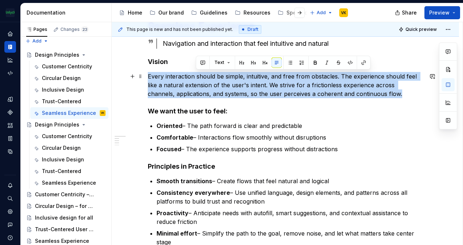
click at [198, 72] on p "Every interaction should be simple, intuitive, and free from obstacles. The exp…" at bounding box center [285, 85] width 275 height 26
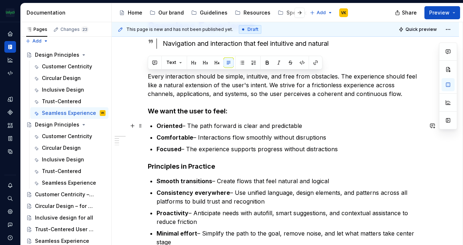
click at [166, 124] on strong "Oriented" at bounding box center [170, 125] width 26 height 7
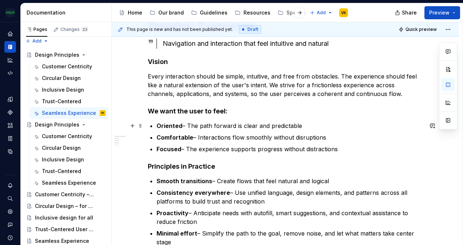
click at [166, 124] on strong "Oriented" at bounding box center [170, 125] width 26 height 7
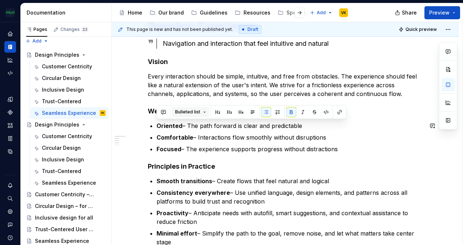
click at [197, 112] on span "Bulleted list" at bounding box center [187, 112] width 25 height 6
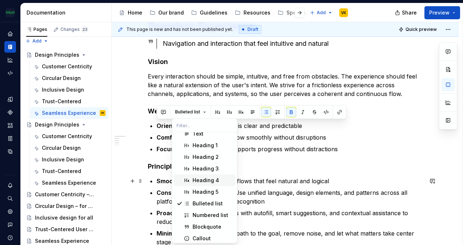
scroll to position [9, 0]
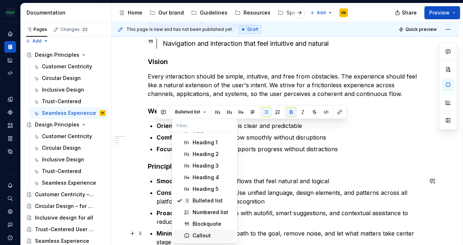
click at [201, 236] on div "Callout" at bounding box center [202, 235] width 18 height 7
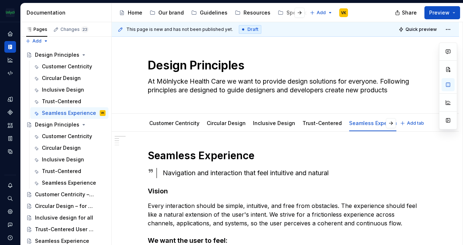
scroll to position [0, 0]
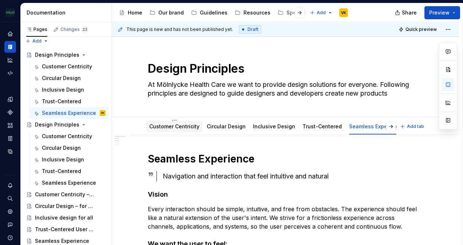
click at [179, 126] on link "Customer Centricity" at bounding box center [174, 126] width 50 height 6
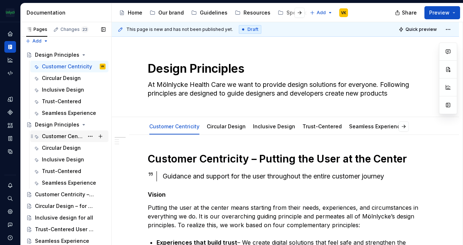
click at [79, 136] on div "Customer Centricity" at bounding box center [63, 136] width 42 height 7
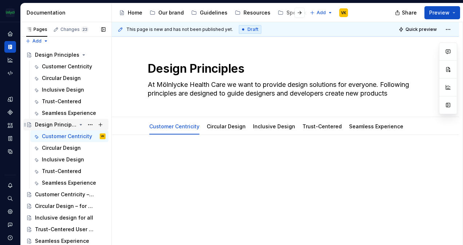
click at [69, 123] on div "Design Principles" at bounding box center [55, 124] width 41 height 7
click at [221, 117] on div "Customer Centricity Circular Design Inclusive Design Trust-Centered Seamless Ex…" at bounding box center [285, 126] width 347 height 18
click at [227, 124] on link "Circular Design" at bounding box center [226, 126] width 39 height 6
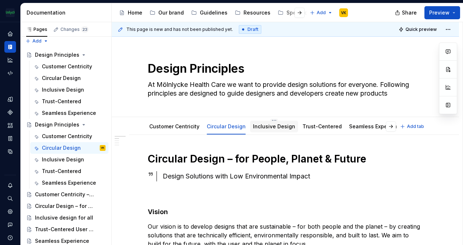
click at [264, 120] on div "Inclusive Design" at bounding box center [274, 126] width 48 height 13
click at [275, 128] on link "Inclusive Design" at bounding box center [274, 126] width 42 height 6
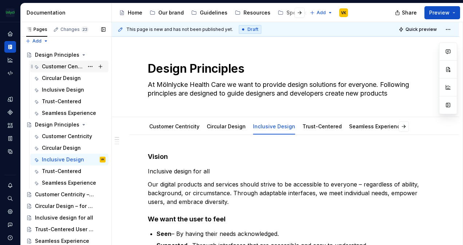
click at [57, 71] on div "Customer Centricity" at bounding box center [74, 67] width 64 height 10
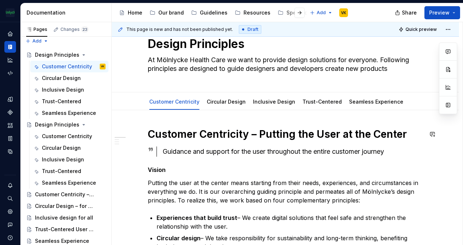
scroll to position [36, 0]
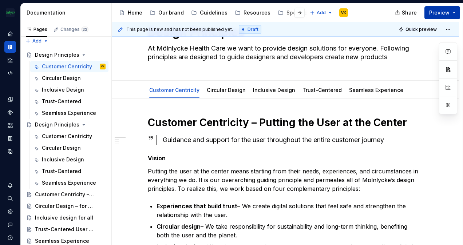
click at [453, 11] on button "Preview" at bounding box center [442, 12] width 36 height 13
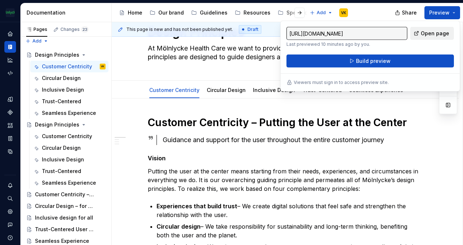
click at [422, 33] on link "Open page" at bounding box center [432, 33] width 44 height 13
click at [245, 155] on p "Vision" at bounding box center [285, 158] width 275 height 9
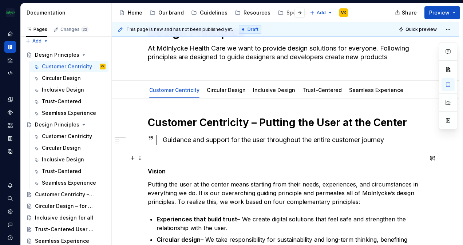
click at [153, 157] on p at bounding box center [285, 158] width 275 height 9
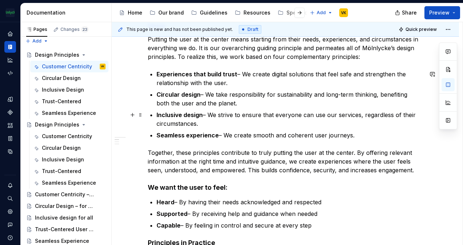
scroll to position [182, 0]
click at [158, 178] on div "Customer Centricity – Putting the User at the Center   Guidance and support for…" at bounding box center [285, 221] width 275 height 501
click at [149, 183] on strong "We want the user to feel:" at bounding box center [188, 187] width 80 height 8
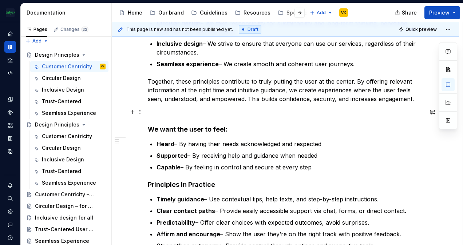
scroll to position [328, 0]
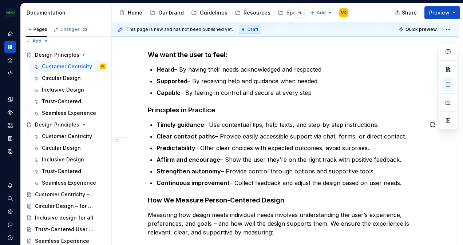
click at [147, 195] on div "Customer Centricity – Putting the User at the Center   Guidance and support for…" at bounding box center [285, 114] width 347 height 614
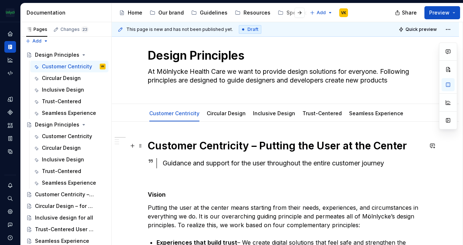
scroll to position [0, 0]
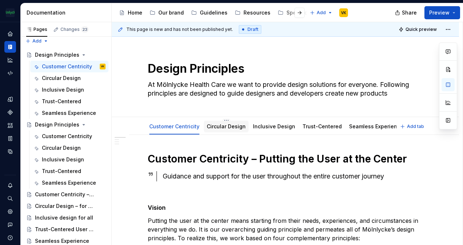
click at [226, 129] on div "Circular Design" at bounding box center [226, 126] width 39 height 7
click at [234, 123] on link "Circular Design" at bounding box center [226, 126] width 39 height 6
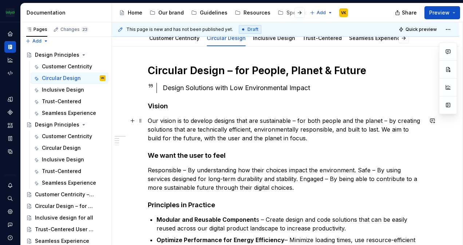
scroll to position [109, 0]
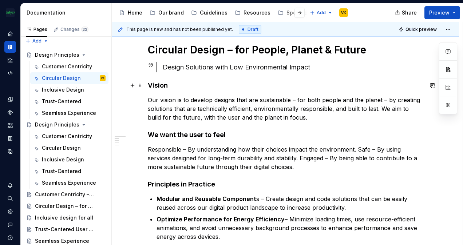
click at [148, 87] on div "This page is new and has not been published yet. Draft Quick preview Design Pri…" at bounding box center [287, 134] width 351 height 224
click at [148, 85] on strong "Vision" at bounding box center [158, 86] width 20 height 8
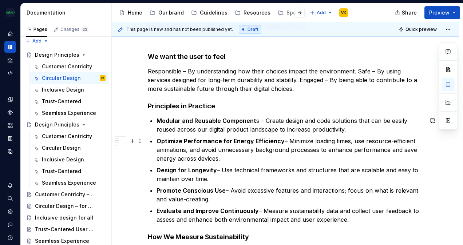
scroll to position [218, 0]
click at [147, 106] on div "This page is new and has not been published yet. Draft Quick preview Design Pri…" at bounding box center [287, 134] width 351 height 224
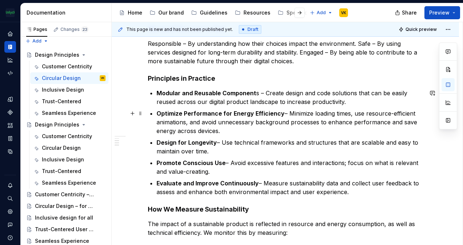
scroll to position [255, 0]
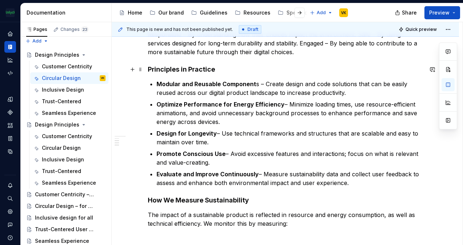
click at [148, 71] on h4 "Principles in Practice" at bounding box center [285, 69] width 275 height 9
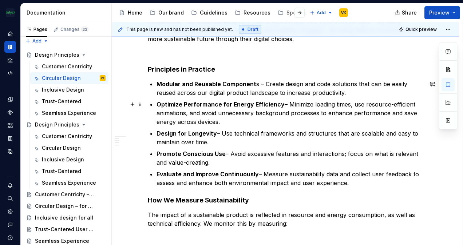
scroll to position [341, 0]
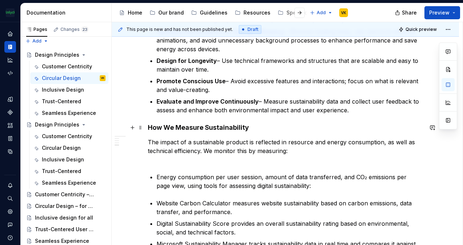
click at [148, 128] on h4 "How We Measure Sustainability" at bounding box center [285, 127] width 275 height 9
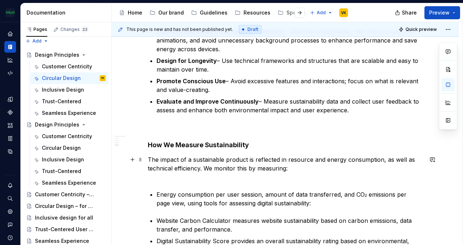
click at [161, 181] on div "Circular Design – for People, Planet & Future Design Solutions with Low Environ…" at bounding box center [285, 75] width 275 height 527
click at [154, 181] on p "The impact of a sustainable product is reflected in resource and energy consump…" at bounding box center [285, 168] width 275 height 26
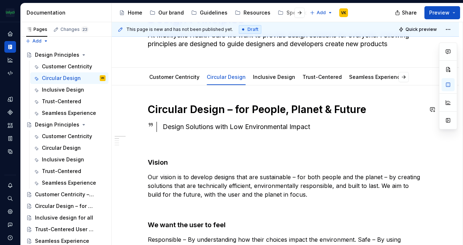
scroll to position [0, 0]
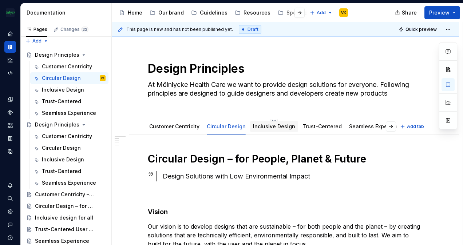
click at [257, 124] on link "Inclusive Design" at bounding box center [274, 126] width 42 height 6
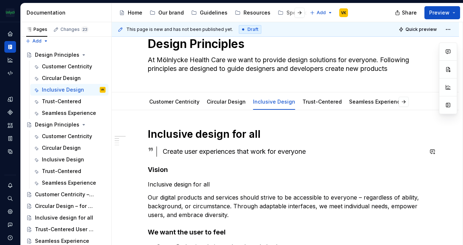
scroll to position [36, 0]
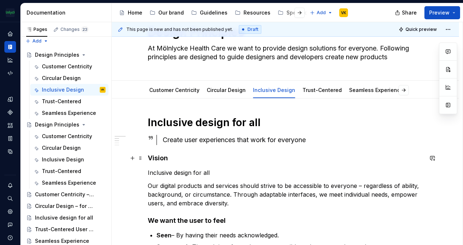
click at [148, 156] on h4 "Vision" at bounding box center [285, 158] width 275 height 9
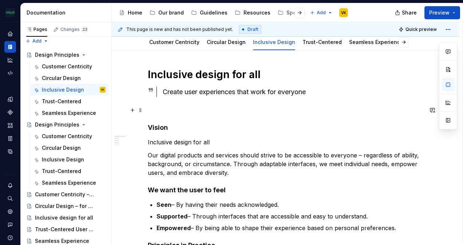
scroll to position [109, 0]
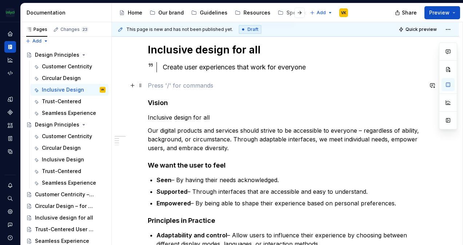
click at [172, 87] on p at bounding box center [285, 85] width 275 height 9
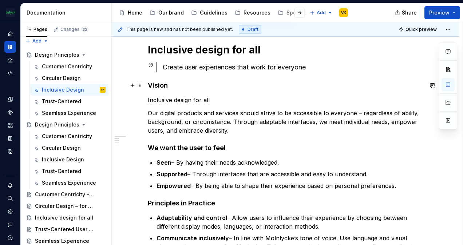
click at [148, 83] on h4 "Vision" at bounding box center [285, 85] width 275 height 9
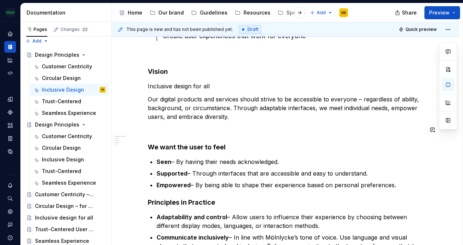
scroll to position [182, 0]
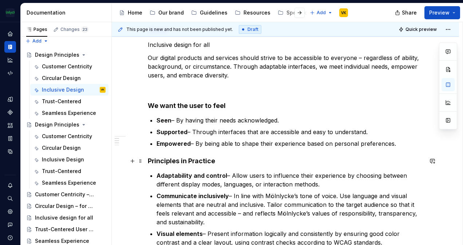
click at [150, 161] on strong "Principles in Practice" at bounding box center [181, 161] width 67 height 8
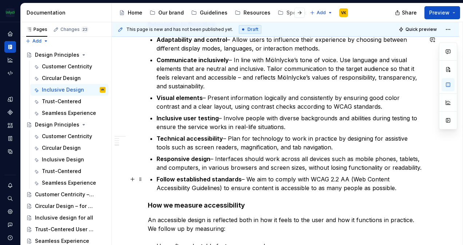
scroll to position [400, 0]
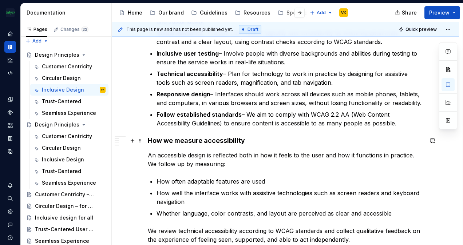
click at [145, 143] on div "This page is new and has not been published yet. Draft Quick preview Design Pri…" at bounding box center [287, 134] width 351 height 224
click at [146, 141] on div "Inclusive design for all Create user experiences that work for everyone Vision …" at bounding box center [285, 37] width 347 height 605
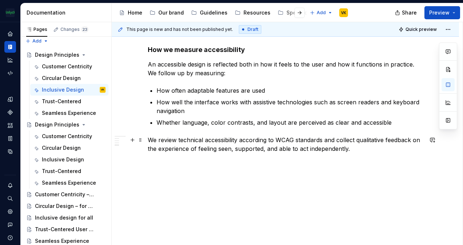
scroll to position [511, 0]
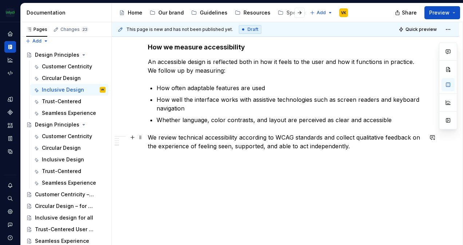
click at [150, 136] on p "We review technical accessibility according to WCAG standards and collect quali…" at bounding box center [285, 141] width 275 height 17
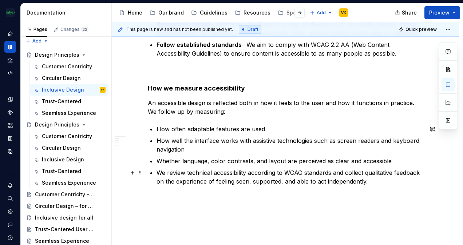
scroll to position [437, 0]
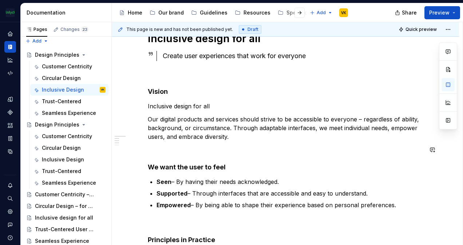
scroll to position [109, 0]
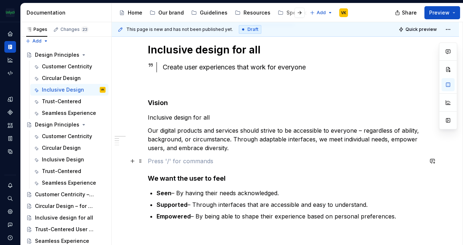
click at [171, 157] on p at bounding box center [285, 161] width 275 height 9
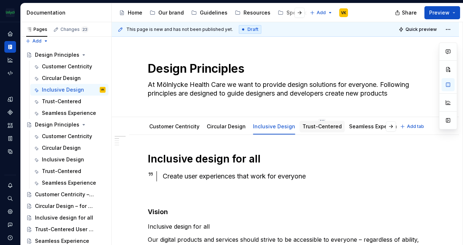
click at [318, 122] on div "Trust-Centered" at bounding box center [321, 126] width 39 height 9
drag, startPoint x: 318, startPoint y: 122, endPoint x: 322, endPoint y: 124, distance: 4.1
click at [321, 122] on div "Trust-Centered" at bounding box center [322, 127] width 45 height 12
click at [323, 124] on link "Trust-Centered" at bounding box center [321, 126] width 39 height 6
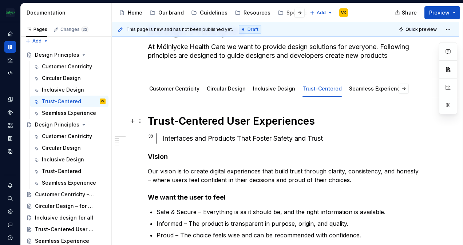
scroll to position [73, 0]
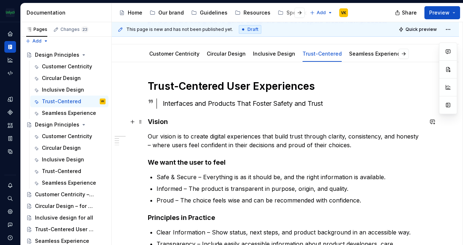
click at [151, 124] on strong "Vision" at bounding box center [158, 122] width 20 height 8
click at [148, 120] on strong "Vision" at bounding box center [158, 122] width 20 height 8
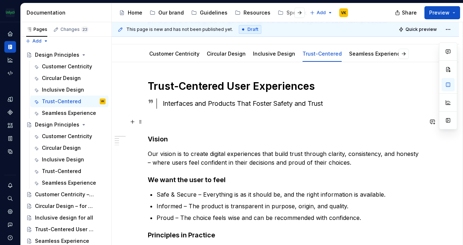
scroll to position [109, 0]
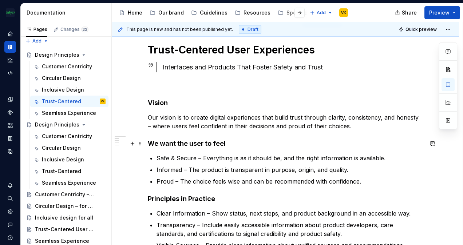
click at [149, 139] on h4 "We want the user to feel" at bounding box center [285, 143] width 275 height 9
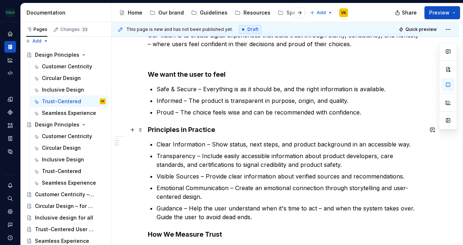
scroll to position [255, 0]
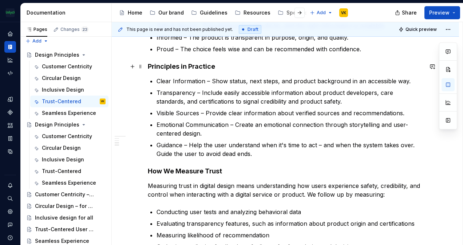
click at [149, 66] on strong "Principles in Practice" at bounding box center [181, 67] width 67 height 8
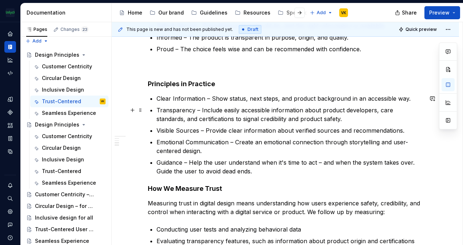
scroll to position [272, 0]
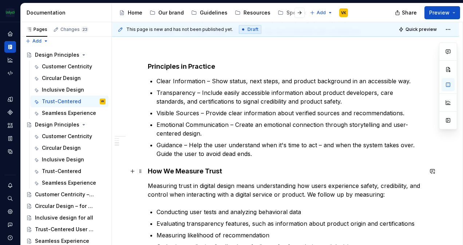
click at [148, 169] on strong "How We Measure Trust" at bounding box center [185, 171] width 74 height 8
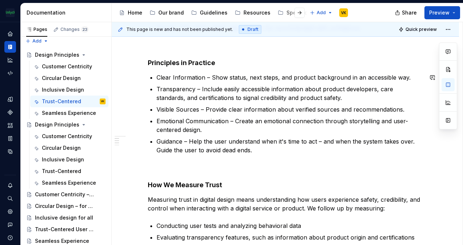
scroll to position [0, 0]
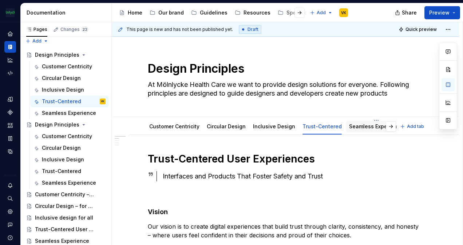
click at [354, 126] on link "Seamless Experience" at bounding box center [376, 126] width 54 height 6
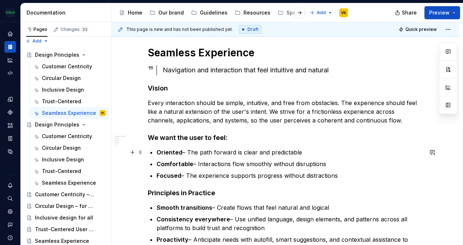
scroll to position [109, 0]
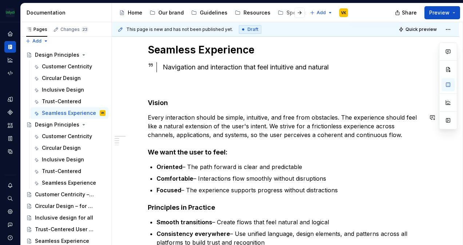
click at [148, 148] on h4 "We want the user to feel:" at bounding box center [285, 152] width 275 height 9
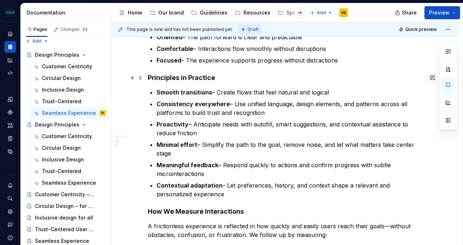
scroll to position [255, 0]
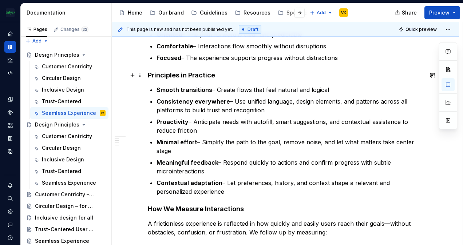
click at [150, 72] on h4 "Principles in Practice" at bounding box center [285, 75] width 275 height 9
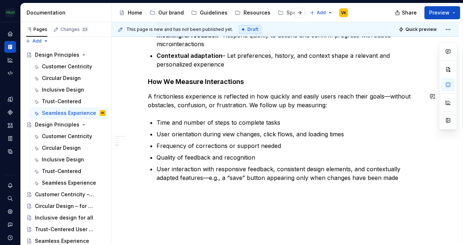
scroll to position [400, 0]
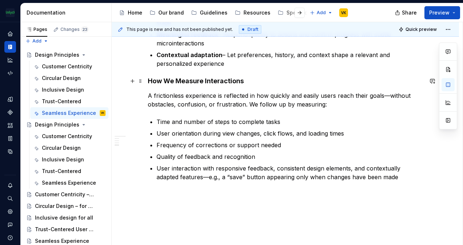
click at [147, 80] on div "Seamless Experience Navigation and interaction that feel intuitive and natural …" at bounding box center [285, 8] width 347 height 547
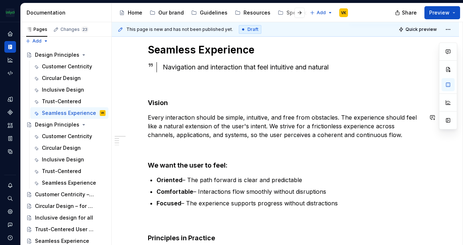
scroll to position [0, 0]
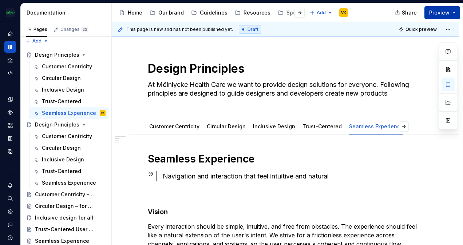
click at [454, 11] on button "Preview" at bounding box center [442, 12] width 36 height 13
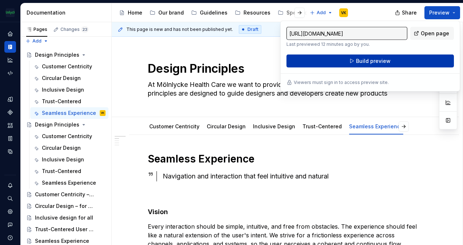
drag, startPoint x: 454, startPoint y: 11, endPoint x: 395, endPoint y: 62, distance: 78.0
click at [395, 62] on button "Build preview" at bounding box center [369, 61] width 167 height 13
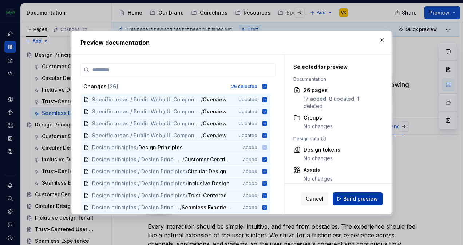
click at [353, 197] on span "Build preview" at bounding box center [360, 198] width 35 height 7
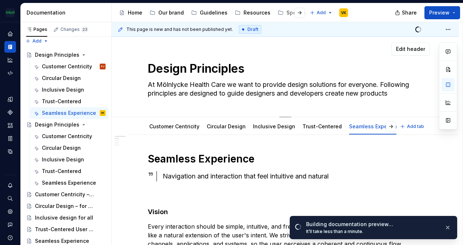
click at [363, 54] on div "Edit header" at bounding box center [271, 49] width 318 height 13
click at [454, 13] on button "Preview" at bounding box center [442, 12] width 36 height 13
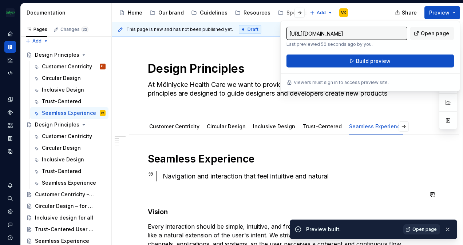
click at [432, 229] on span "Open page" at bounding box center [424, 230] width 24 height 6
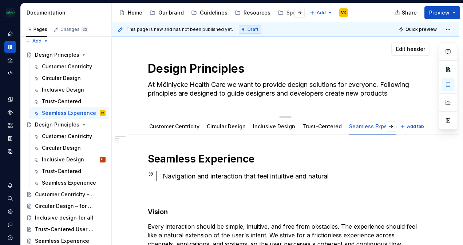
click at [184, 81] on textarea "At Mölnlycke Health Care we want to provide design solutions for everyone. Foll…" at bounding box center [283, 89] width 275 height 20
click at [185, 107] on div "Design Principles At Mölnlycke Health Care we want to provide design solutions …" at bounding box center [285, 77] width 275 height 80
click at [192, 98] on textarea "At Mölnlycke Health Care we want to provide design solutions for everyone. Foll…" at bounding box center [283, 89] width 275 height 20
click at [406, 94] on textarea "At Mölnlycke Health Care we want to provide design solutions for everyone. Foll…" at bounding box center [283, 89] width 275 height 20
click at [239, 101] on div "Design Principles At Mölnlycke Health Care we want to provide design solutions …" at bounding box center [285, 77] width 275 height 80
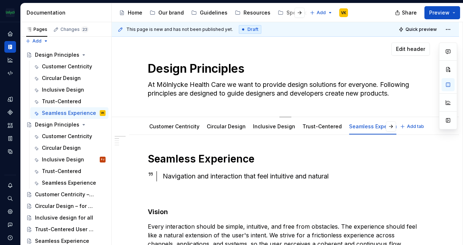
click at [258, 60] on textarea "Design Principles" at bounding box center [283, 68] width 275 height 17
click at [149, 80] on textarea "At Mölnlycke Health Care we want to provide design solutions for everyone. Foll…" at bounding box center [283, 89] width 275 height 20
drag, startPoint x: 256, startPoint y: 81, endPoint x: 244, endPoint y: 87, distance: 13.7
click at [244, 87] on textarea "At Mölnlycke Health Care we want to provide design solutions for everyone. Foll…" at bounding box center [283, 89] width 275 height 20
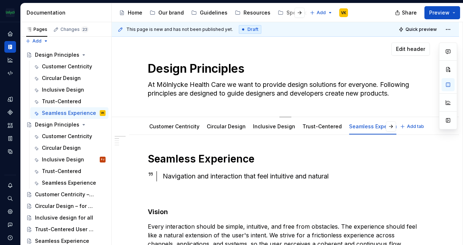
click at [416, 99] on textarea "At Mölnlycke Health Care we want to provide design solutions for everyone. Foll…" at bounding box center [283, 89] width 275 height 20
drag, startPoint x: 366, startPoint y: 177, endPoint x: 364, endPoint y: 187, distance: 10.8
click at [366, 176] on div "Navigation and interaction that feel intuitive and natural" at bounding box center [293, 176] width 260 height 10
click at [87, 125] on button "Page tree" at bounding box center [90, 125] width 10 height 10
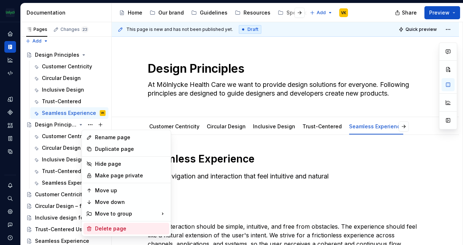
click at [111, 229] on div "Delete page" at bounding box center [130, 228] width 71 height 7
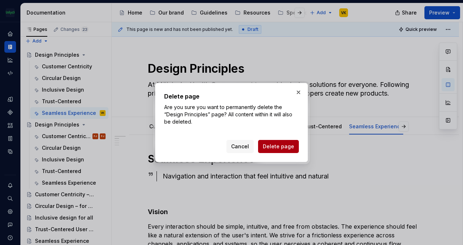
click at [274, 145] on span "Delete page" at bounding box center [278, 146] width 31 height 7
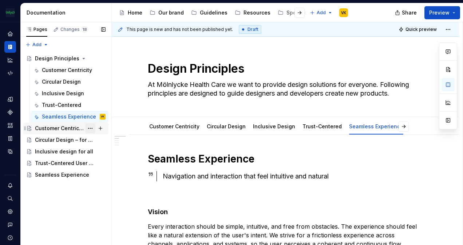
click at [94, 128] on button "Page tree" at bounding box center [90, 128] width 10 height 10
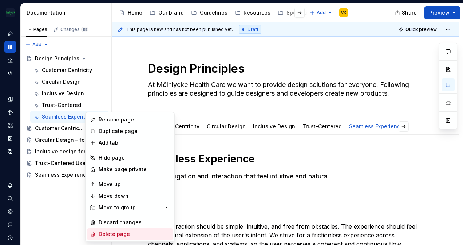
click at [114, 234] on div "Delete page" at bounding box center [134, 234] width 71 height 7
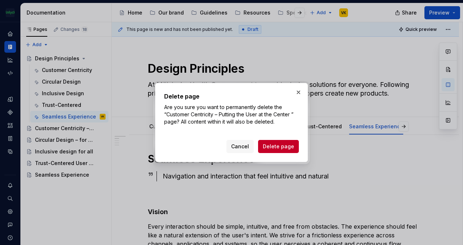
click at [282, 146] on span "Delete page" at bounding box center [278, 146] width 31 height 7
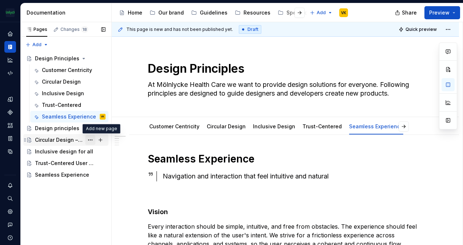
click at [93, 148] on div "Inclusive design for all" at bounding box center [70, 151] width 71 height 7
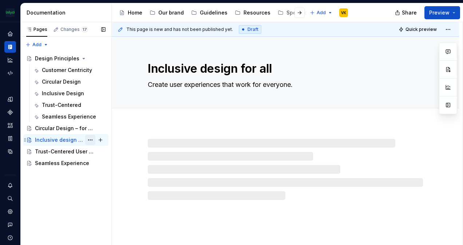
click at [91, 138] on button "Page tree" at bounding box center [90, 140] width 10 height 10
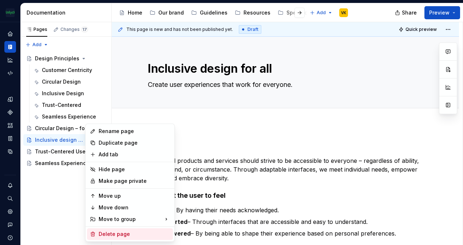
click at [105, 234] on div "Delete page" at bounding box center [134, 234] width 71 height 7
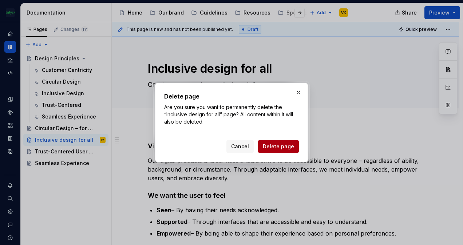
click at [289, 144] on span "Delete page" at bounding box center [278, 146] width 31 height 7
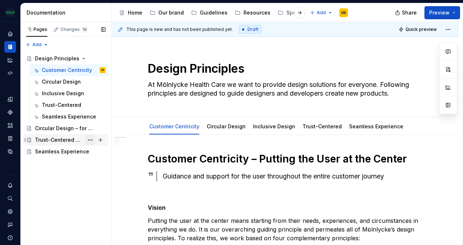
click at [89, 140] on button "Page tree" at bounding box center [90, 140] width 10 height 10
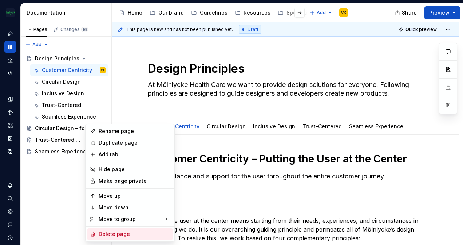
click at [114, 230] on div "Delete page" at bounding box center [130, 235] width 86 height 12
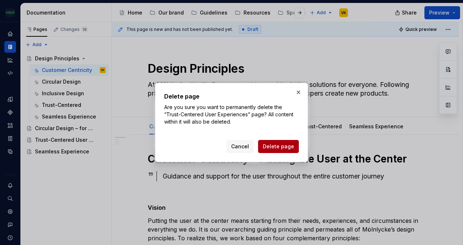
click at [270, 146] on span "Delete page" at bounding box center [278, 146] width 31 height 7
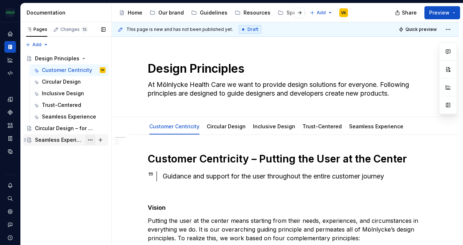
click at [87, 141] on button "Page tree" at bounding box center [90, 140] width 10 height 10
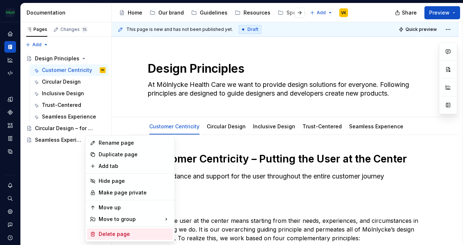
click at [110, 232] on div "Delete page" at bounding box center [134, 234] width 71 height 7
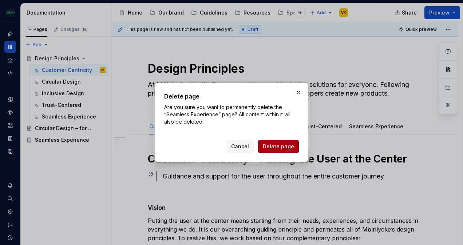
click at [266, 153] on button "Delete page" at bounding box center [278, 146] width 41 height 13
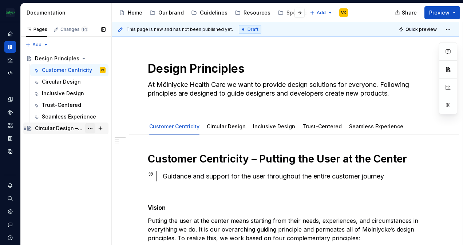
click at [89, 128] on button "Page tree" at bounding box center [90, 128] width 10 height 10
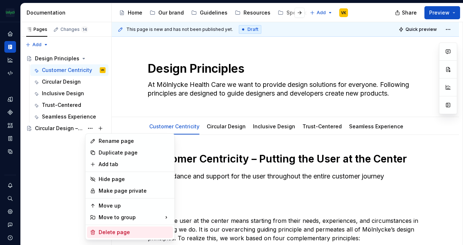
click at [106, 230] on div "Delete page" at bounding box center [134, 232] width 71 height 7
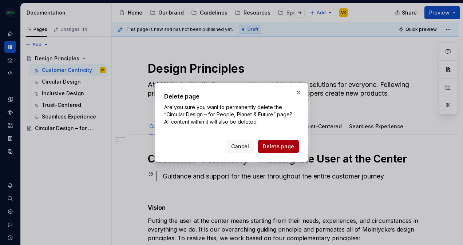
click at [287, 148] on span "Delete page" at bounding box center [278, 146] width 31 height 7
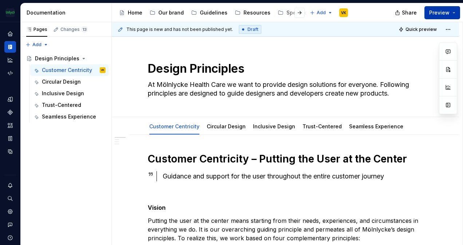
click at [450, 16] on button "Preview" at bounding box center [442, 12] width 36 height 13
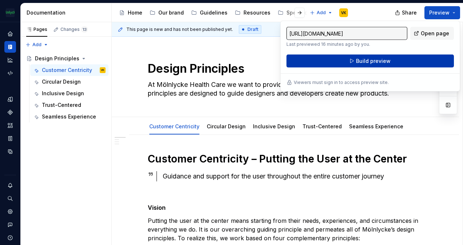
drag, startPoint x: 450, startPoint y: 16, endPoint x: 406, endPoint y: 61, distance: 63.1
click at [406, 61] on button "Build preview" at bounding box center [369, 61] width 167 height 13
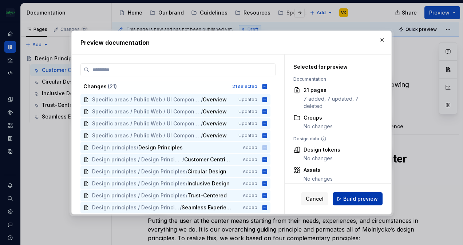
click at [344, 199] on button "Build preview" at bounding box center [358, 199] width 50 height 13
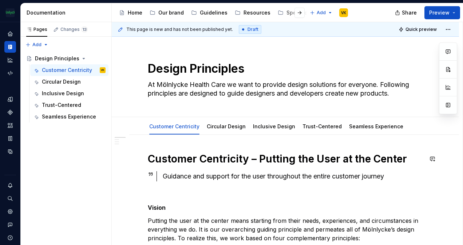
click at [353, 146] on div "This page is new and has not been published yet. Draft Quick preview Design Pri…" at bounding box center [287, 134] width 351 height 224
click at [458, 11] on button "Preview" at bounding box center [442, 12] width 36 height 13
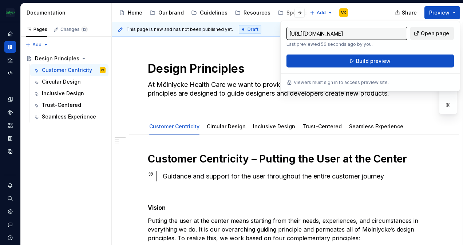
click at [420, 32] on link "Open page" at bounding box center [432, 33] width 44 height 13
click at [408, 137] on div "This page is new and has not been published yet. Draft Quick preview Design Pri…" at bounding box center [287, 134] width 351 height 224
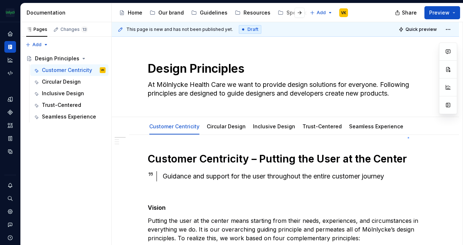
click at [408, 137] on div "This page is new and has not been published yet. Draft Quick preview Design Pri…" at bounding box center [287, 134] width 351 height 224
click at [131, 158] on button "button" at bounding box center [132, 159] width 10 height 10
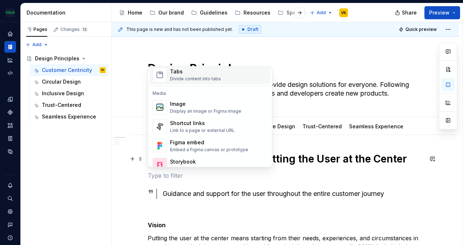
scroll to position [255, 0]
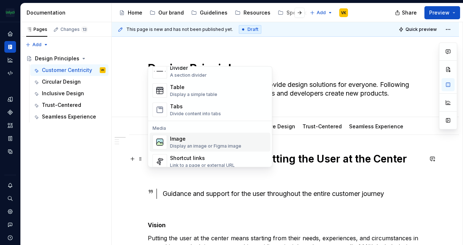
click at [182, 137] on div "Image" at bounding box center [205, 138] width 71 height 7
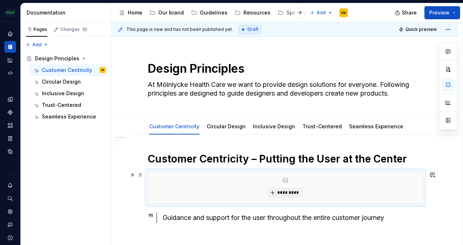
click at [286, 187] on div "*********" at bounding box center [285, 188] width 274 height 32
click at [284, 191] on span "*********" at bounding box center [288, 193] width 22 height 6
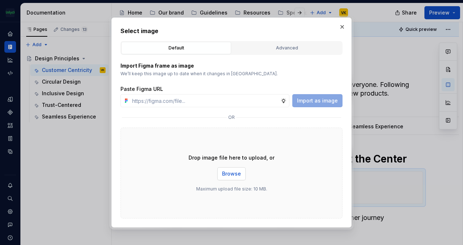
click at [236, 174] on span "Browse" at bounding box center [231, 173] width 19 height 7
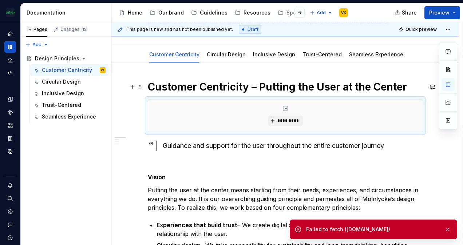
scroll to position [73, 0]
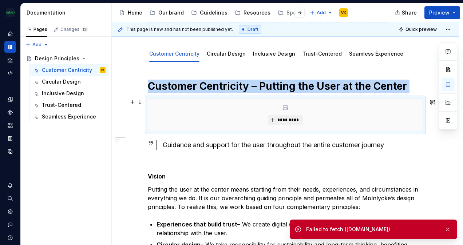
click at [277, 110] on div "*********" at bounding box center [285, 115] width 274 height 32
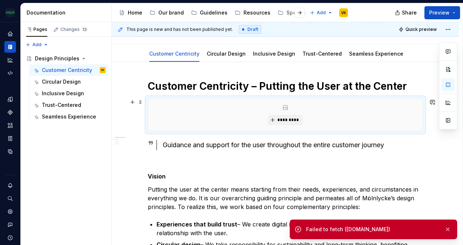
click at [282, 105] on icon at bounding box center [285, 108] width 6 height 6
click at [286, 107] on icon at bounding box center [285, 108] width 4 height 4
click at [281, 119] on span "*********" at bounding box center [288, 120] width 22 height 6
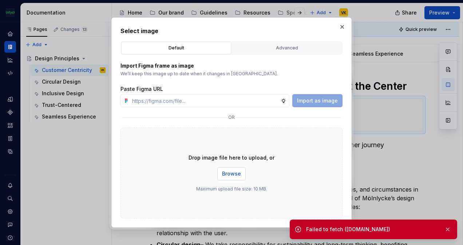
click at [236, 174] on span "Browse" at bounding box center [231, 173] width 19 height 7
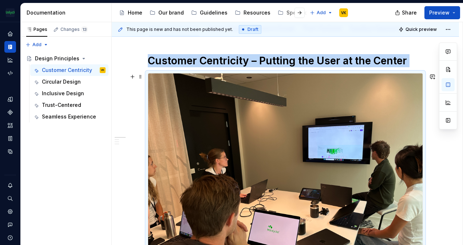
scroll to position [109, 0]
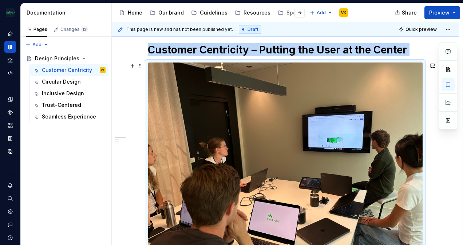
click at [397, 83] on img at bounding box center [285, 166] width 274 height 206
click at [143, 67] on span at bounding box center [141, 66] width 6 height 10
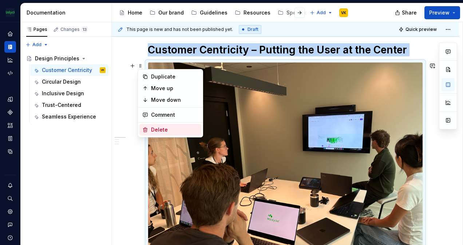
click at [165, 127] on div "Delete" at bounding box center [174, 129] width 47 height 7
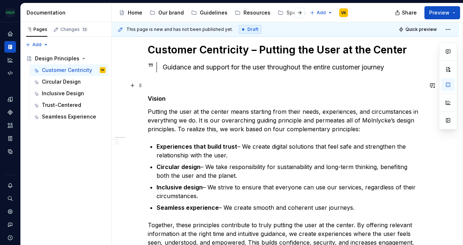
click at [158, 82] on p at bounding box center [285, 85] width 275 height 9
drag, startPoint x: 138, startPoint y: 89, endPoint x: 133, endPoint y: 87, distance: 5.2
click at [133, 87] on button "button" at bounding box center [132, 85] width 10 height 10
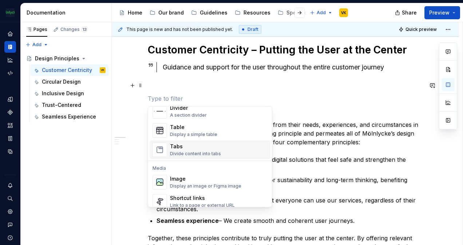
scroll to position [291, 0]
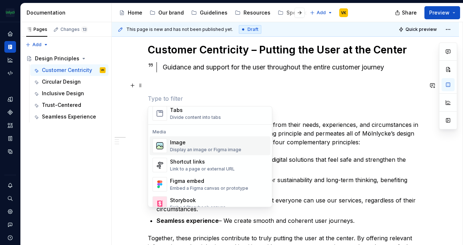
click at [186, 148] on div "Display an image or Figma image" at bounding box center [205, 150] width 71 height 6
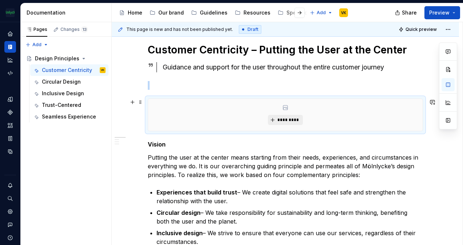
click at [274, 117] on button "*********" at bounding box center [285, 120] width 35 height 10
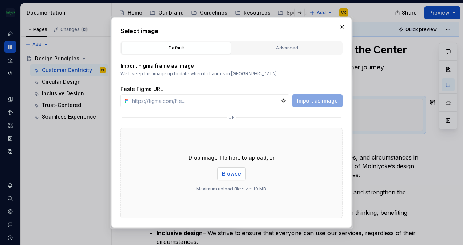
click at [236, 174] on span "Browse" at bounding box center [231, 173] width 19 height 7
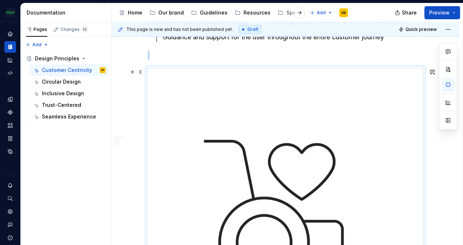
scroll to position [109, 0]
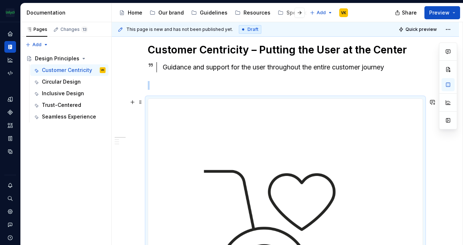
click at [381, 153] on img at bounding box center [285, 236] width 274 height 274
click at [142, 103] on span at bounding box center [141, 102] width 6 height 10
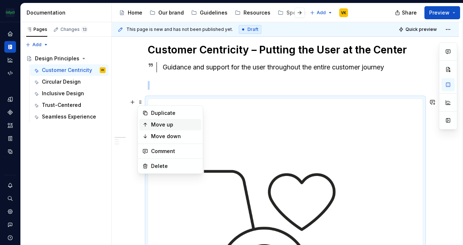
click at [169, 125] on div "Move up" at bounding box center [174, 124] width 47 height 7
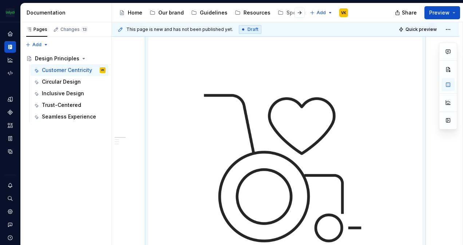
scroll to position [0, 0]
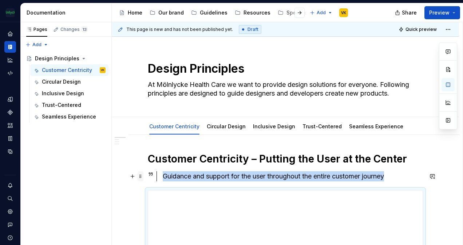
click at [141, 179] on span at bounding box center [141, 176] width 6 height 10
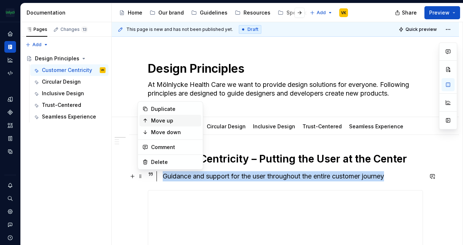
click at [162, 122] on div "Move up" at bounding box center [174, 120] width 47 height 7
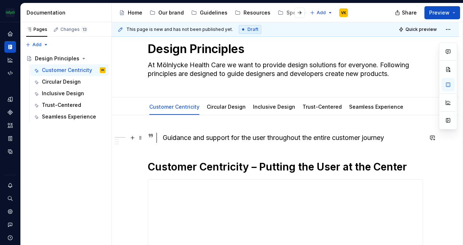
scroll to position [36, 0]
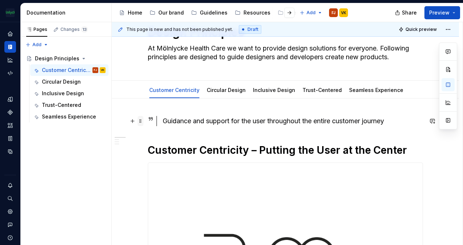
click at [142, 125] on span at bounding box center [141, 121] width 6 height 10
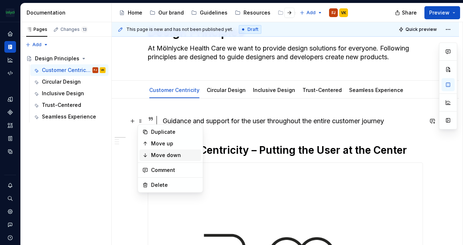
click at [159, 158] on div "Move down" at bounding box center [174, 155] width 47 height 7
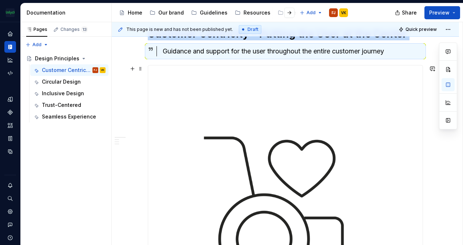
scroll to position [146, 0]
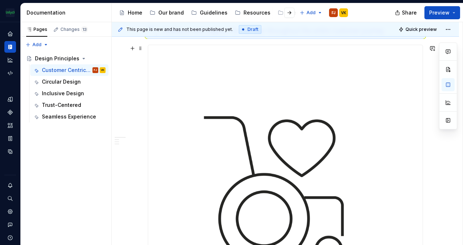
click at [331, 157] on img at bounding box center [285, 182] width 274 height 274
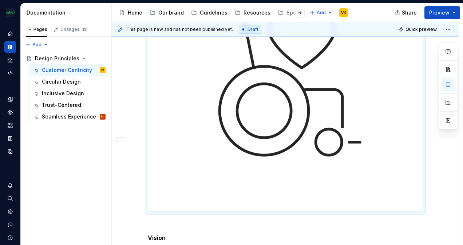
scroll to position [255, 0]
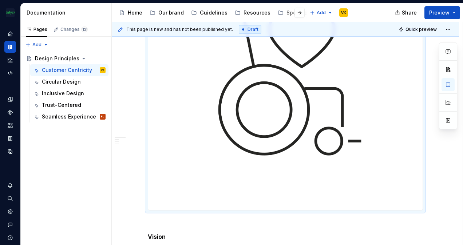
click at [340, 156] on img at bounding box center [285, 73] width 274 height 274
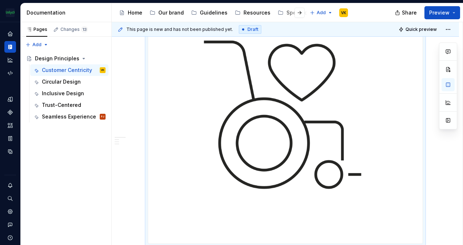
scroll to position [112, 0]
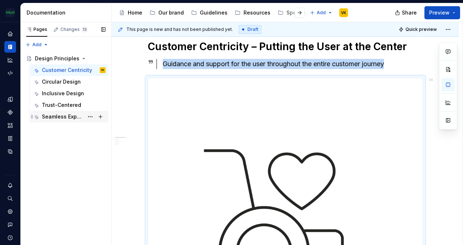
click at [66, 116] on div "Seamless Experience" at bounding box center [63, 116] width 42 height 7
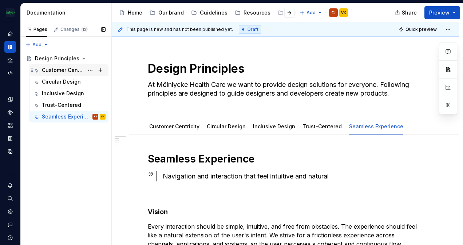
click at [60, 67] on div "Customer Centricity" at bounding box center [63, 70] width 42 height 7
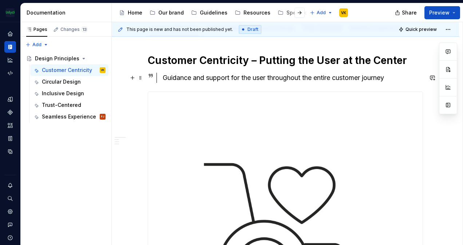
scroll to position [146, 0]
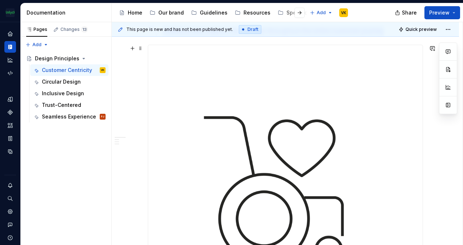
click at [319, 117] on img at bounding box center [285, 182] width 274 height 274
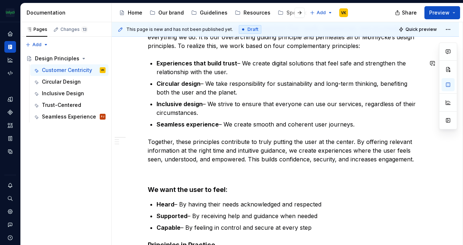
scroll to position [40, 0]
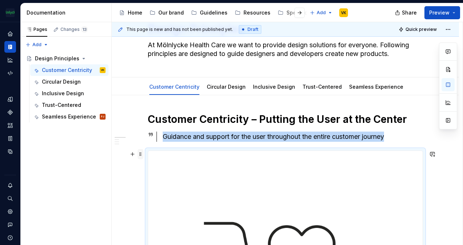
click at [139, 154] on span at bounding box center [141, 154] width 6 height 10
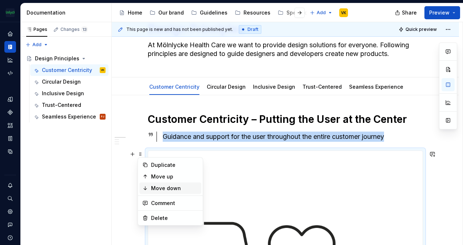
click at [164, 188] on div "Move down" at bounding box center [174, 188] width 47 height 7
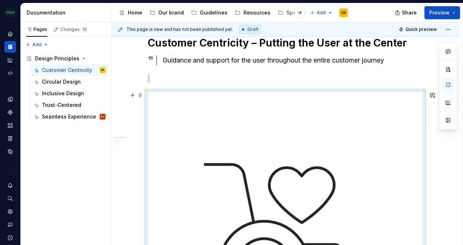
scroll to position [109, 0]
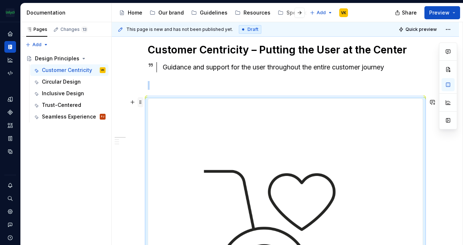
click at [139, 103] on span at bounding box center [141, 102] width 6 height 10
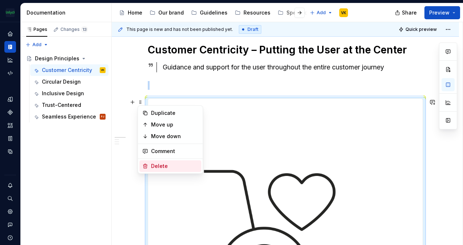
click at [161, 163] on div "Delete" at bounding box center [174, 166] width 47 height 7
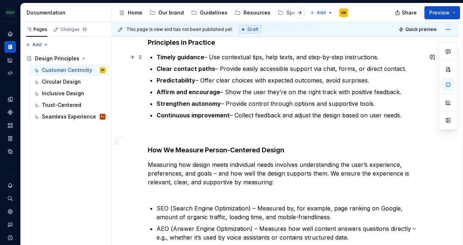
scroll to position [520, 0]
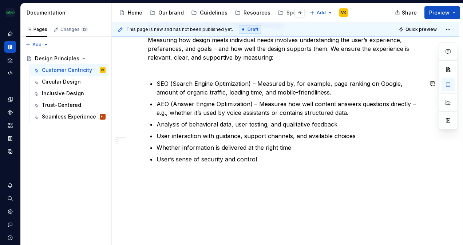
click at [134, 158] on button "button" at bounding box center [132, 159] width 10 height 10
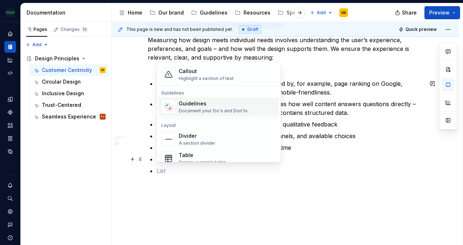
scroll to position [146, 0]
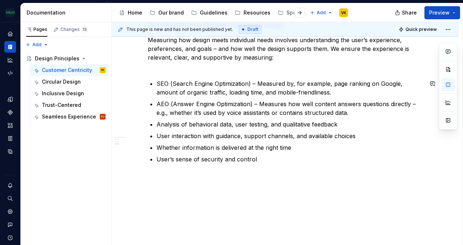
click at [134, 178] on button "button" at bounding box center [132, 177] width 10 height 10
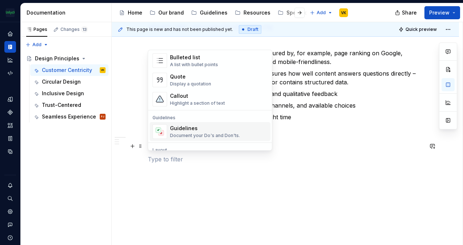
scroll to position [218, 0]
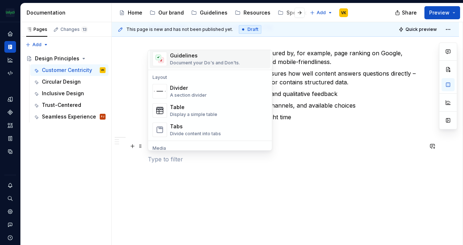
click at [215, 60] on div "Document your Do's and Don'ts." at bounding box center [205, 63] width 70 height 6
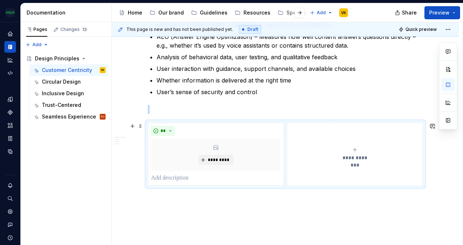
scroll to position [609, 0]
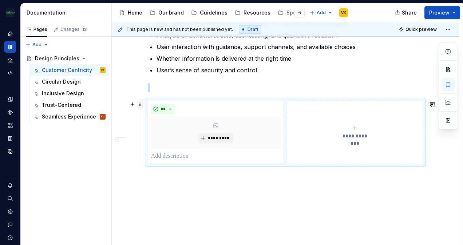
click at [142, 103] on span at bounding box center [141, 104] width 6 height 10
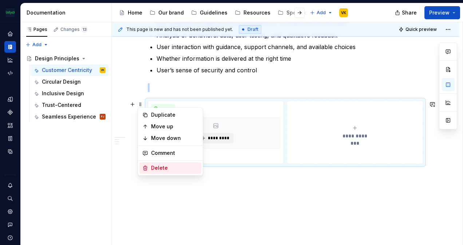
drag, startPoint x: 166, startPoint y: 169, endPoint x: 162, endPoint y: 157, distance: 12.6
click at [166, 169] on div "Delete" at bounding box center [174, 168] width 47 height 7
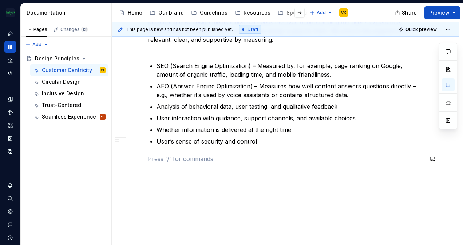
scroll to position [538, 0]
click at [132, 159] on button "button" at bounding box center [132, 159] width 10 height 10
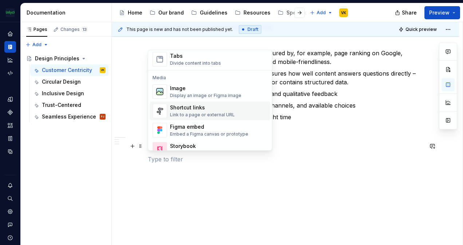
scroll to position [291, 0]
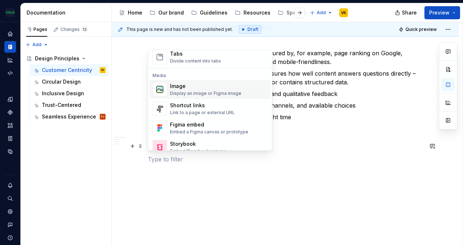
click at [190, 92] on div "Display an image or Figma image" at bounding box center [205, 94] width 71 height 6
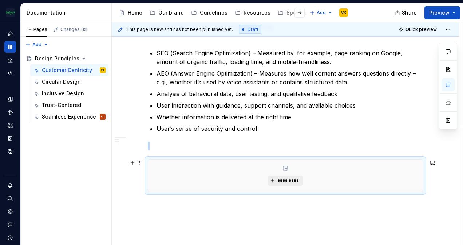
click at [290, 179] on span "*********" at bounding box center [288, 181] width 22 height 6
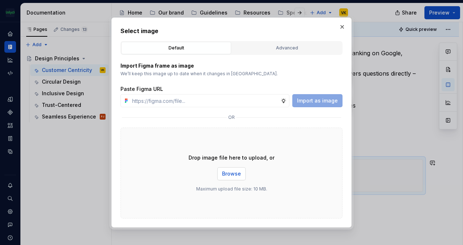
click at [241, 174] on button "Browse" at bounding box center [231, 173] width 28 height 13
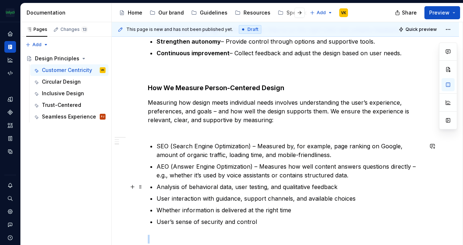
click at [381, 186] on p "Analysis of behavioral data, user testing, and qualitative feedback" at bounding box center [290, 187] width 266 height 9
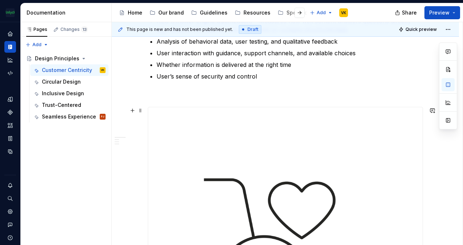
scroll to position [567, 0]
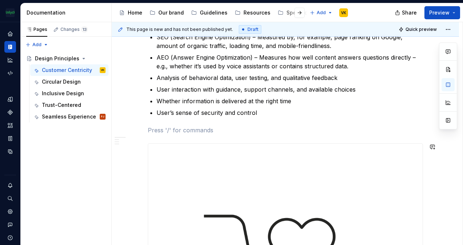
click at [213, 135] on div "Customer Centricity – Putting the User at the Center   Guidance and support for…" at bounding box center [285, 2] width 275 height 833
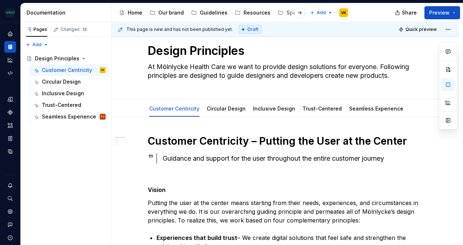
scroll to position [0, 0]
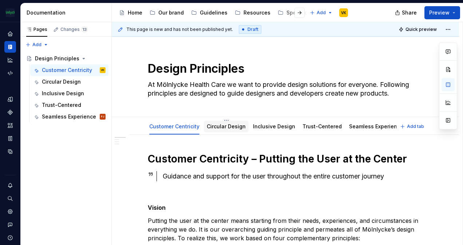
click at [235, 124] on link "Circular Design" at bounding box center [226, 126] width 39 height 6
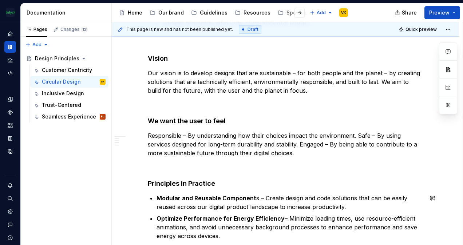
scroll to position [507, 0]
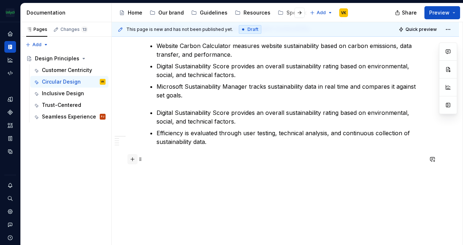
click at [130, 156] on button "button" at bounding box center [132, 159] width 10 height 10
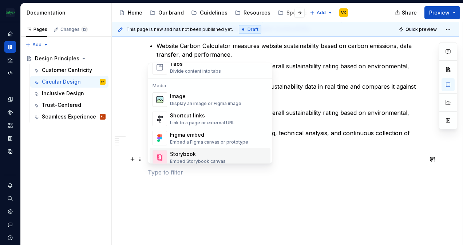
scroll to position [291, 0]
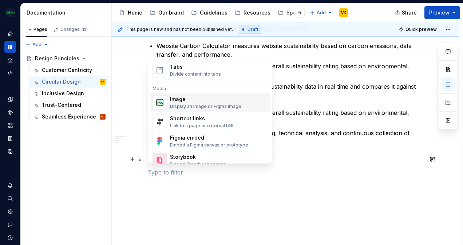
click at [189, 102] on div "Image" at bounding box center [205, 99] width 71 height 7
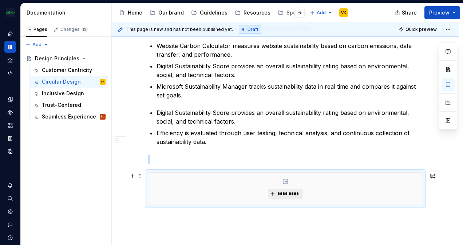
click at [288, 189] on button "*********" at bounding box center [285, 194] width 35 height 10
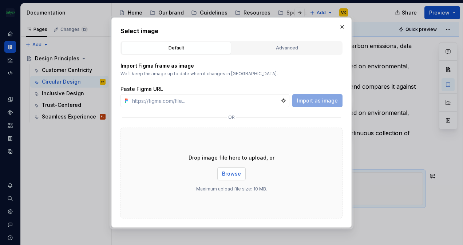
click at [238, 176] on span "Browse" at bounding box center [231, 173] width 19 height 7
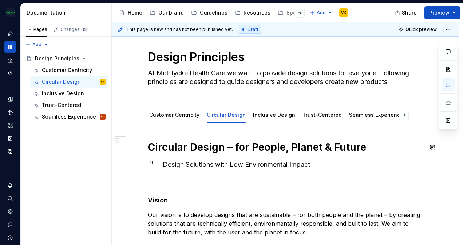
scroll to position [0, 0]
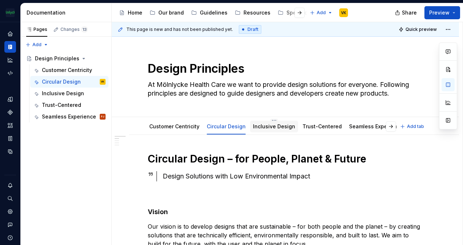
click at [267, 126] on link "Inclusive Design" at bounding box center [274, 126] width 42 height 6
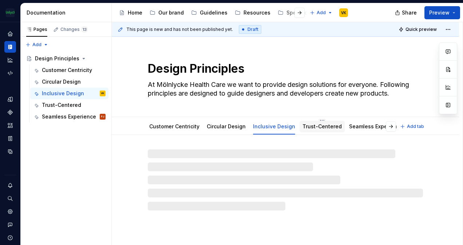
click at [322, 123] on div "Trust-Centered" at bounding box center [321, 126] width 39 height 7
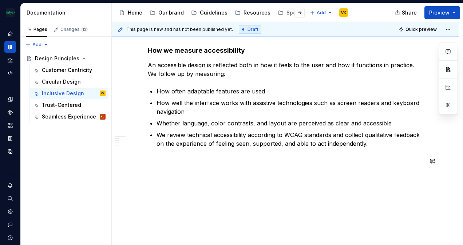
scroll to position [510, 0]
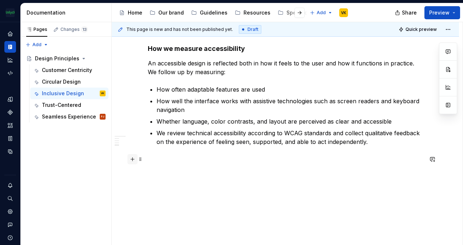
click at [133, 160] on button "button" at bounding box center [132, 159] width 10 height 10
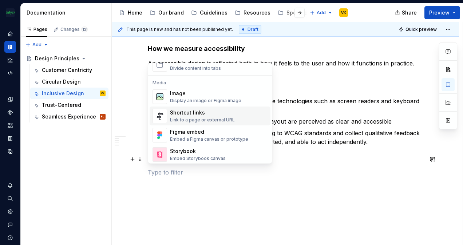
scroll to position [291, 0]
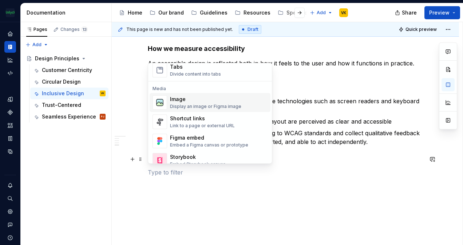
click at [192, 104] on div "Display an image or Figma image" at bounding box center [205, 107] width 71 height 6
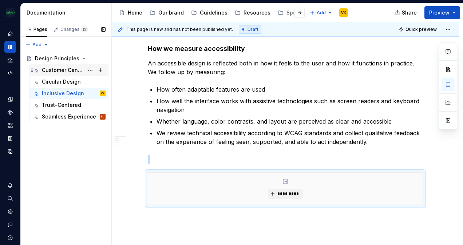
click at [66, 75] on div "Customer Centricity" at bounding box center [74, 70] width 64 height 10
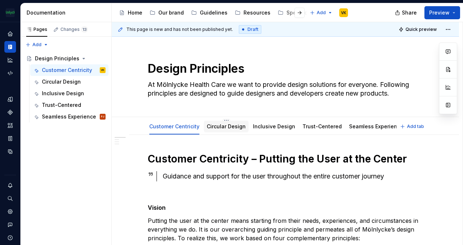
click at [224, 130] on div "Circular Design" at bounding box center [226, 126] width 39 height 9
click at [275, 126] on link "Inclusive Design" at bounding box center [274, 126] width 42 height 6
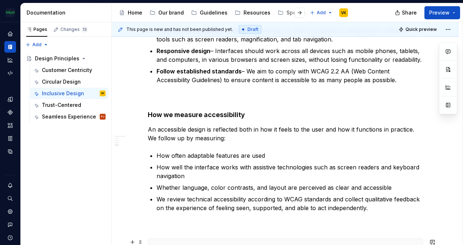
scroll to position [551, 0]
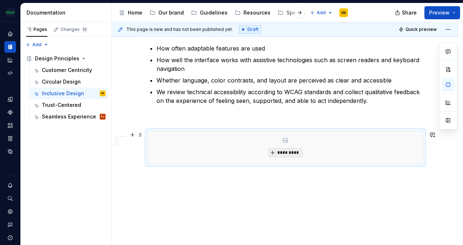
click at [292, 157] on button "*********" at bounding box center [285, 153] width 35 height 10
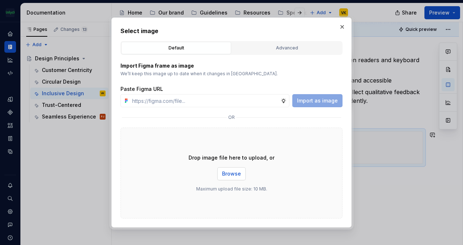
click at [235, 175] on span "Browse" at bounding box center [231, 173] width 19 height 7
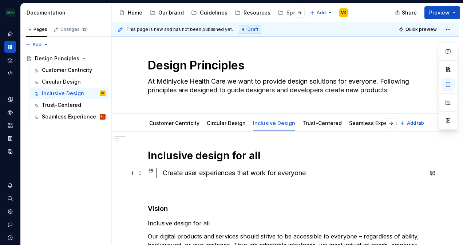
scroll to position [2, 0]
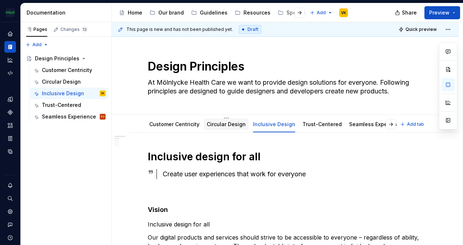
click at [238, 124] on link "Circular Design" at bounding box center [226, 124] width 39 height 6
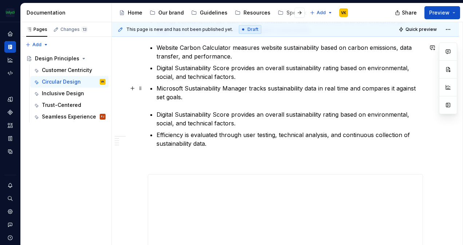
scroll to position [609, 0]
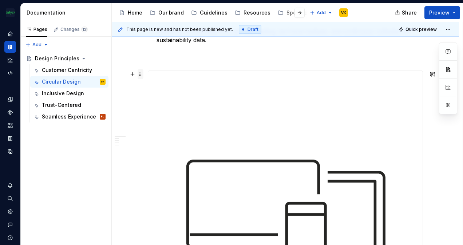
click at [142, 74] on span at bounding box center [141, 74] width 6 height 10
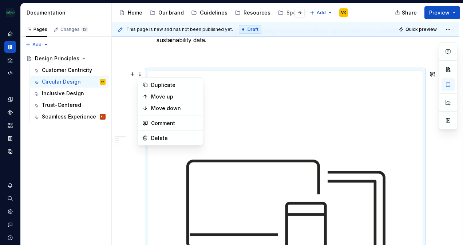
click at [234, 120] on img at bounding box center [285, 208] width 274 height 274
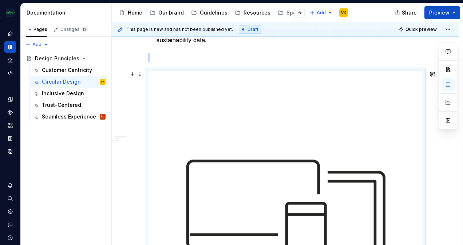
click at [234, 120] on img at bounding box center [285, 208] width 274 height 274
click at [306, 163] on img at bounding box center [285, 208] width 274 height 274
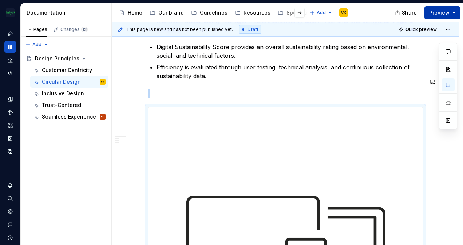
scroll to position [590, 0]
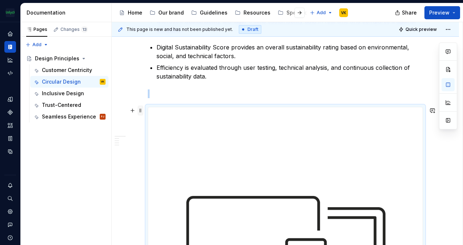
click at [141, 112] on span at bounding box center [141, 111] width 6 height 10
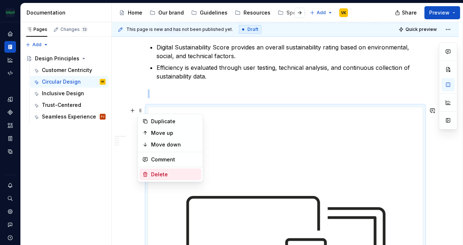
click at [167, 174] on div "Delete" at bounding box center [174, 174] width 47 height 7
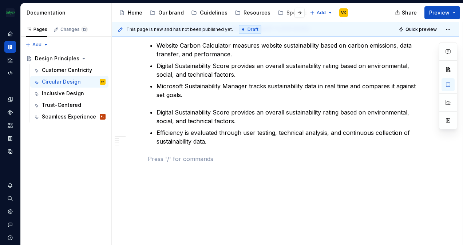
scroll to position [524, 0]
click at [141, 159] on span at bounding box center [141, 159] width 6 height 10
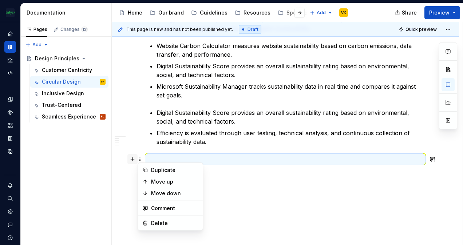
click at [134, 158] on button "button" at bounding box center [132, 159] width 10 height 10
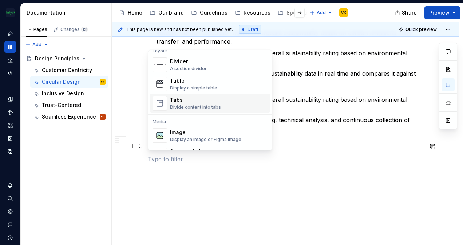
scroll to position [255, 0]
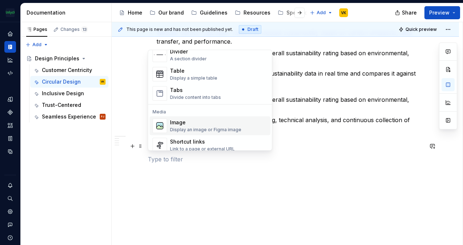
click at [198, 129] on div "Display an image or Figma image" at bounding box center [205, 130] width 71 height 6
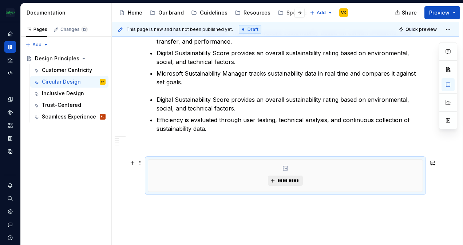
click at [277, 177] on button "*********" at bounding box center [285, 181] width 35 height 10
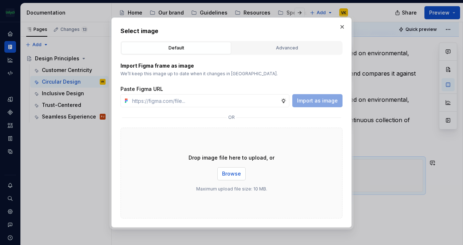
click at [233, 172] on span "Browse" at bounding box center [231, 173] width 19 height 7
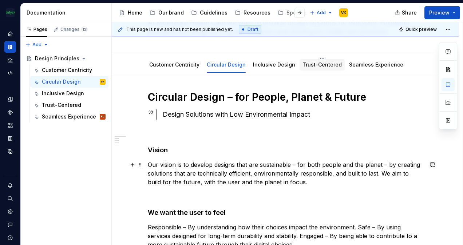
scroll to position [0, 0]
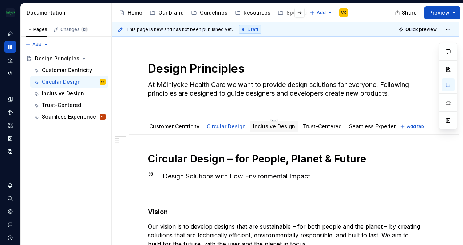
click at [287, 127] on link "Inclusive Design" at bounding box center [274, 126] width 42 height 6
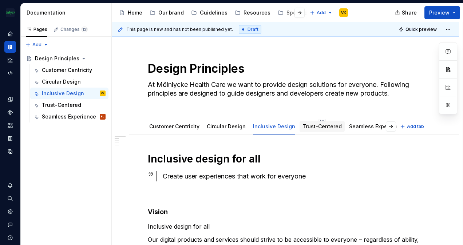
click at [315, 131] on div "Trust-Centered" at bounding box center [322, 127] width 45 height 12
click at [314, 125] on link "Trust-Centered" at bounding box center [321, 126] width 39 height 6
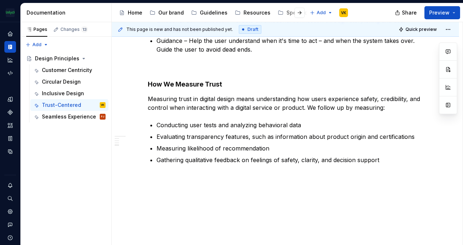
scroll to position [377, 0]
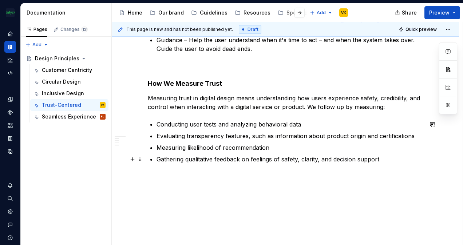
click at [134, 159] on button "button" at bounding box center [132, 159] width 10 height 10
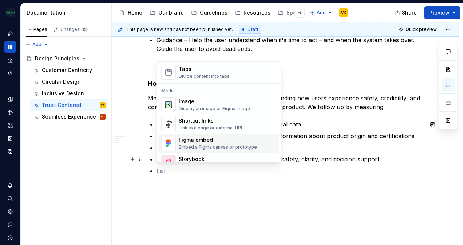
scroll to position [255, 0]
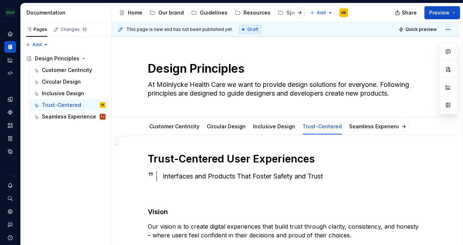
scroll to position [377, 0]
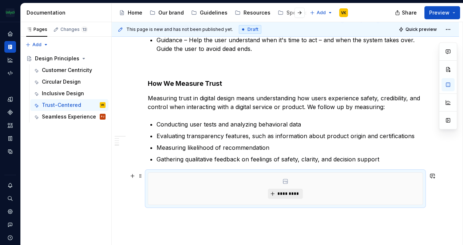
click at [292, 190] on button "*********" at bounding box center [285, 194] width 35 height 10
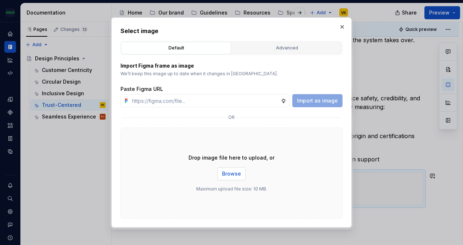
click at [234, 175] on span "Browse" at bounding box center [231, 173] width 19 height 7
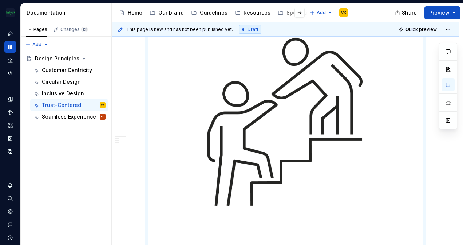
scroll to position [0, 0]
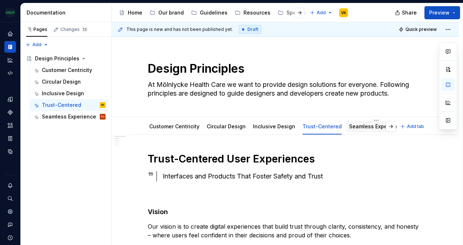
click at [352, 131] on div "Seamless Experience" at bounding box center [376, 127] width 60 height 12
click at [360, 125] on link "Seamless Experience" at bounding box center [376, 126] width 54 height 6
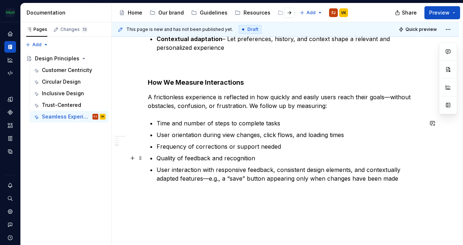
scroll to position [453, 0]
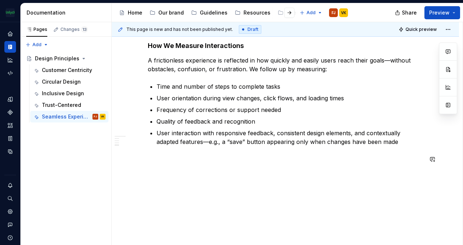
click at [177, 213] on div "This page is new and has not been published yet. Draft Quick preview Design Pri…" at bounding box center [287, 134] width 351 height 224
click at [133, 135] on button "button" at bounding box center [132, 133] width 10 height 10
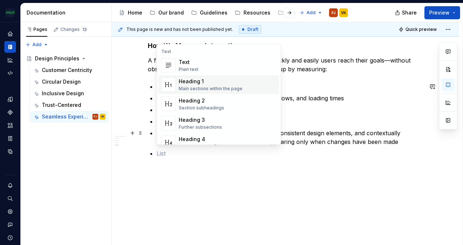
scroll to position [255, 0]
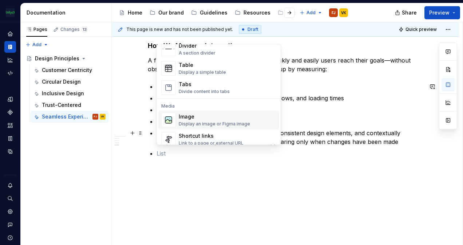
click at [205, 122] on div "Display an image or Figma image" at bounding box center [214, 124] width 71 height 6
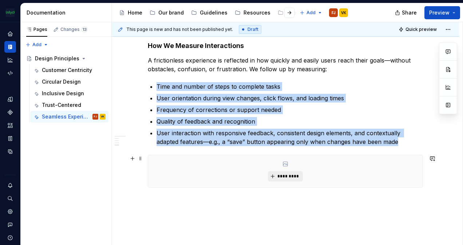
click at [290, 172] on button "*********" at bounding box center [285, 176] width 35 height 10
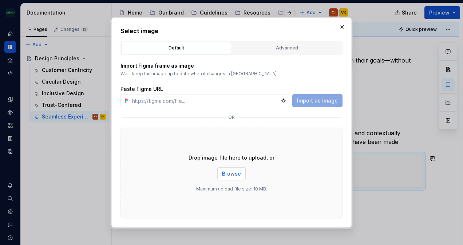
click at [240, 171] on span "Browse" at bounding box center [231, 173] width 19 height 7
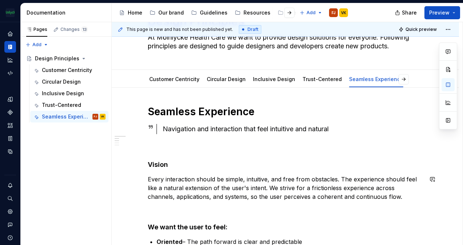
scroll to position [0, 0]
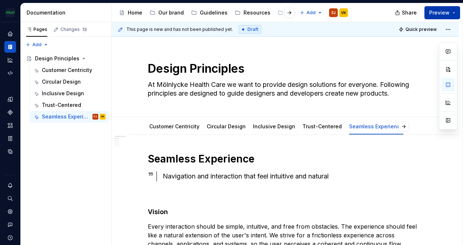
click at [452, 11] on button "Preview" at bounding box center [442, 12] width 36 height 13
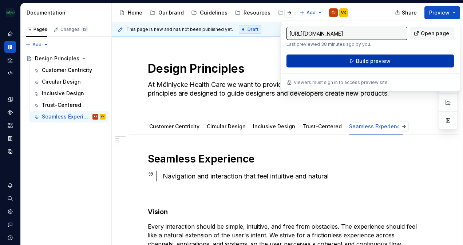
drag, startPoint x: 452, startPoint y: 11, endPoint x: 367, endPoint y: 63, distance: 99.8
click at [367, 63] on span "Build preview" at bounding box center [373, 61] width 35 height 7
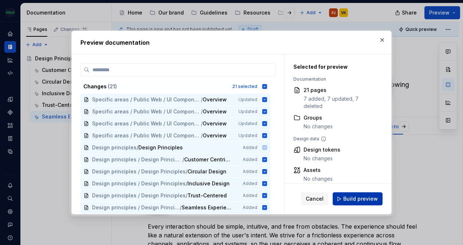
click at [367, 202] on span "Build preview" at bounding box center [360, 198] width 35 height 7
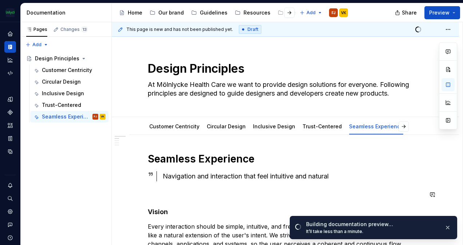
click at [368, 211] on ul "Building documentation preview… It’ll take less than a minute." at bounding box center [373, 226] width 179 height 38
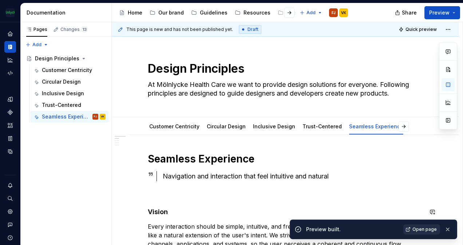
click at [429, 229] on span "Open page" at bounding box center [424, 230] width 24 height 6
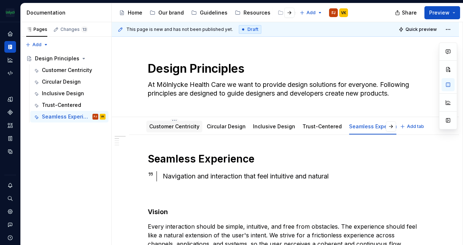
click at [189, 129] on link "Customer Centricity" at bounding box center [174, 126] width 50 height 6
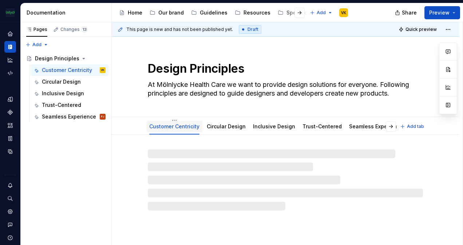
click at [190, 124] on link "Customer Centricity" at bounding box center [174, 126] width 50 height 6
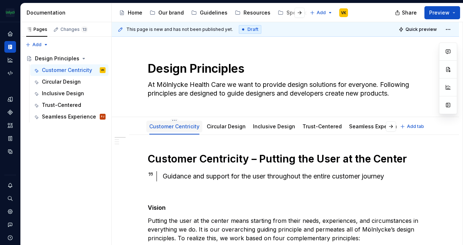
click at [195, 122] on div "Customer Centricity" at bounding box center [174, 126] width 50 height 9
click at [196, 123] on div "Customer Centricity" at bounding box center [174, 126] width 50 height 7
type textarea "*"
click at [226, 157] on strong "Customer Centricity – Putting the User at the Center" at bounding box center [277, 159] width 259 height 12
click at [245, 159] on strong "Customer Centricity – Putting the User at the Center" at bounding box center [277, 159] width 259 height 12
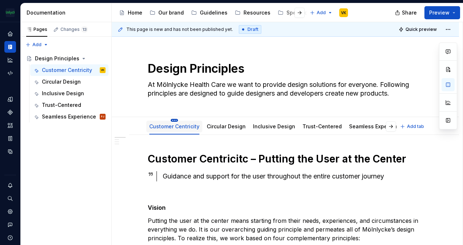
click at [175, 120] on html "The Mölnlycke Experience VK Dataset Eriks brand Documentation Accessibility gui…" at bounding box center [231, 122] width 463 height 245
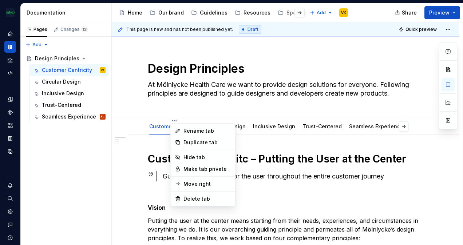
type textarea "*"
click at [188, 130] on div "Rename tab" at bounding box center [206, 130] width 47 height 7
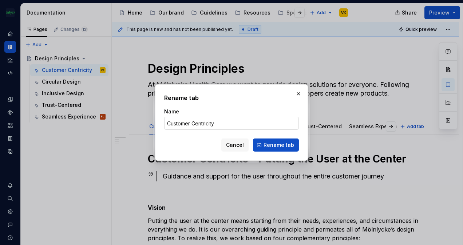
click at [215, 122] on input "Customer Centricity" at bounding box center [231, 123] width 135 height 13
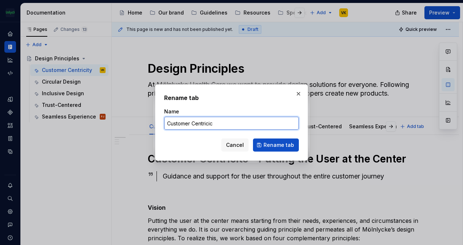
click at [206, 124] on input "Customer Centricic" at bounding box center [231, 123] width 135 height 13
click at [209, 124] on input "Customer Centricic" at bounding box center [231, 123] width 135 height 13
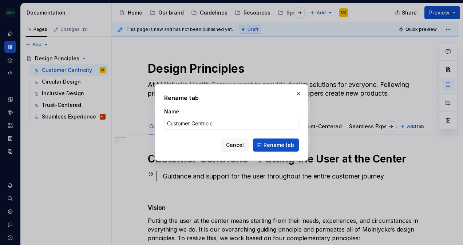
drag, startPoint x: 209, startPoint y: 124, endPoint x: 212, endPoint y: 140, distance: 16.0
click at [210, 140] on div "Cancel Rename tab" at bounding box center [231, 145] width 135 height 13
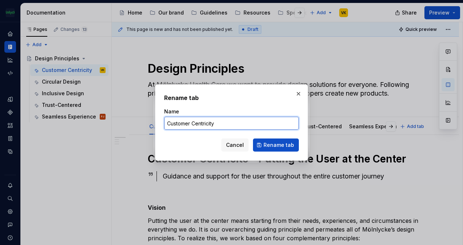
type input "Customer Centricity"
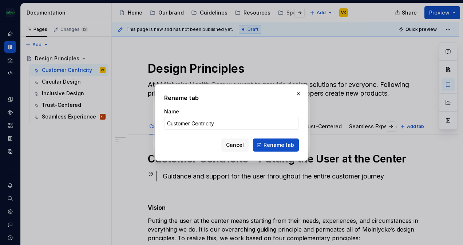
click at [263, 146] on button "Rename tab" at bounding box center [276, 145] width 46 height 13
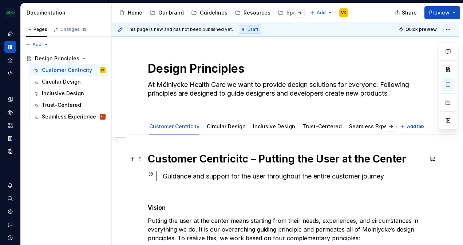
click at [241, 162] on strong "Customer Centricitc – Putting the User at the Center" at bounding box center [277, 159] width 258 height 12
click at [240, 161] on strong "Customer Centricitc – Putting the User at the Center" at bounding box center [277, 159] width 258 height 12
click at [249, 158] on strong "Customer Centricitc – Putting the User at the Center" at bounding box center [277, 159] width 258 height 12
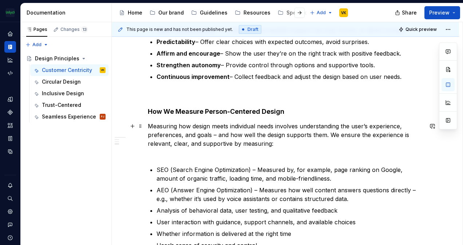
scroll to position [437, 0]
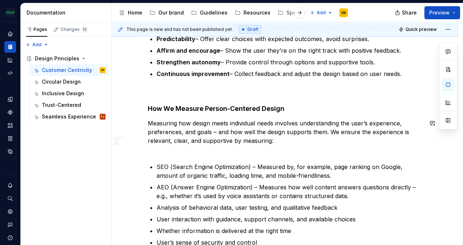
click at [159, 154] on div "Customer Centricity – Putting the User at the Center   Guidance and support for…" at bounding box center [285, 123] width 275 height 815
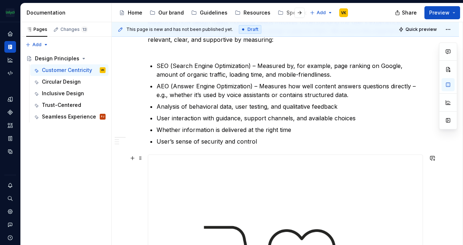
scroll to position [510, 0]
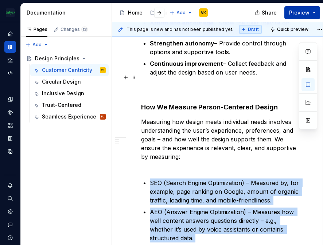
scroll to position [619, 0]
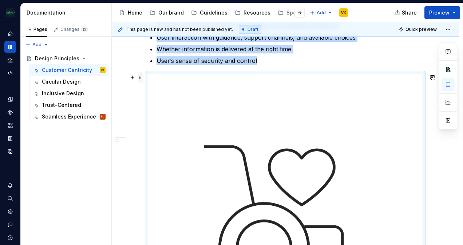
click at [142, 77] on span at bounding box center [141, 77] width 6 height 10
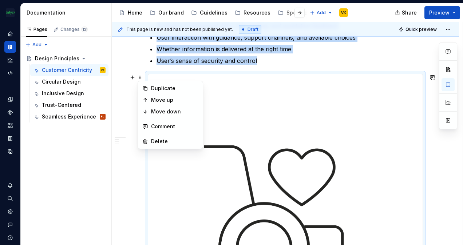
click at [336, 135] on img at bounding box center [285, 211] width 274 height 274
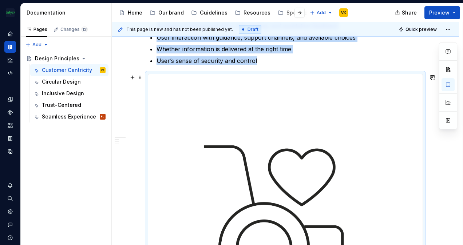
click at [336, 135] on img at bounding box center [285, 211] width 274 height 274
drag, startPoint x: 323, startPoint y: 131, endPoint x: 309, endPoint y: 135, distance: 14.7
click at [309, 135] on img at bounding box center [285, 211] width 274 height 274
click at [183, 110] on img at bounding box center [285, 211] width 274 height 274
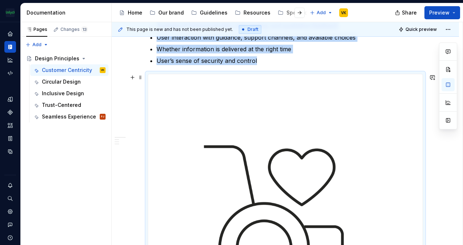
click at [369, 133] on img at bounding box center [285, 211] width 274 height 274
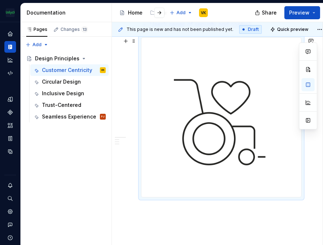
scroll to position [952, 0]
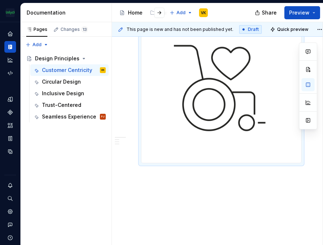
click at [220, 114] on img at bounding box center [220, 83] width 159 height 159
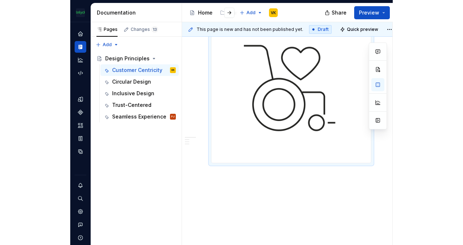
scroll to position [879, 0]
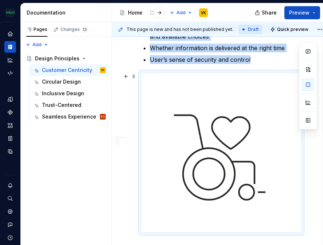
click at [190, 108] on img at bounding box center [220, 152] width 159 height 159
click at [132, 77] on span at bounding box center [134, 76] width 6 height 10
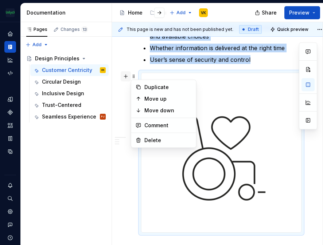
click at [124, 76] on button "button" at bounding box center [125, 76] width 10 height 10
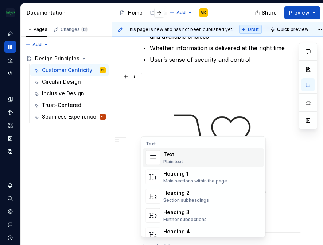
click at [141, 97] on div at bounding box center [221, 153] width 160 height 160
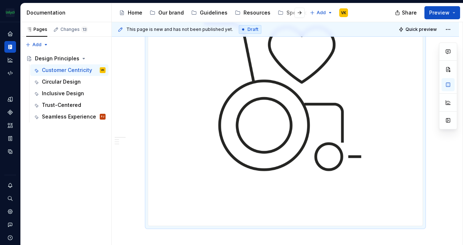
scroll to position [657, 0]
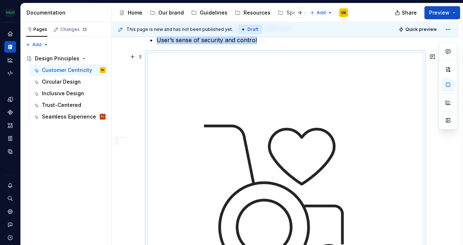
click at [365, 131] on img at bounding box center [285, 191] width 274 height 274
drag, startPoint x: 365, startPoint y: 131, endPoint x: 300, endPoint y: 123, distance: 65.6
click at [300, 123] on img at bounding box center [285, 191] width 274 height 274
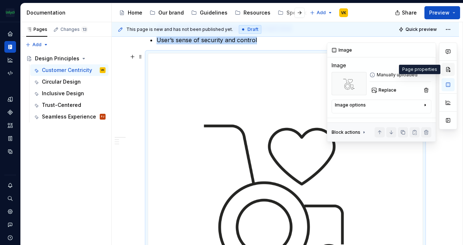
scroll to position [640, 0]
click at [449, 70] on button "button" at bounding box center [448, 69] width 13 height 13
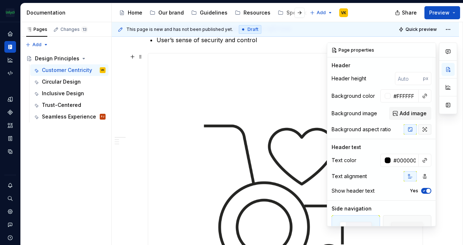
click at [423, 132] on button "button" at bounding box center [424, 129] width 13 height 10
click at [409, 131] on icon "button" at bounding box center [410, 130] width 6 height 6
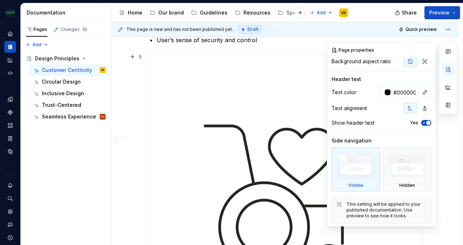
scroll to position [0, 0]
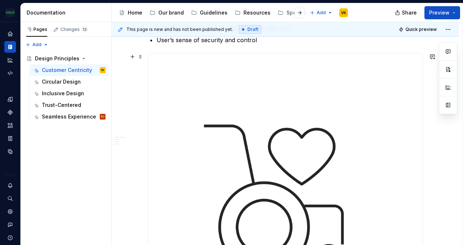
click at [285, 141] on img at bounding box center [285, 191] width 274 height 274
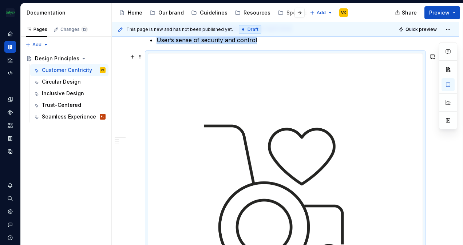
click at [285, 141] on img at bounding box center [285, 191] width 274 height 274
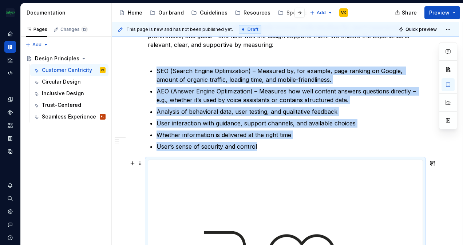
scroll to position [494, 0]
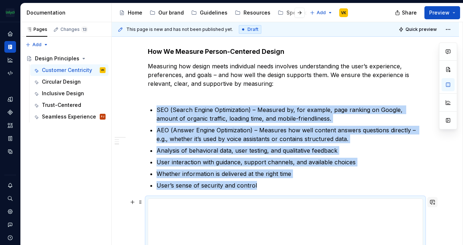
click at [432, 203] on button "button" at bounding box center [432, 202] width 10 height 10
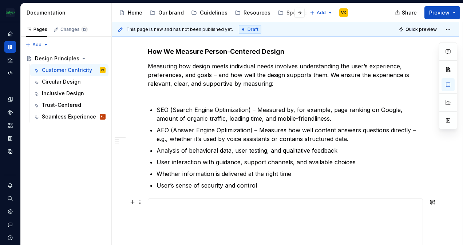
click at [389, 180] on ul "SEO (Search Engine Optimization) – Measured by, for example, page ranking on Go…" at bounding box center [290, 148] width 266 height 84
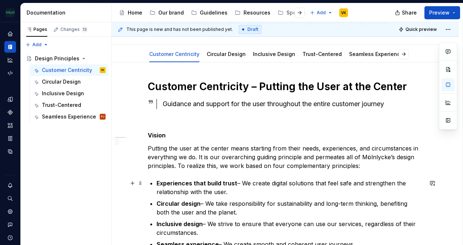
scroll to position [109, 0]
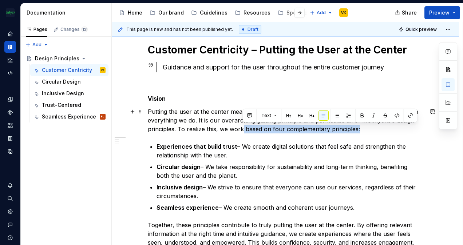
drag, startPoint x: 359, startPoint y: 129, endPoint x: 242, endPoint y: 128, distance: 117.2
click at [242, 128] on p "Putting the user at the center means starting from their needs, experiences, an…" at bounding box center [285, 120] width 275 height 26
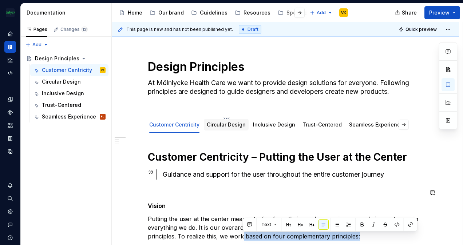
scroll to position [0, 0]
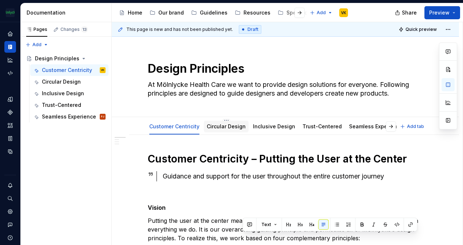
click at [222, 123] on div "Circular Design" at bounding box center [226, 126] width 39 height 7
click at [225, 128] on link "Circular Design" at bounding box center [226, 126] width 39 height 6
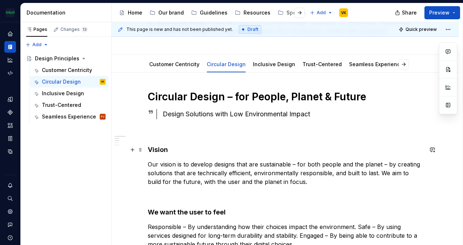
scroll to position [73, 0]
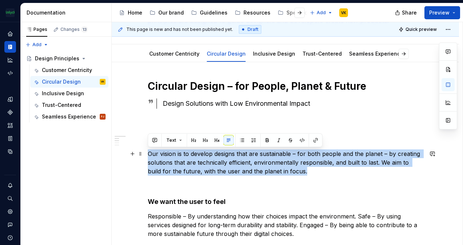
drag, startPoint x: 306, startPoint y: 172, endPoint x: 146, endPoint y: 155, distance: 161.0
click at [278, 138] on button "button" at bounding box center [279, 140] width 10 height 10
click at [307, 171] on p "Our vision is to develop designs that are sustainable – for both people and the…" at bounding box center [285, 163] width 275 height 26
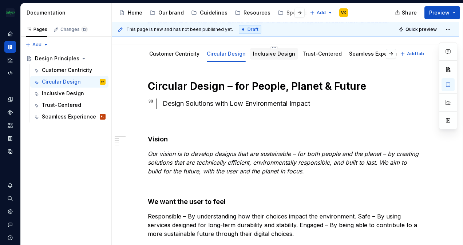
click at [260, 55] on link "Inclusive Design" at bounding box center [274, 54] width 42 height 6
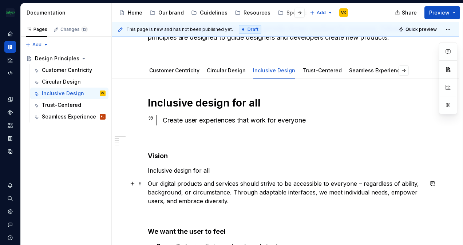
scroll to position [109, 0]
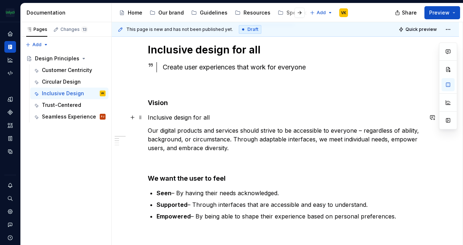
click at [175, 118] on p "Inclusive design for all" at bounding box center [285, 117] width 275 height 9
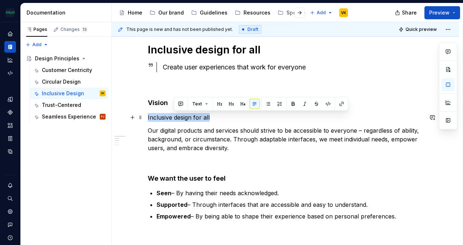
click at [175, 118] on p "Inclusive design for all" at bounding box center [285, 117] width 275 height 9
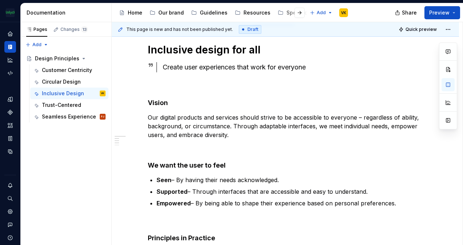
click at [175, 118] on p "Our digital products and services should strive to be accessible to everyone – …" at bounding box center [285, 126] width 275 height 26
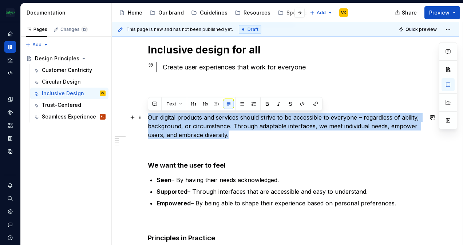
click at [176, 117] on p "Our digital products and services should strive to be accessible to everyone – …" at bounding box center [285, 126] width 275 height 26
click at [276, 105] on button "button" at bounding box center [279, 104] width 10 height 10
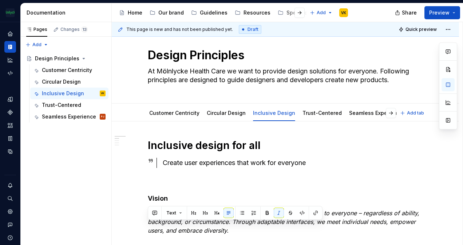
scroll to position [0, 0]
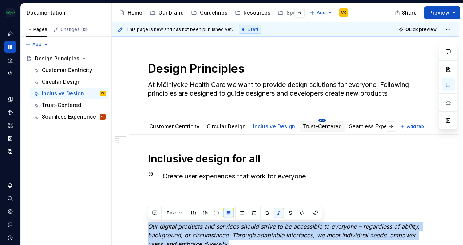
click at [315, 122] on html "The Mölnlycke Experience VK Dataset Eriks brand Documentation Accessibility gui…" at bounding box center [231, 122] width 463 height 245
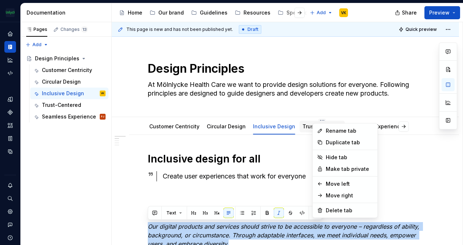
click at [303, 130] on html "The Mölnlycke Experience VK Dataset Eriks brand Documentation Accessibility gui…" at bounding box center [231, 122] width 463 height 245
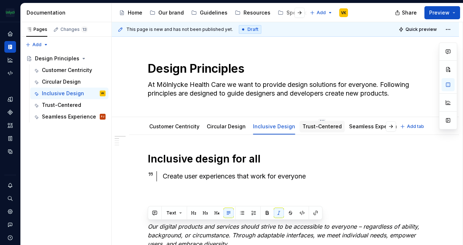
click at [307, 129] on link "Trust-Centered" at bounding box center [321, 126] width 39 height 6
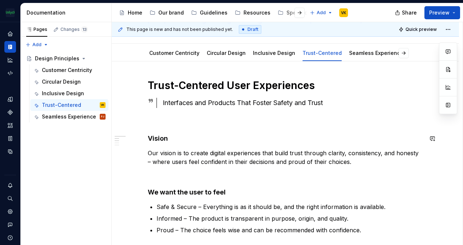
scroll to position [109, 0]
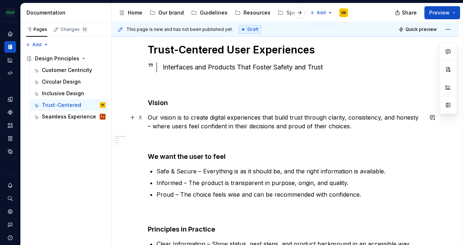
click at [186, 122] on p "Our vision is to create digital experiences that build trust through clarity, c…" at bounding box center [285, 121] width 275 height 17
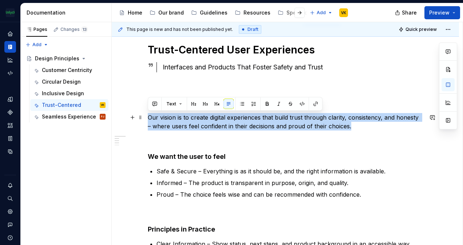
click at [186, 122] on p "Our vision is to create digital experiences that build trust through clarity, c…" at bounding box center [285, 121] width 275 height 17
click at [278, 101] on button "button" at bounding box center [279, 104] width 10 height 10
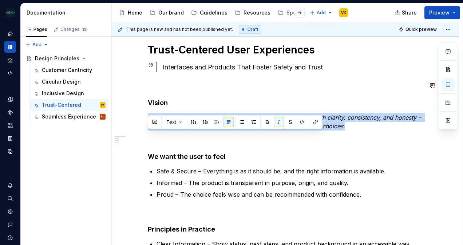
scroll to position [0, 0]
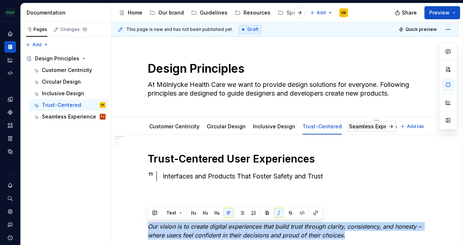
click at [371, 126] on link "Seamless Experience" at bounding box center [376, 126] width 54 height 6
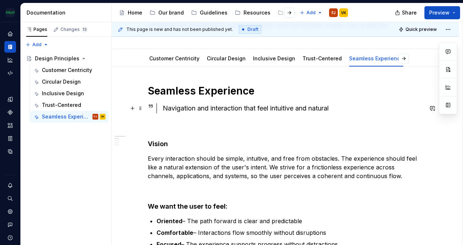
scroll to position [109, 0]
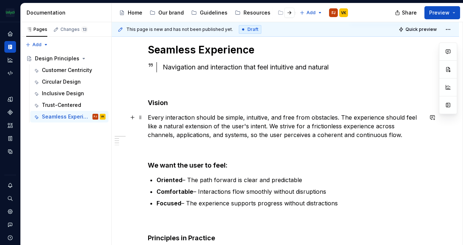
click at [186, 121] on p "Every interaction should be simple, intuitive, and free from obstacles. The exp…" at bounding box center [285, 126] width 275 height 26
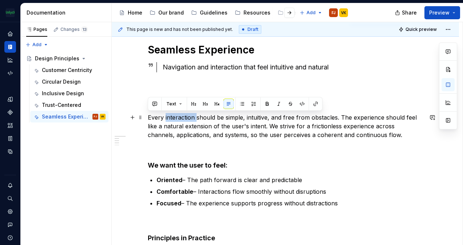
click at [186, 121] on p "Every interaction should be simple, intuitive, and free from obstacles. The exp…" at bounding box center [285, 126] width 275 height 26
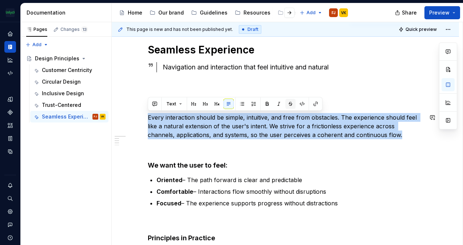
click at [288, 102] on button "button" at bounding box center [290, 104] width 10 height 10
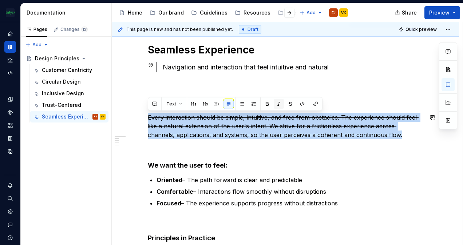
drag, startPoint x: 290, startPoint y: 103, endPoint x: 282, endPoint y: 106, distance: 8.4
click at [290, 103] on button "button" at bounding box center [290, 104] width 10 height 10
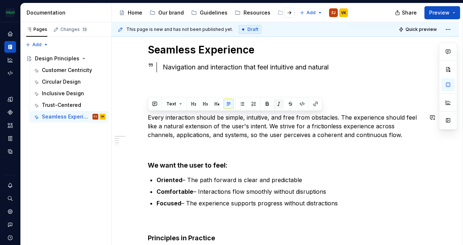
click at [274, 107] on button "button" at bounding box center [279, 104] width 10 height 10
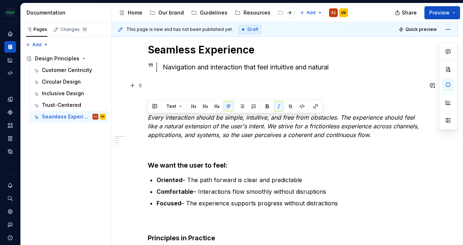
scroll to position [36, 0]
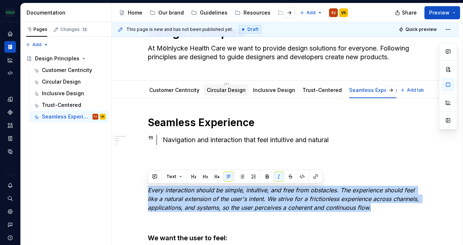
click at [221, 89] on link "Circular Design" at bounding box center [226, 90] width 39 height 6
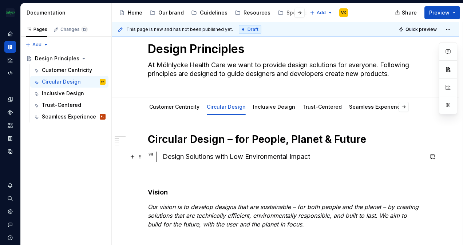
scroll to position [36, 0]
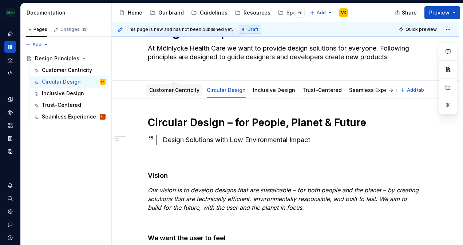
click at [159, 88] on link "Customer Centricity" at bounding box center [174, 90] width 50 height 6
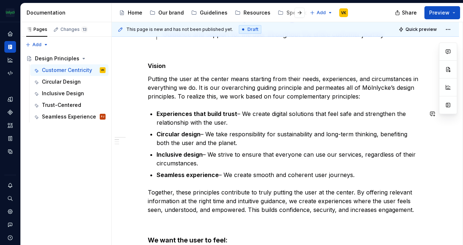
scroll to position [146, 0]
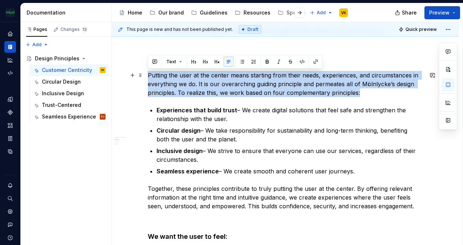
drag, startPoint x: 149, startPoint y: 73, endPoint x: 374, endPoint y: 94, distance: 225.6
click at [374, 94] on p "Putting the user at the center means starting from their needs, experiences, an…" at bounding box center [285, 84] width 275 height 26
click at [276, 61] on button "button" at bounding box center [279, 62] width 10 height 10
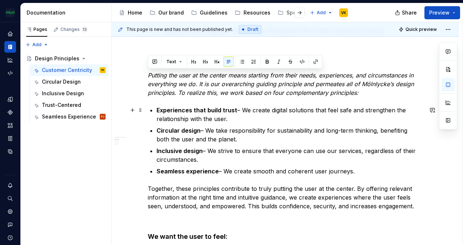
click at [317, 117] on p "Experiences that build trust – We create digital solutions that feel safe and s…" at bounding box center [290, 114] width 266 height 17
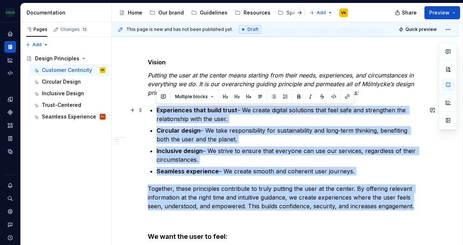
drag, startPoint x: 414, startPoint y: 209, endPoint x: 157, endPoint y: 107, distance: 276.7
click at [307, 96] on button "button" at bounding box center [310, 97] width 10 height 10
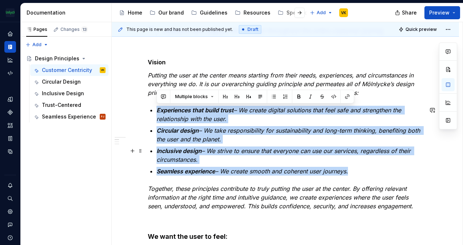
click at [301, 145] on ul "Experiences that build trust – We create digital solutions that feel safe and s…" at bounding box center [290, 141] width 266 height 70
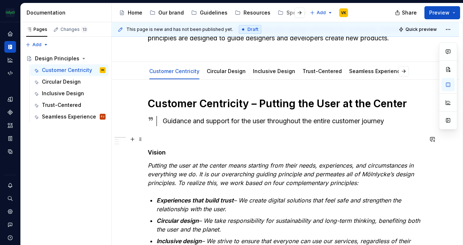
scroll to position [0, 0]
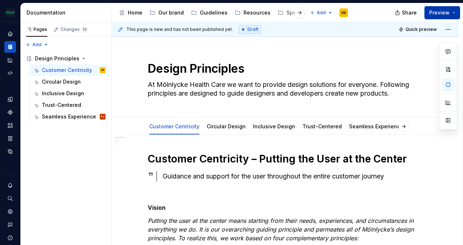
click at [453, 12] on button "Preview" at bounding box center [442, 12] width 36 height 13
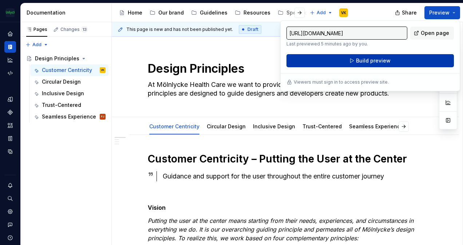
drag, startPoint x: 453, startPoint y: 12, endPoint x: 403, endPoint y: 55, distance: 66.6
click at [403, 55] on button "Build preview" at bounding box center [369, 60] width 167 height 13
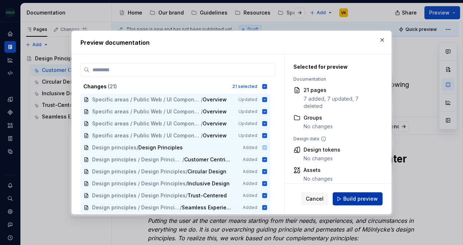
click at [357, 199] on span "Build preview" at bounding box center [360, 198] width 35 height 7
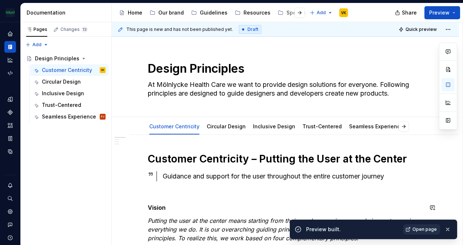
click at [422, 230] on span "Open page" at bounding box center [424, 230] width 24 height 6
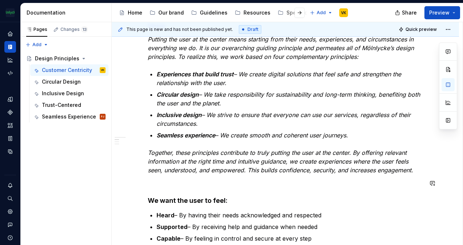
scroll to position [182, 0]
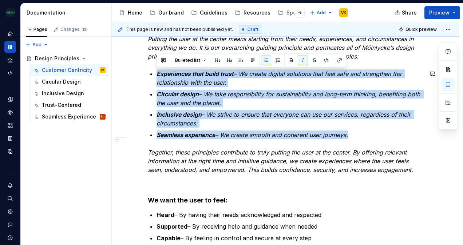
drag, startPoint x: 359, startPoint y: 135, endPoint x: 157, endPoint y: 66, distance: 213.1
click at [299, 59] on button "button" at bounding box center [303, 60] width 10 height 10
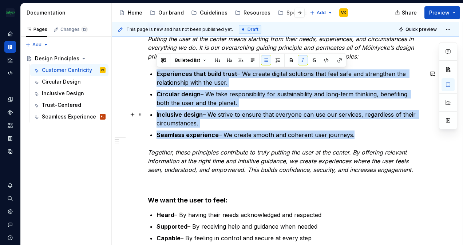
click at [293, 126] on p "Inclusive design – We strive to ensure that everyone can use our services, rega…" at bounding box center [290, 118] width 266 height 17
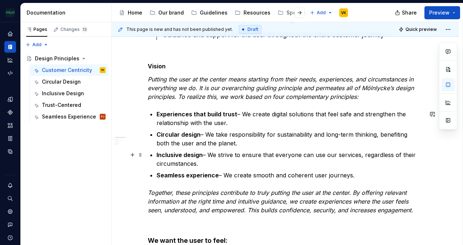
scroll to position [109, 0]
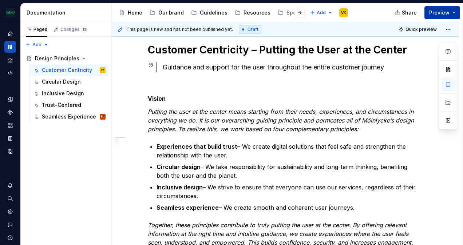
click at [453, 11] on button "Preview" at bounding box center [442, 12] width 36 height 13
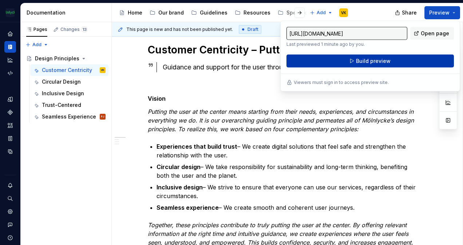
drag, startPoint x: 452, startPoint y: 11, endPoint x: 400, endPoint y: 60, distance: 71.9
click at [400, 60] on button "Build preview" at bounding box center [369, 61] width 167 height 13
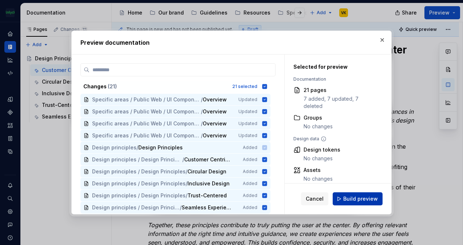
click at [369, 194] on button "Build preview" at bounding box center [358, 199] width 50 height 13
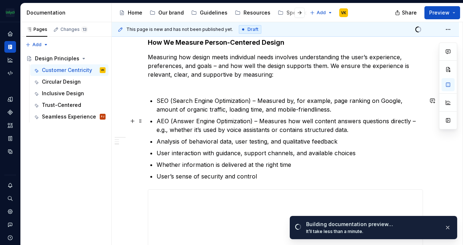
scroll to position [510, 0]
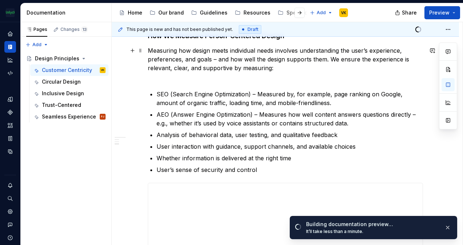
click at [230, 78] on p "Measuring how design meets individual needs involves understanding the user’s e…" at bounding box center [285, 63] width 275 height 35
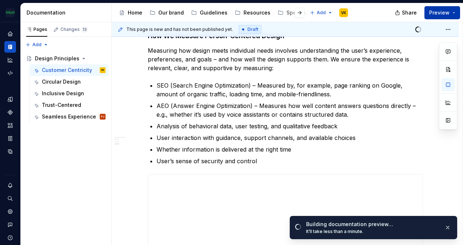
click at [454, 9] on button "Preview" at bounding box center [442, 12] width 36 height 13
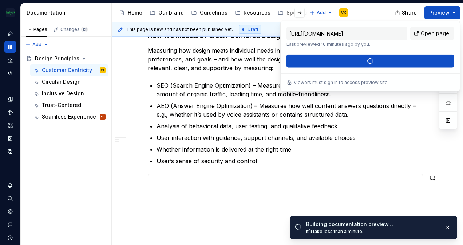
type textarea "*"
